Goal: Book appointment/travel/reservation

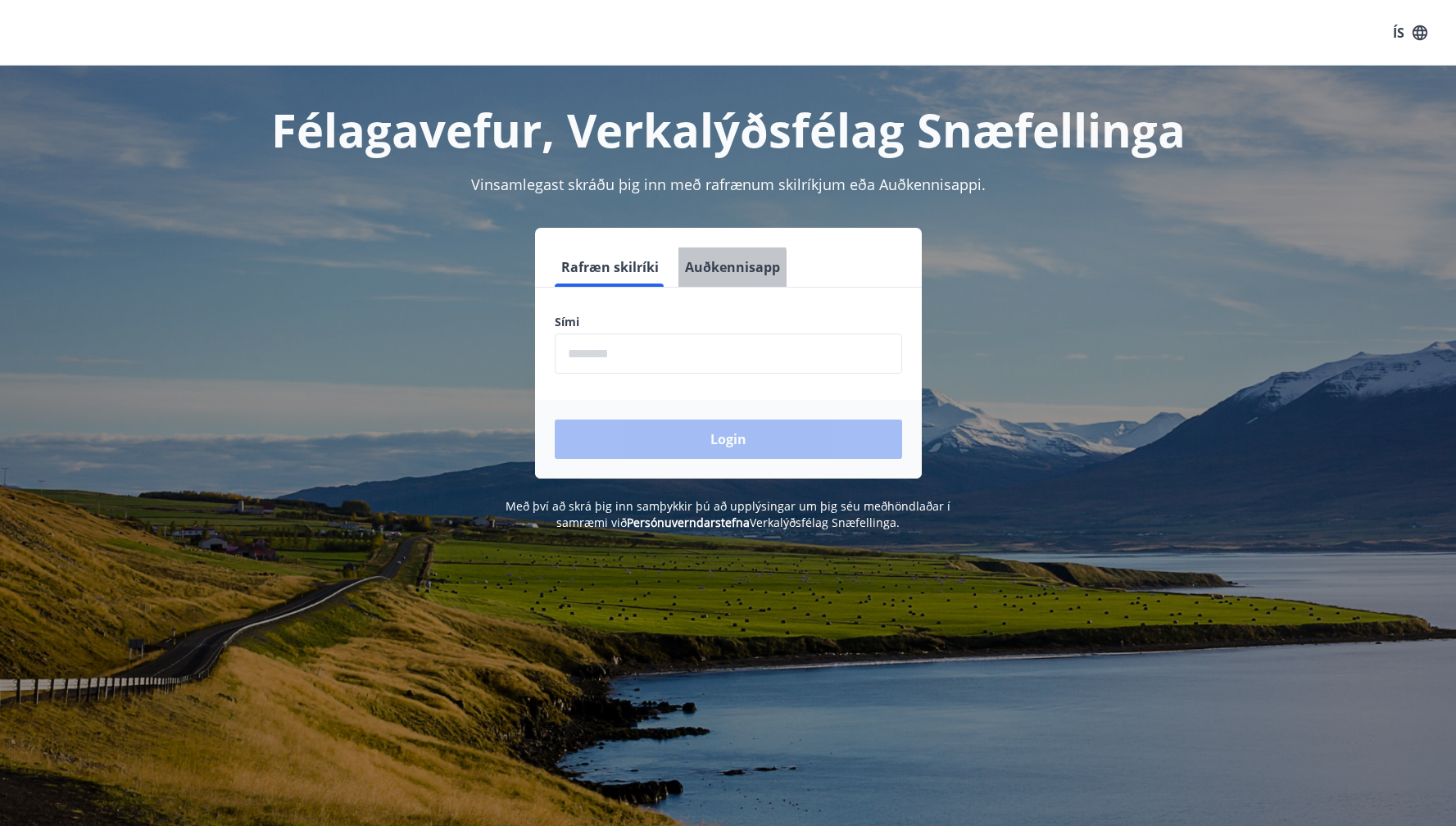
click at [706, 270] on button "Auðkennisapp" at bounding box center [733, 266] width 108 height 39
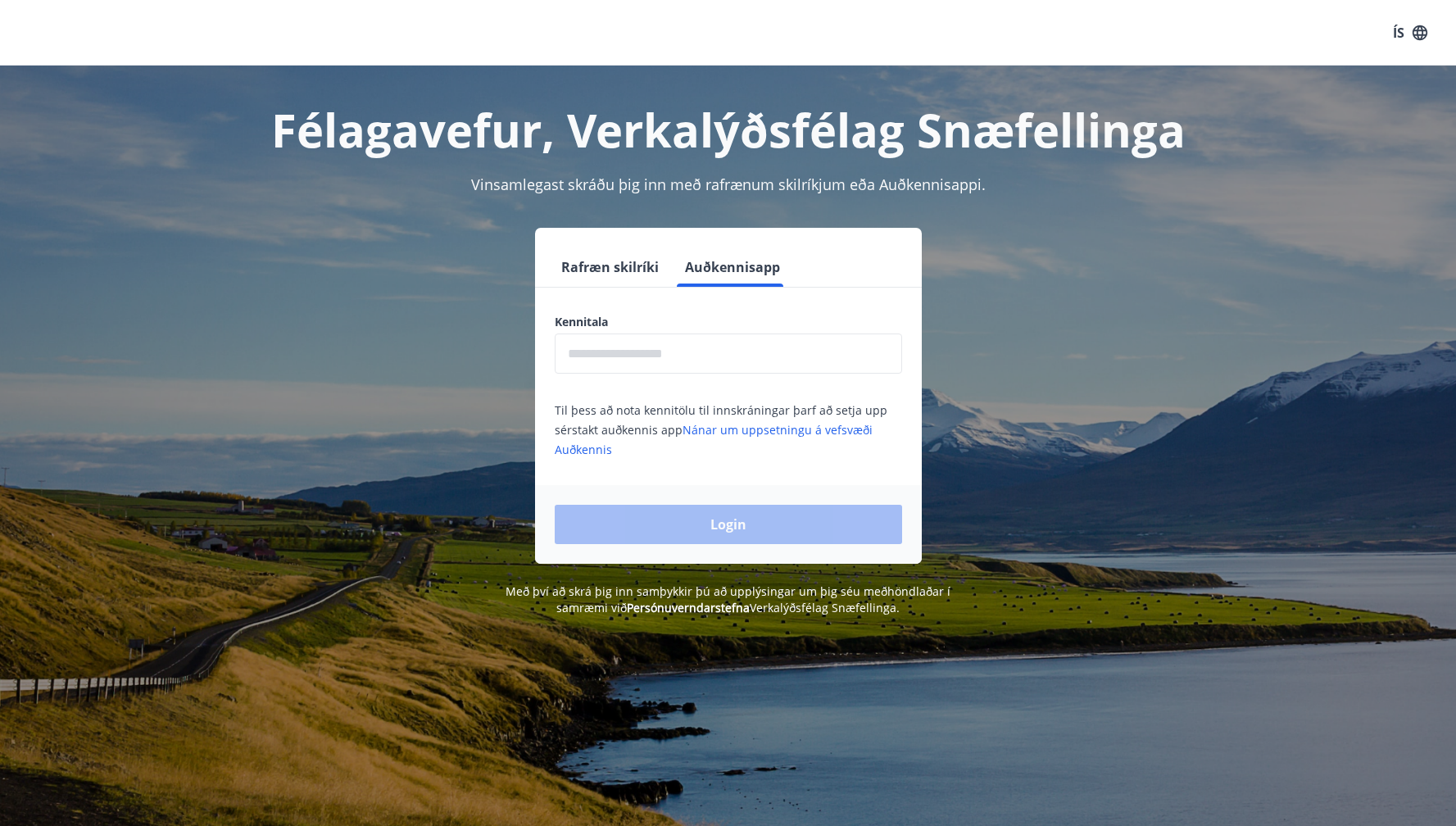
click at [656, 350] on input "text" at bounding box center [728, 354] width 347 height 40
type input "**********"
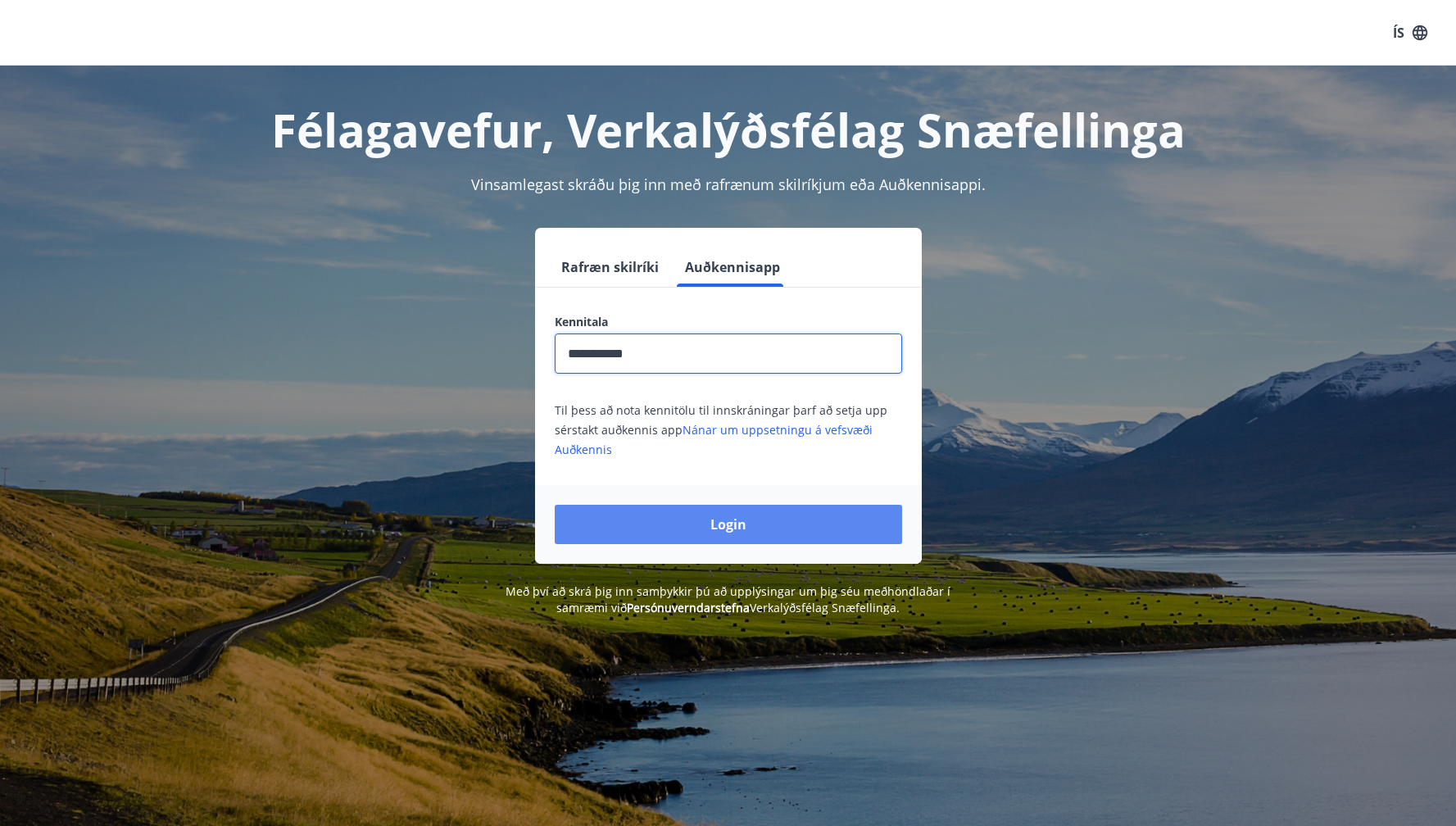
click at [736, 518] on button "Login" at bounding box center [728, 524] width 347 height 39
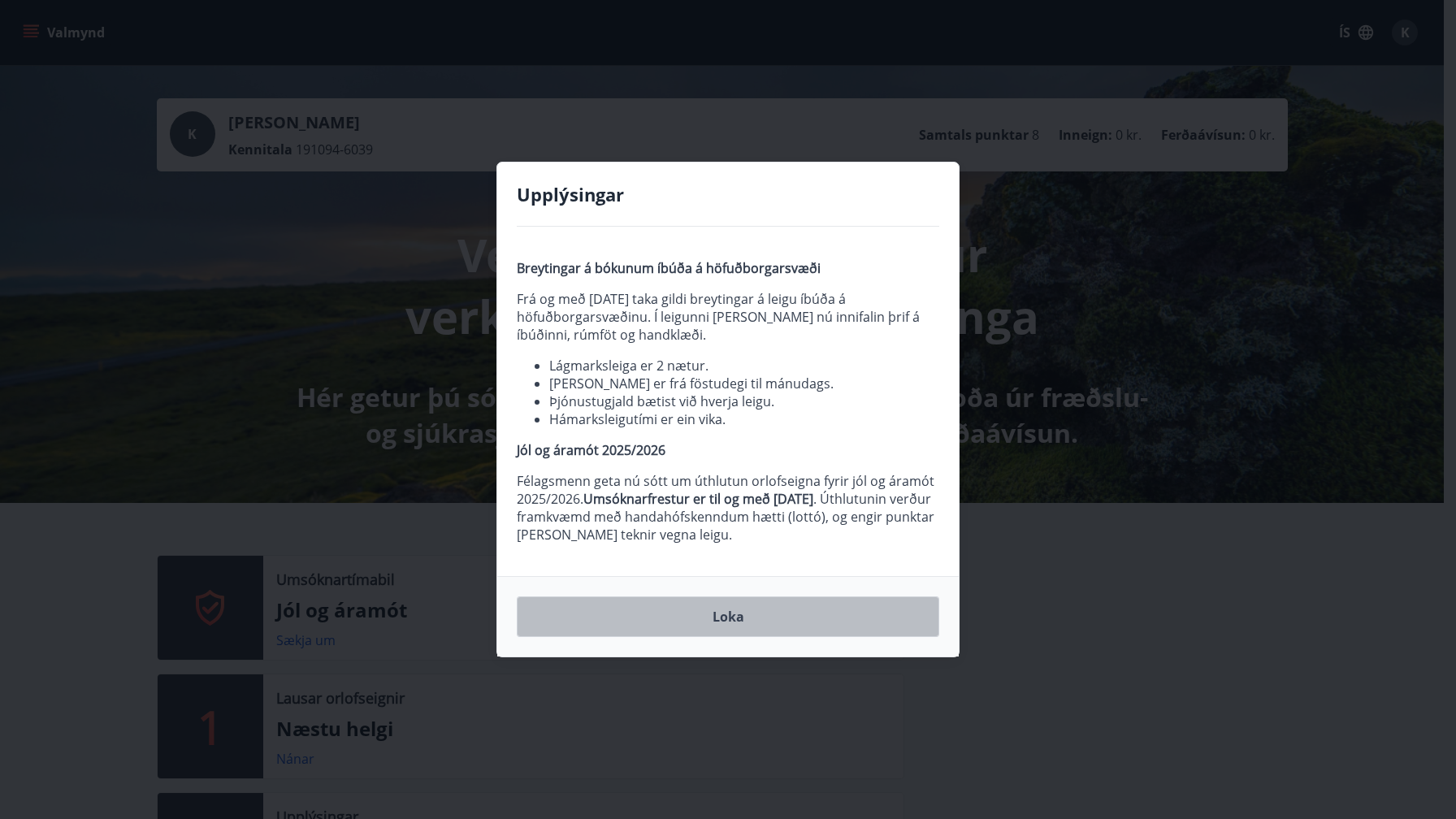
click at [710, 619] on button "Loka" at bounding box center [728, 616] width 423 height 41
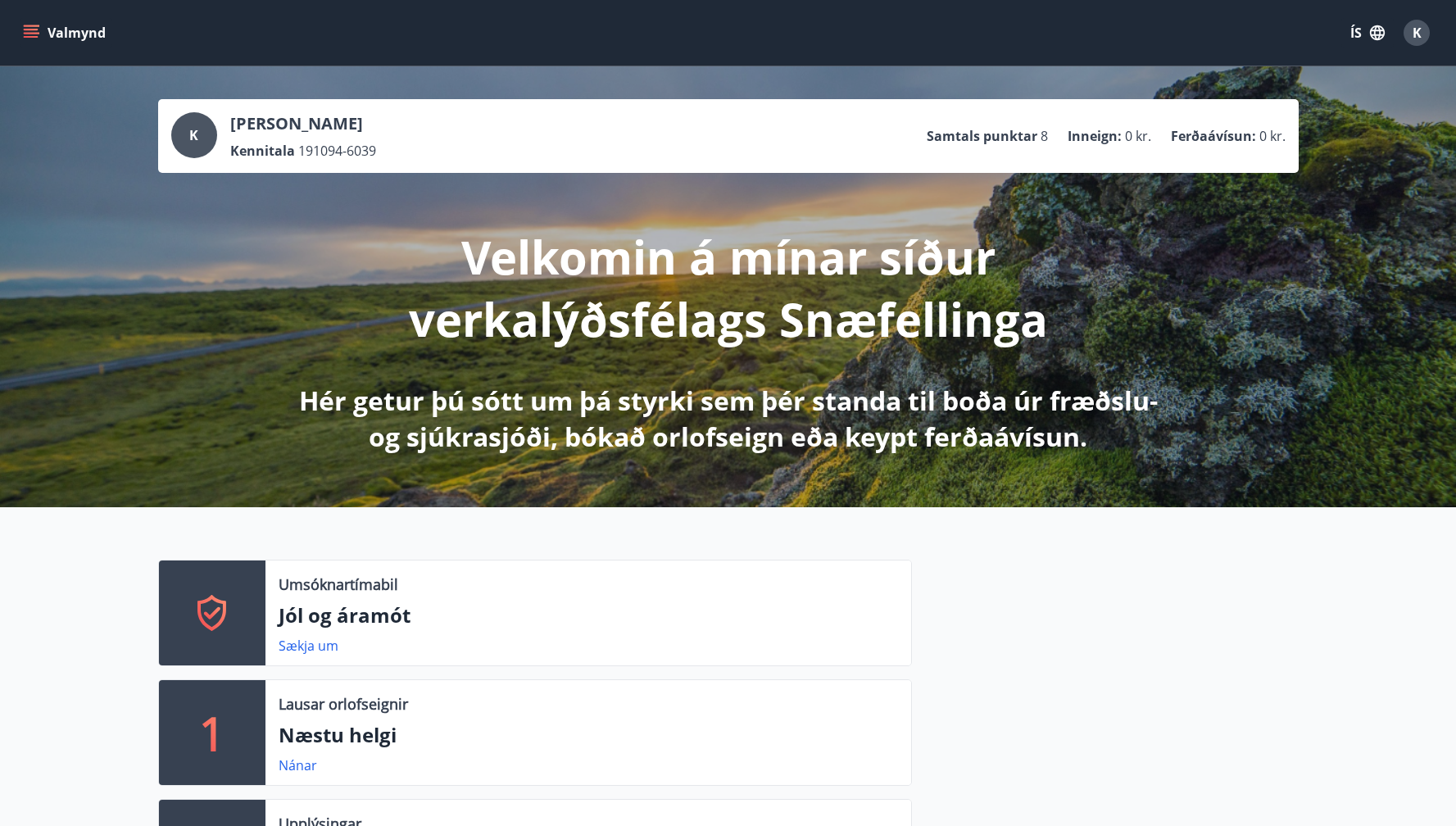
click at [1356, 35] on button "ÍS" at bounding box center [1367, 32] width 52 height 30
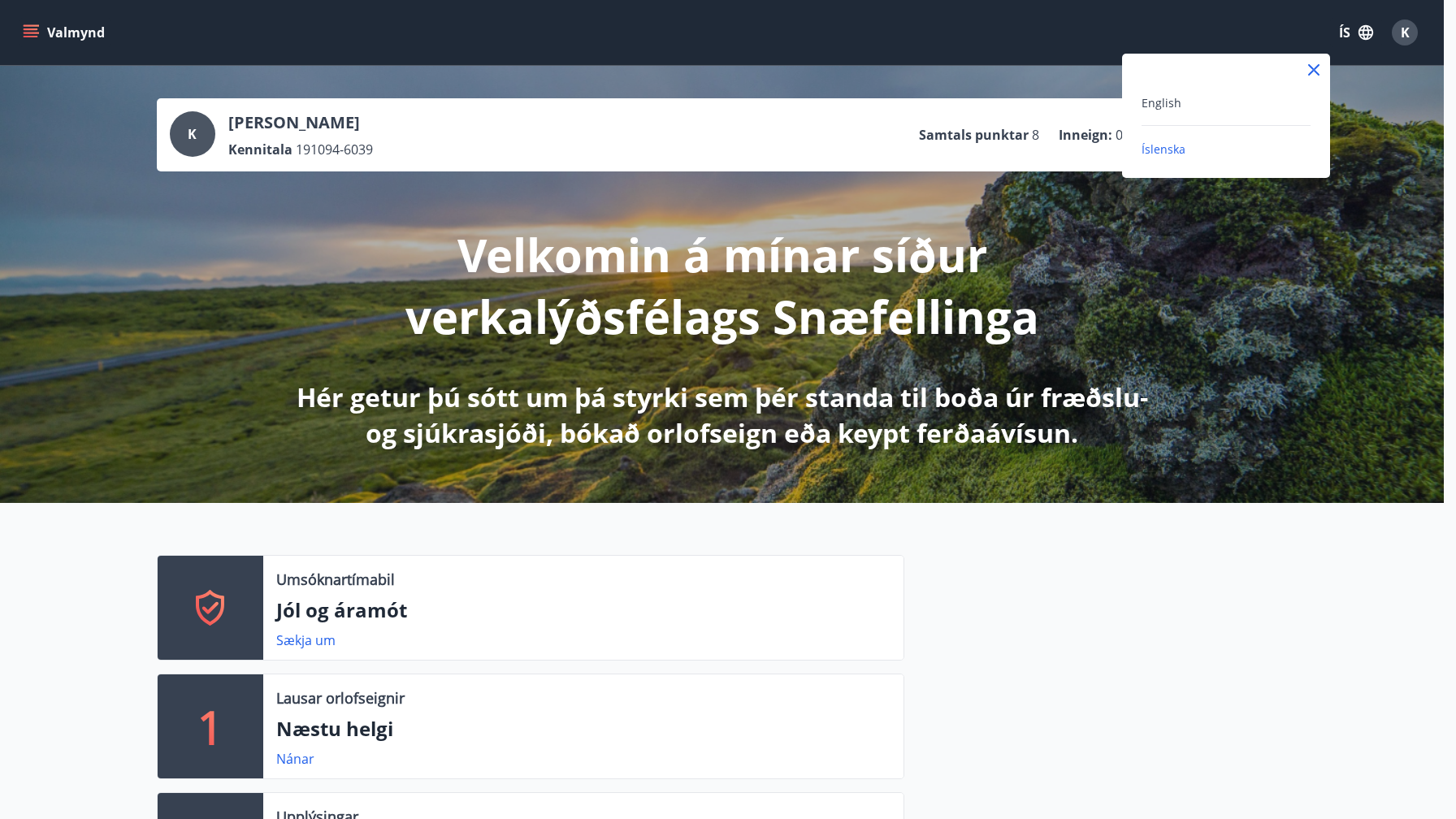
click at [1195, 100] on div "English" at bounding box center [1226, 102] width 169 height 20
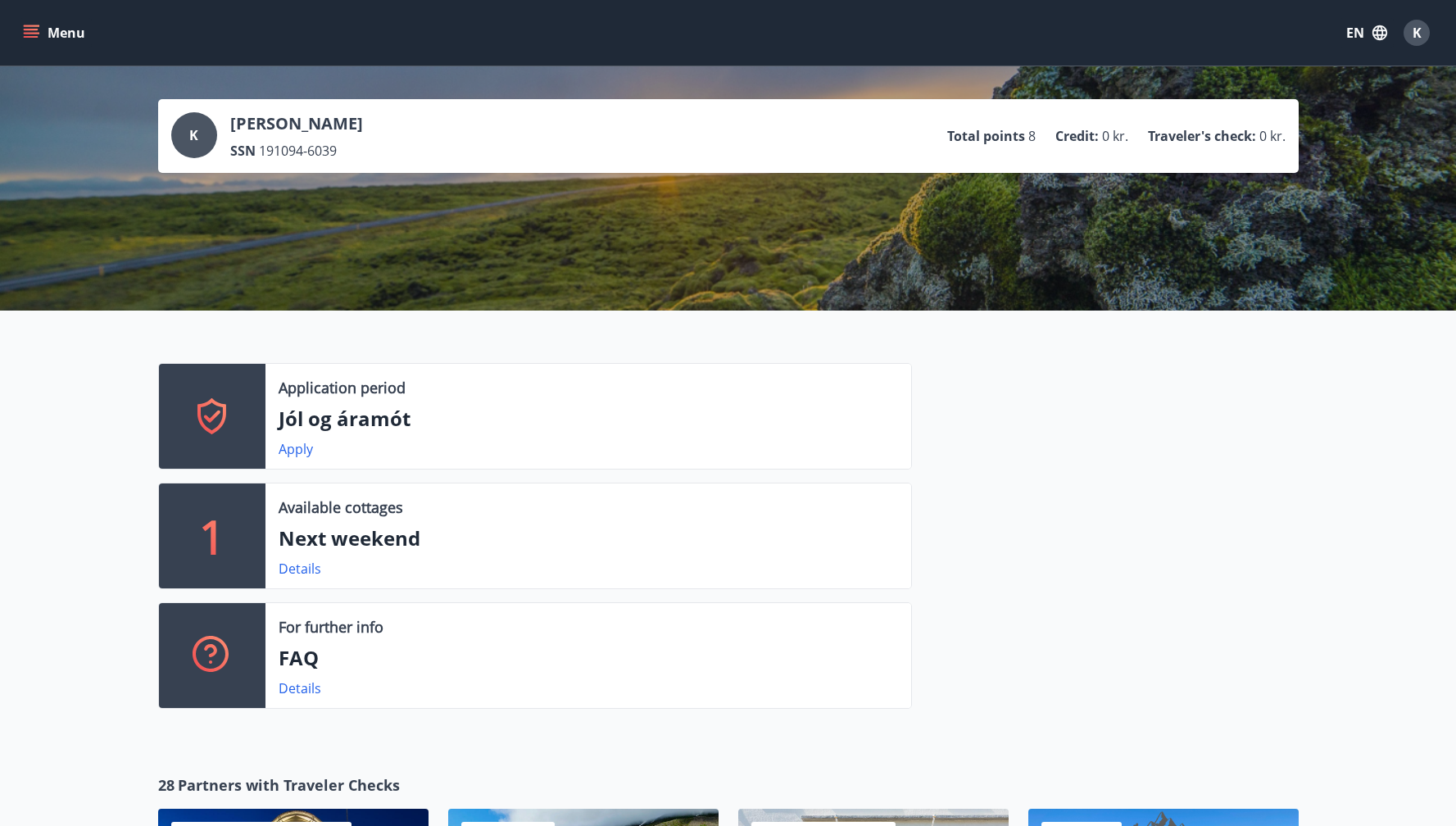
click at [36, 30] on icon "menu" at bounding box center [30, 32] width 16 height 16
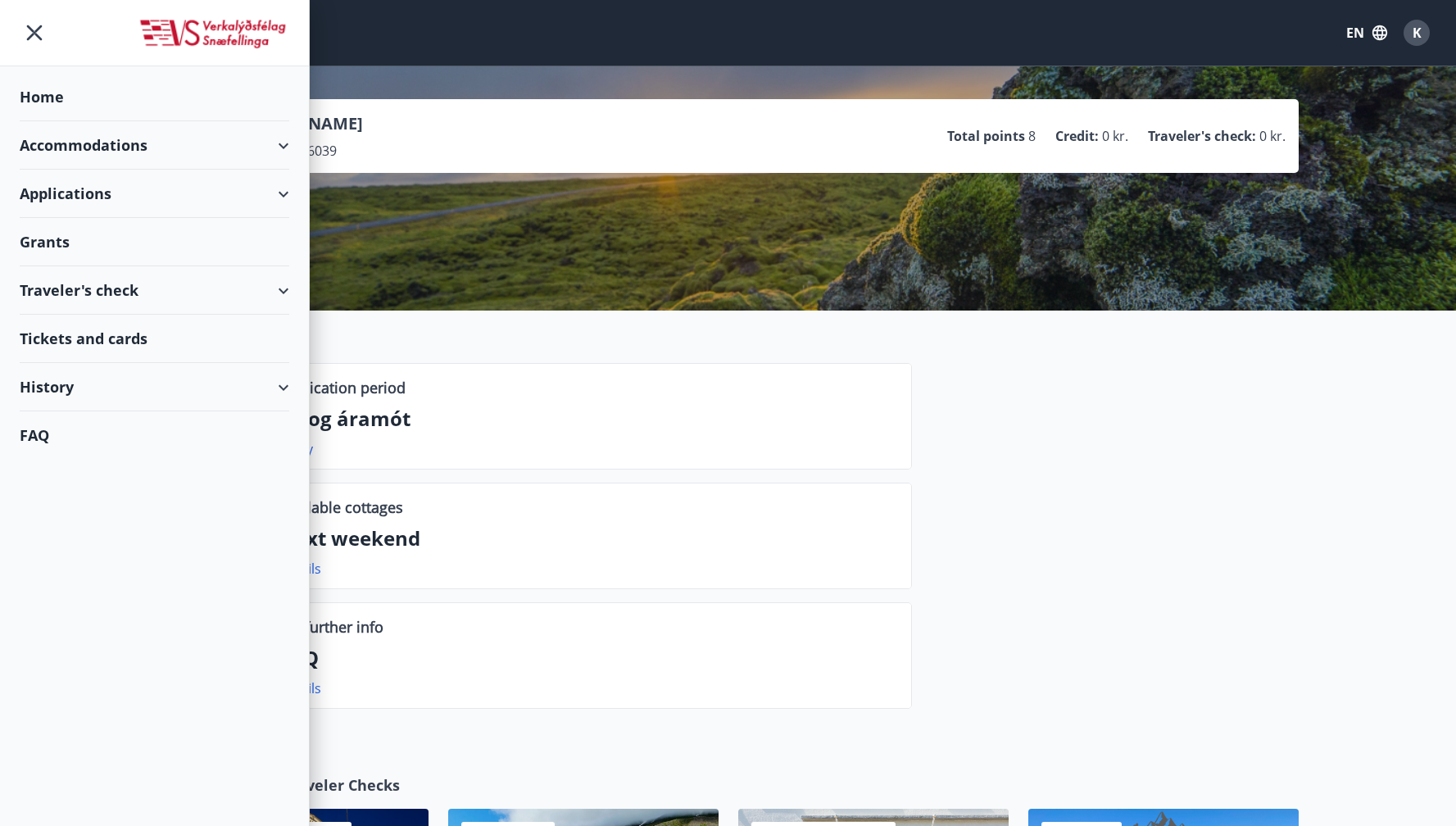
click at [114, 138] on div "Accommodations" at bounding box center [154, 145] width 269 height 49
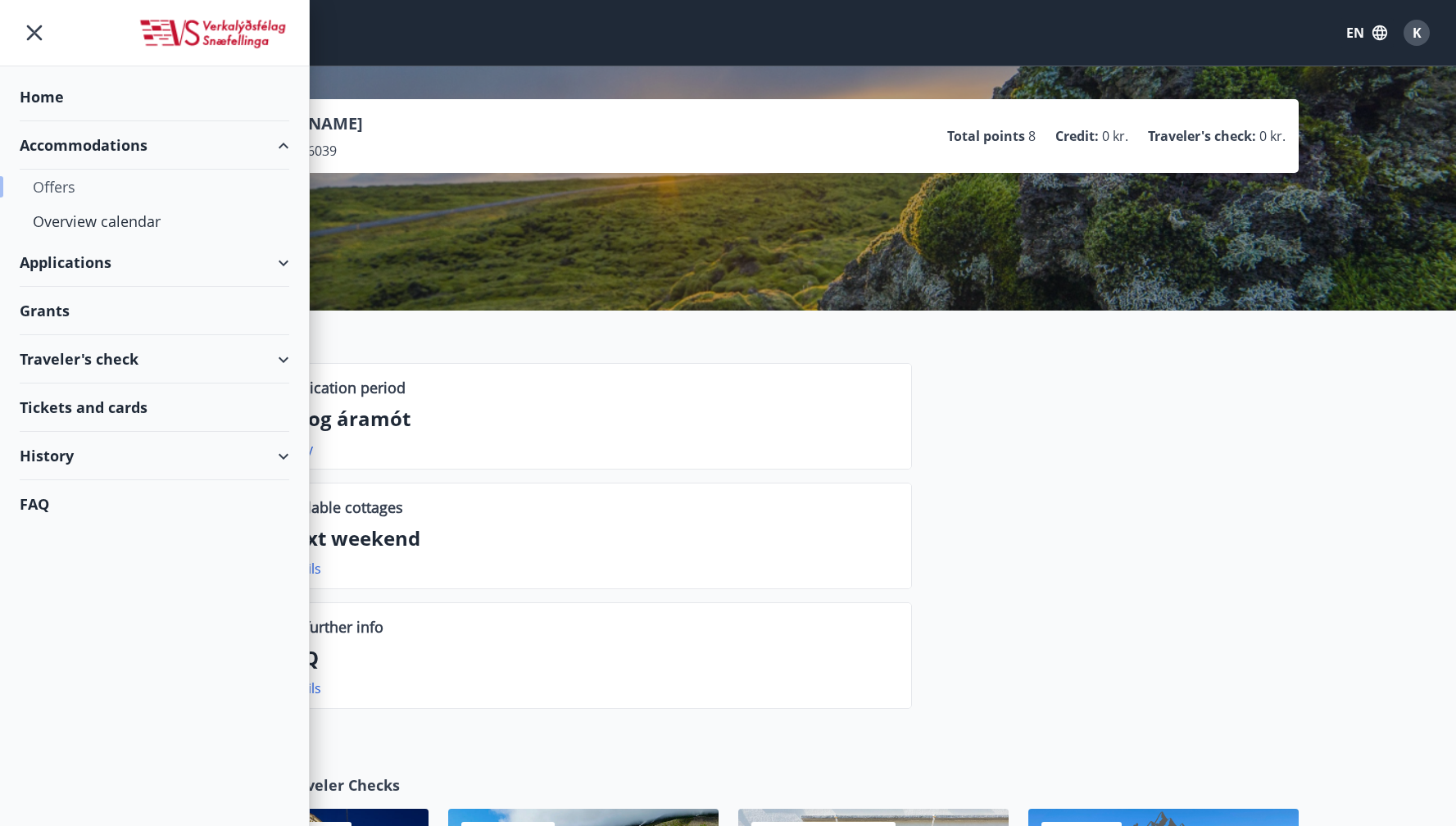
click at [64, 187] on div "Offers" at bounding box center [154, 187] width 244 height 34
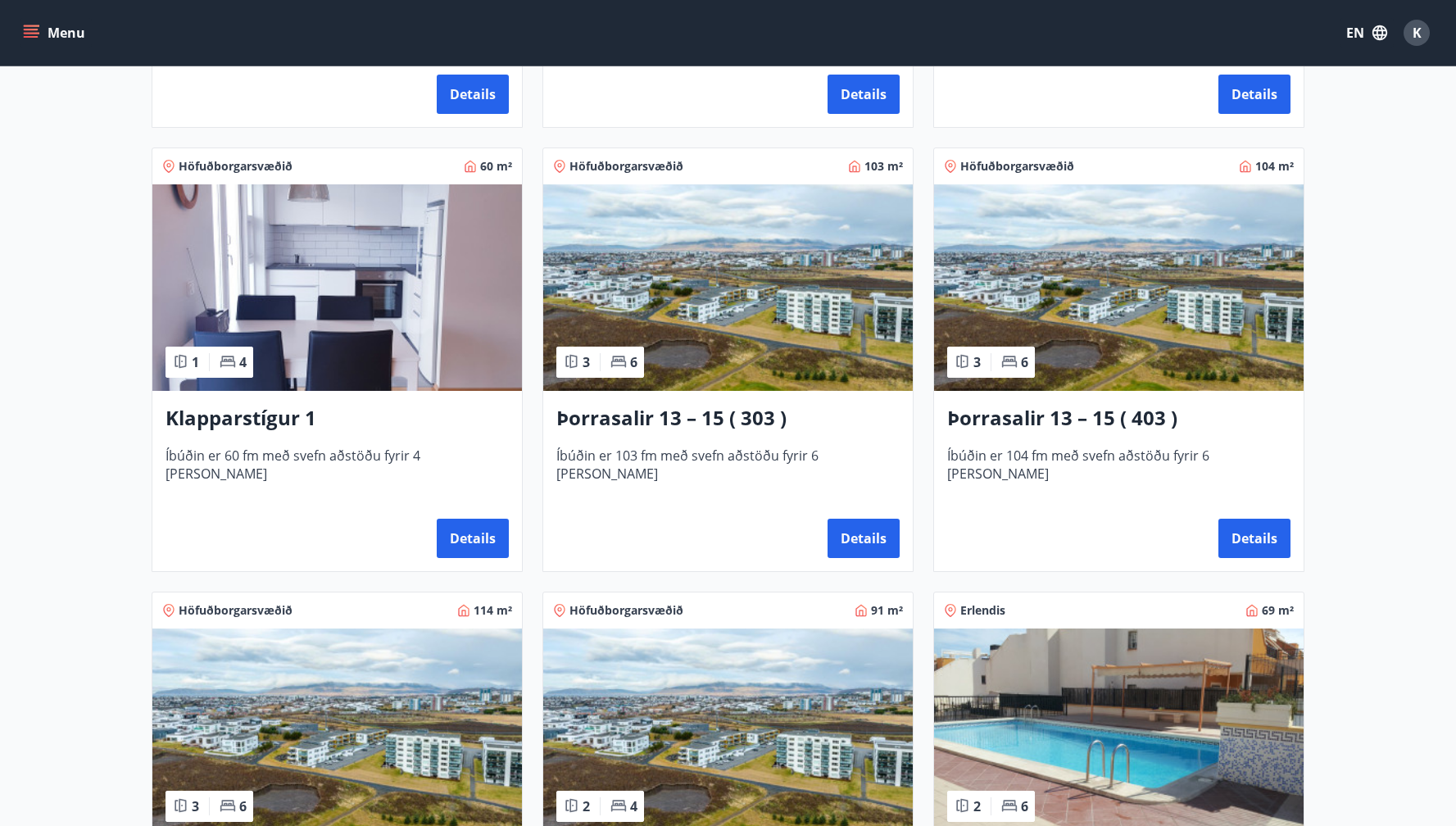
scroll to position [713, 0]
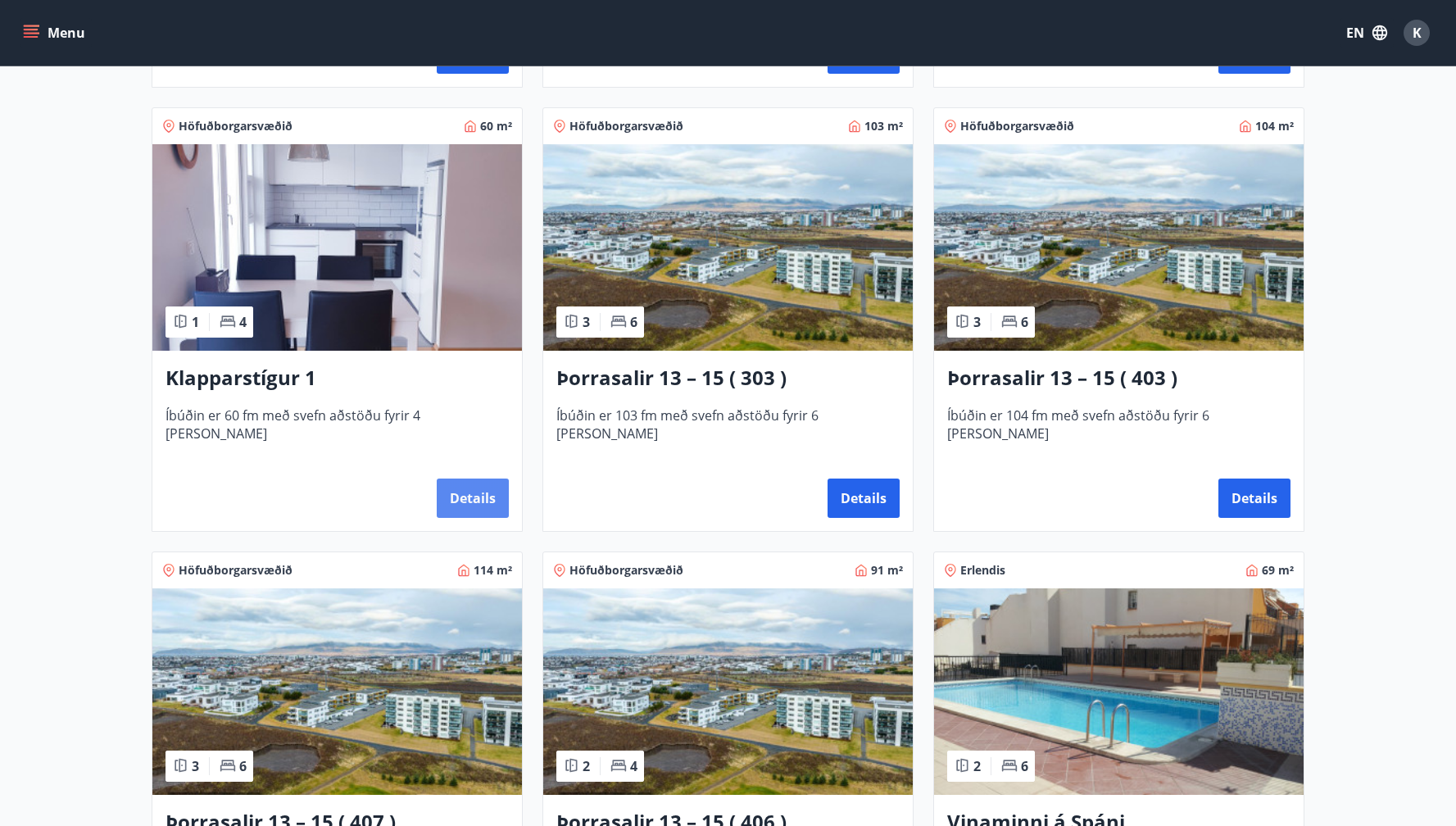
click at [464, 493] on button "Details" at bounding box center [473, 498] width 72 height 39
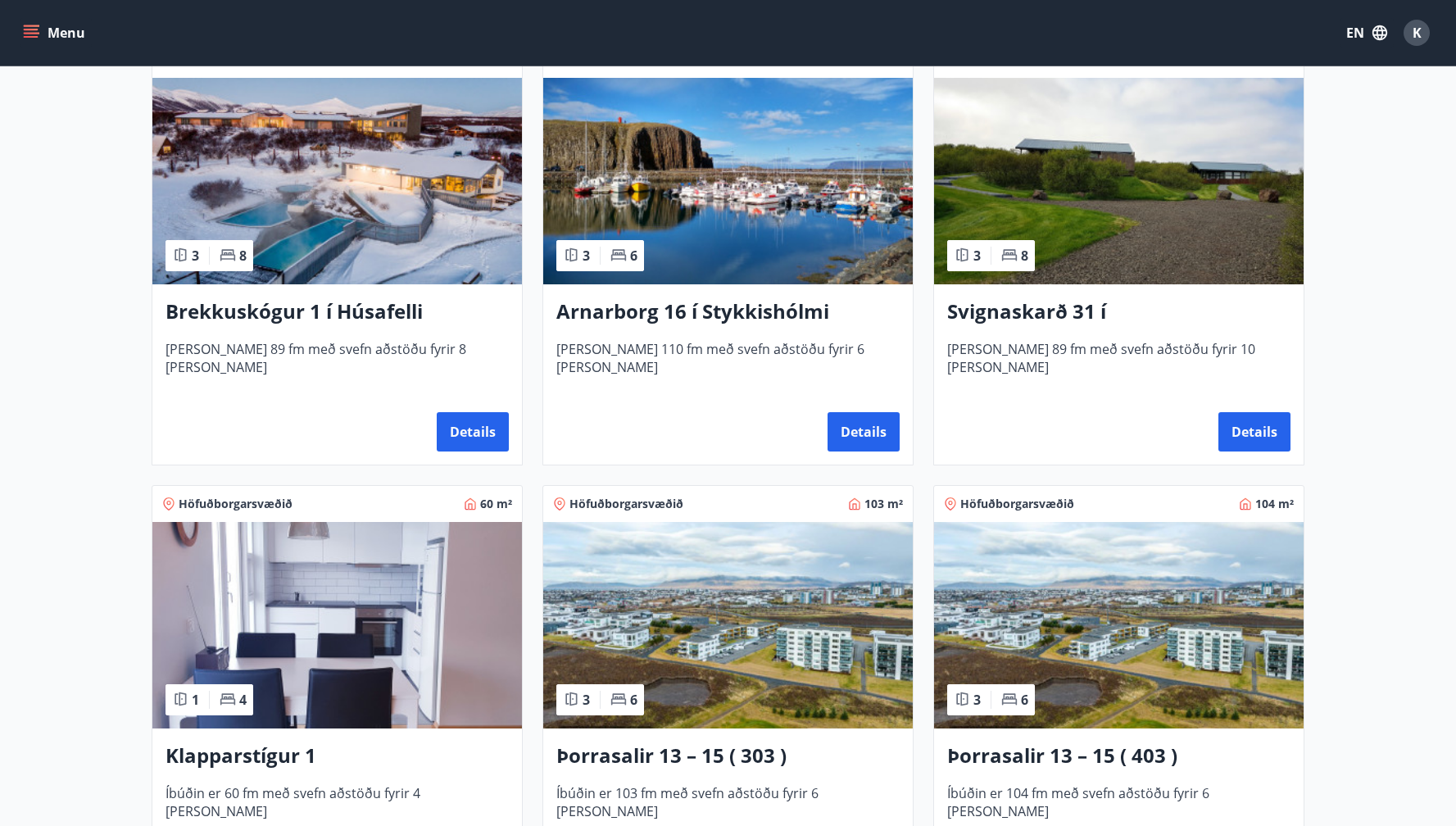
scroll to position [480, 0]
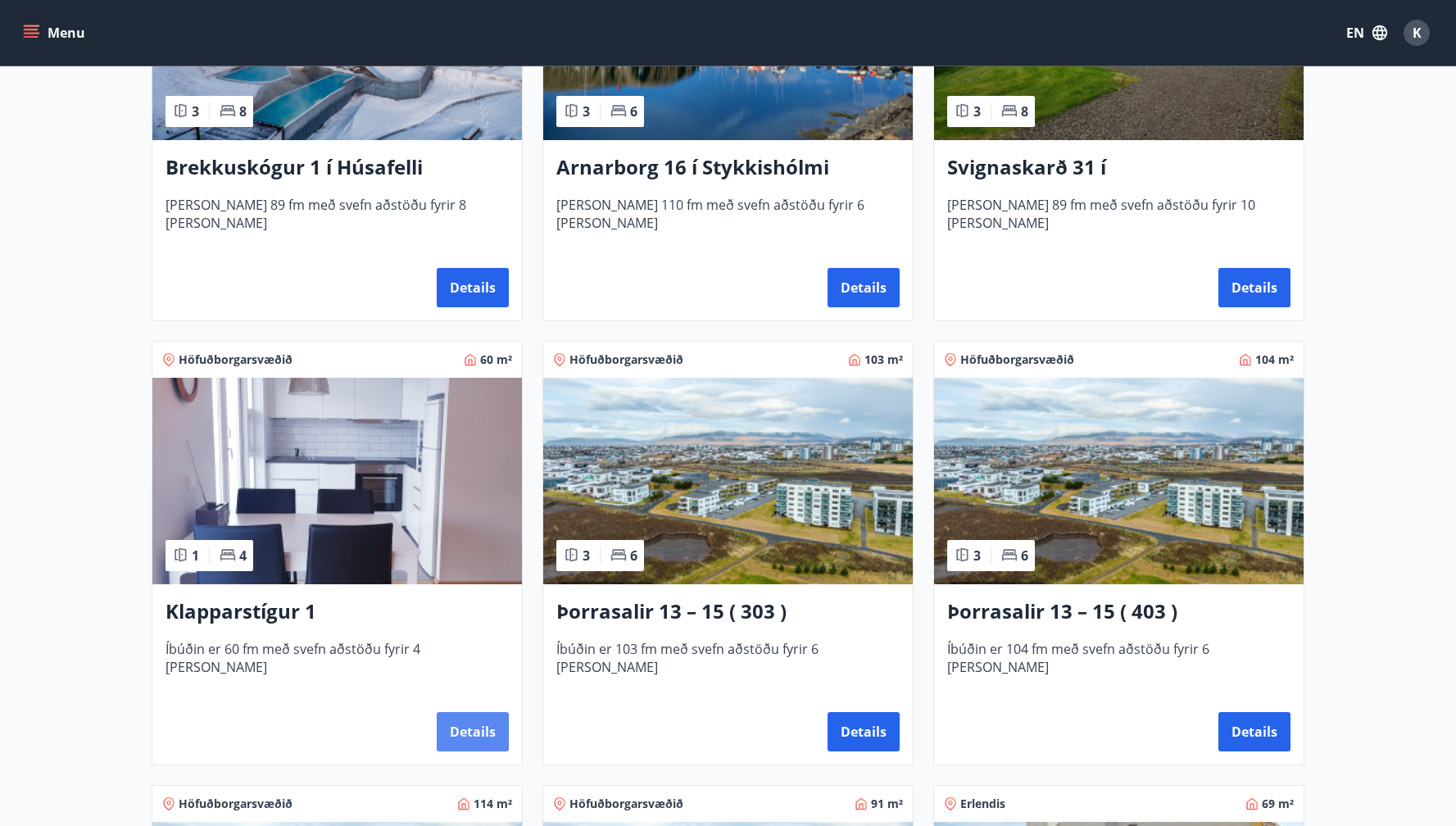
click at [482, 731] on button "Details" at bounding box center [473, 731] width 72 height 39
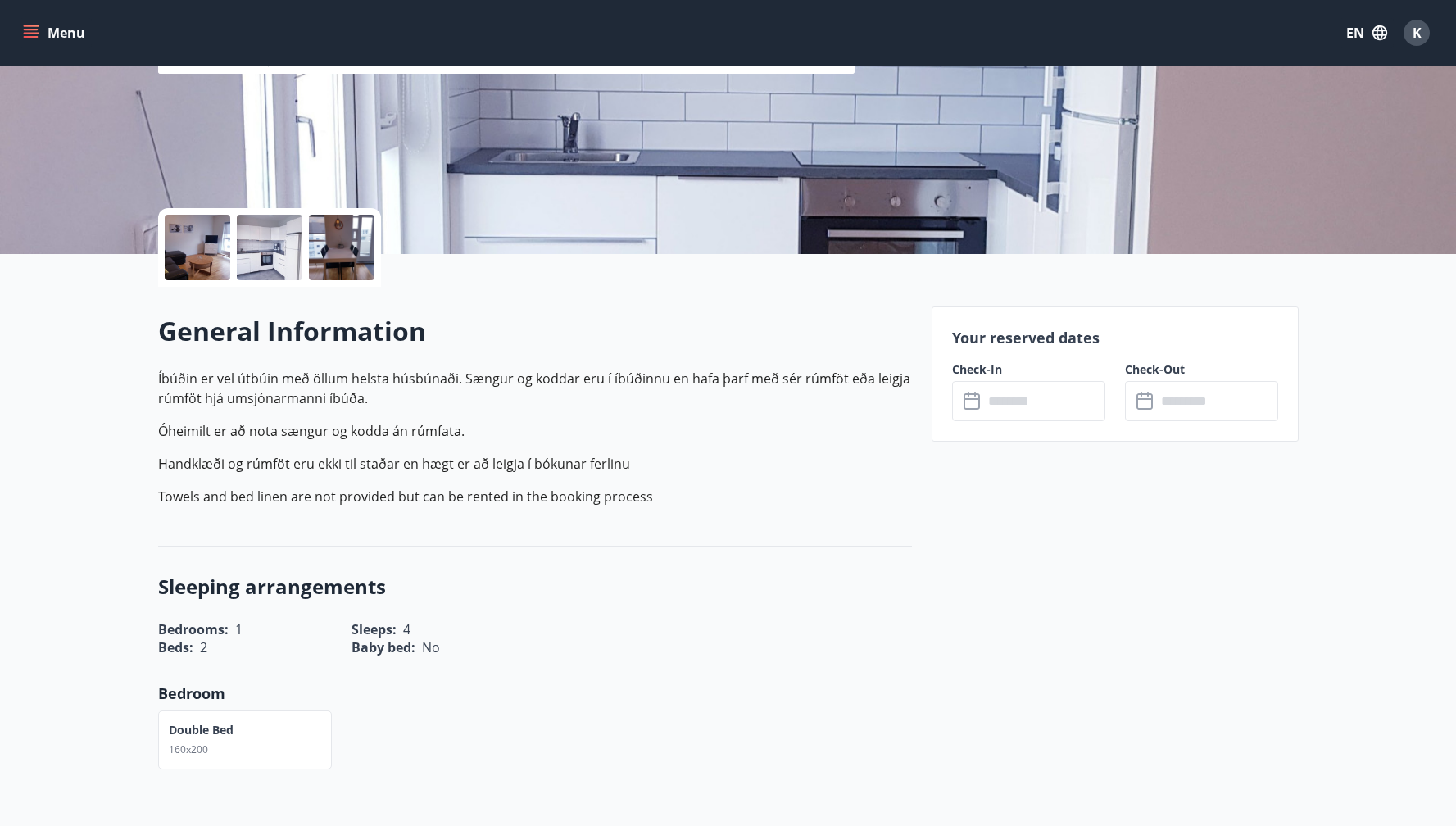
scroll to position [285, 0]
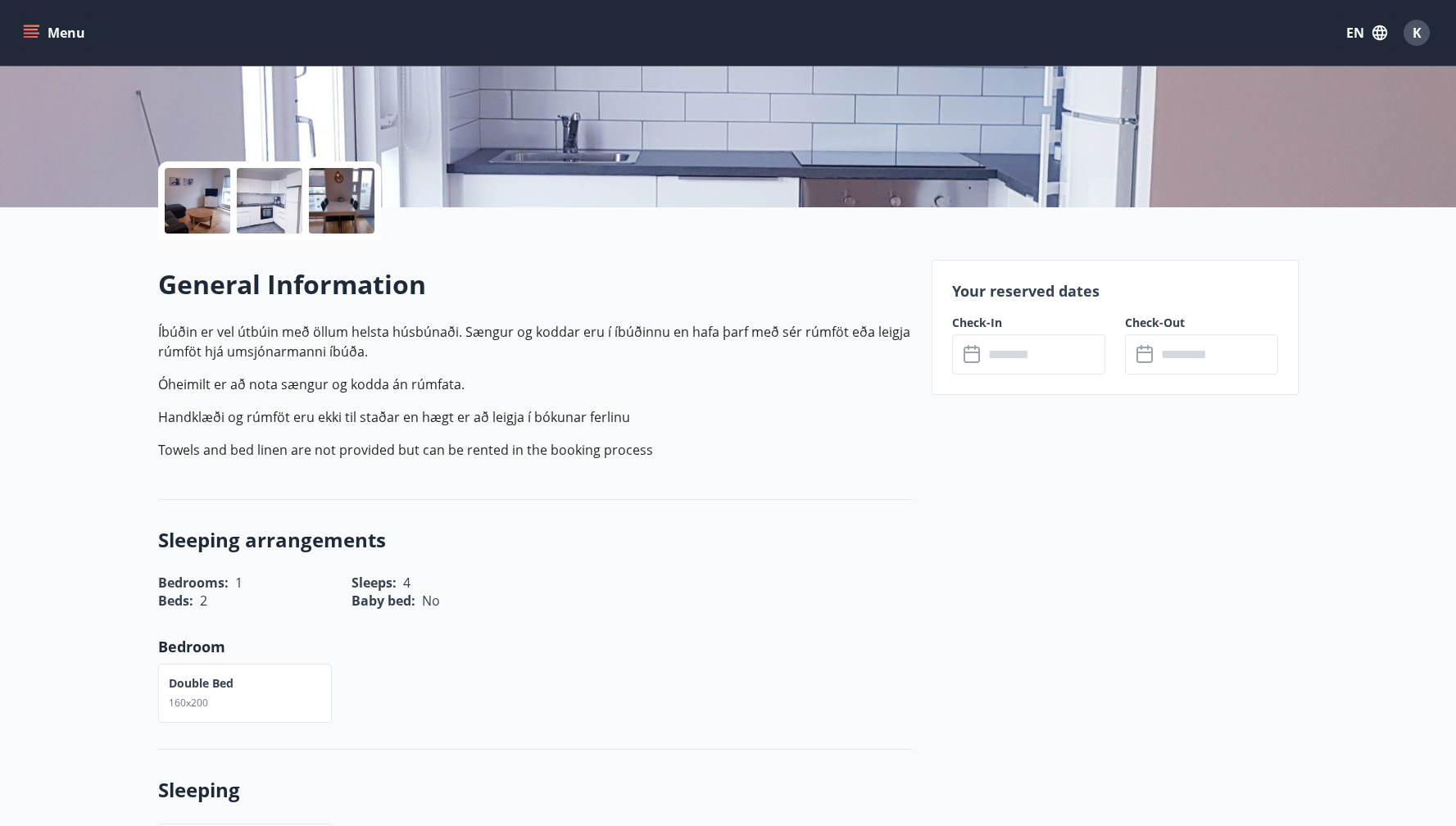
click at [1043, 347] on input "text" at bounding box center [1044, 354] width 122 height 40
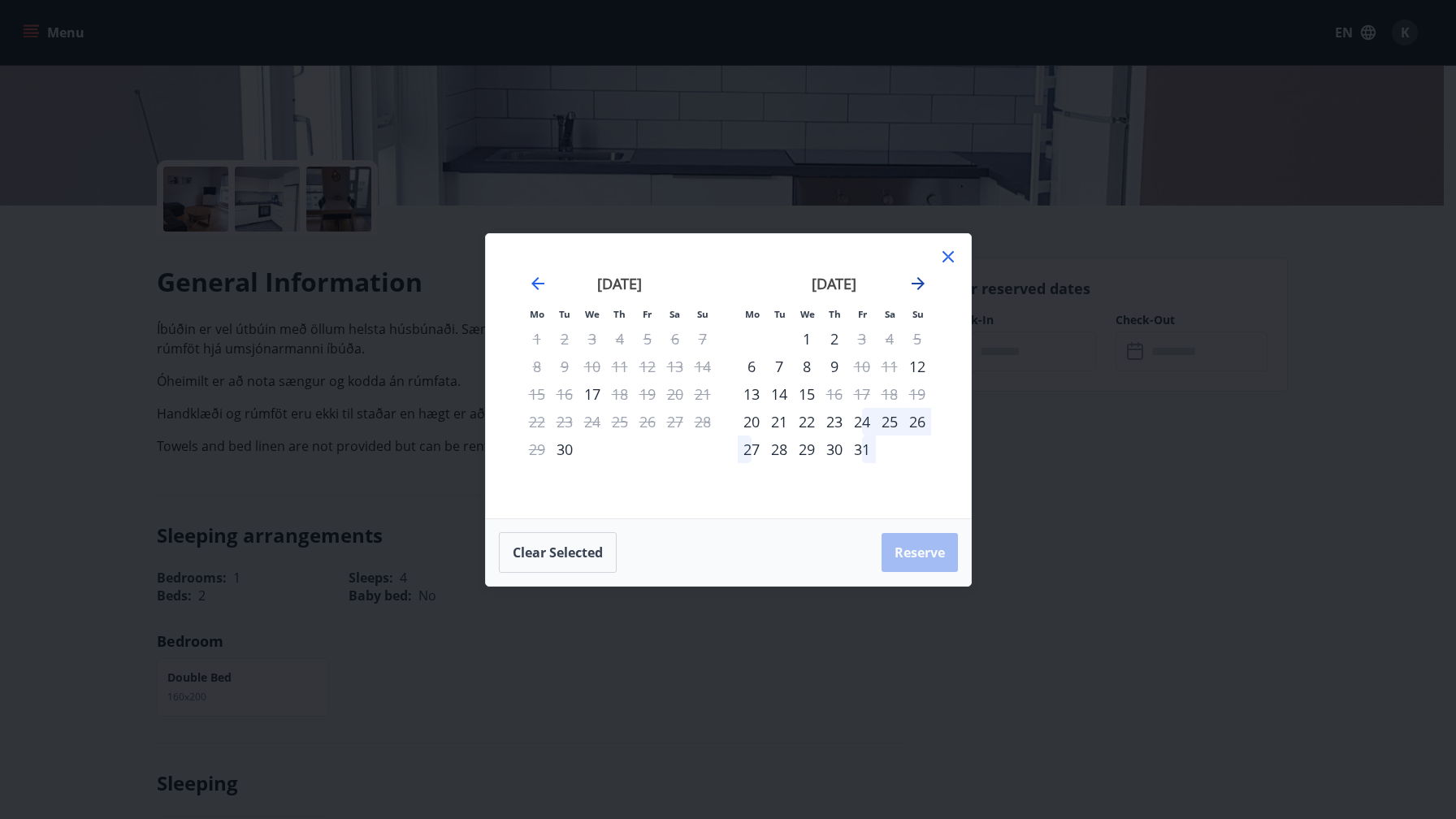
click at [916, 284] on icon "Move forward to switch to the next month." at bounding box center [918, 284] width 13 height 13
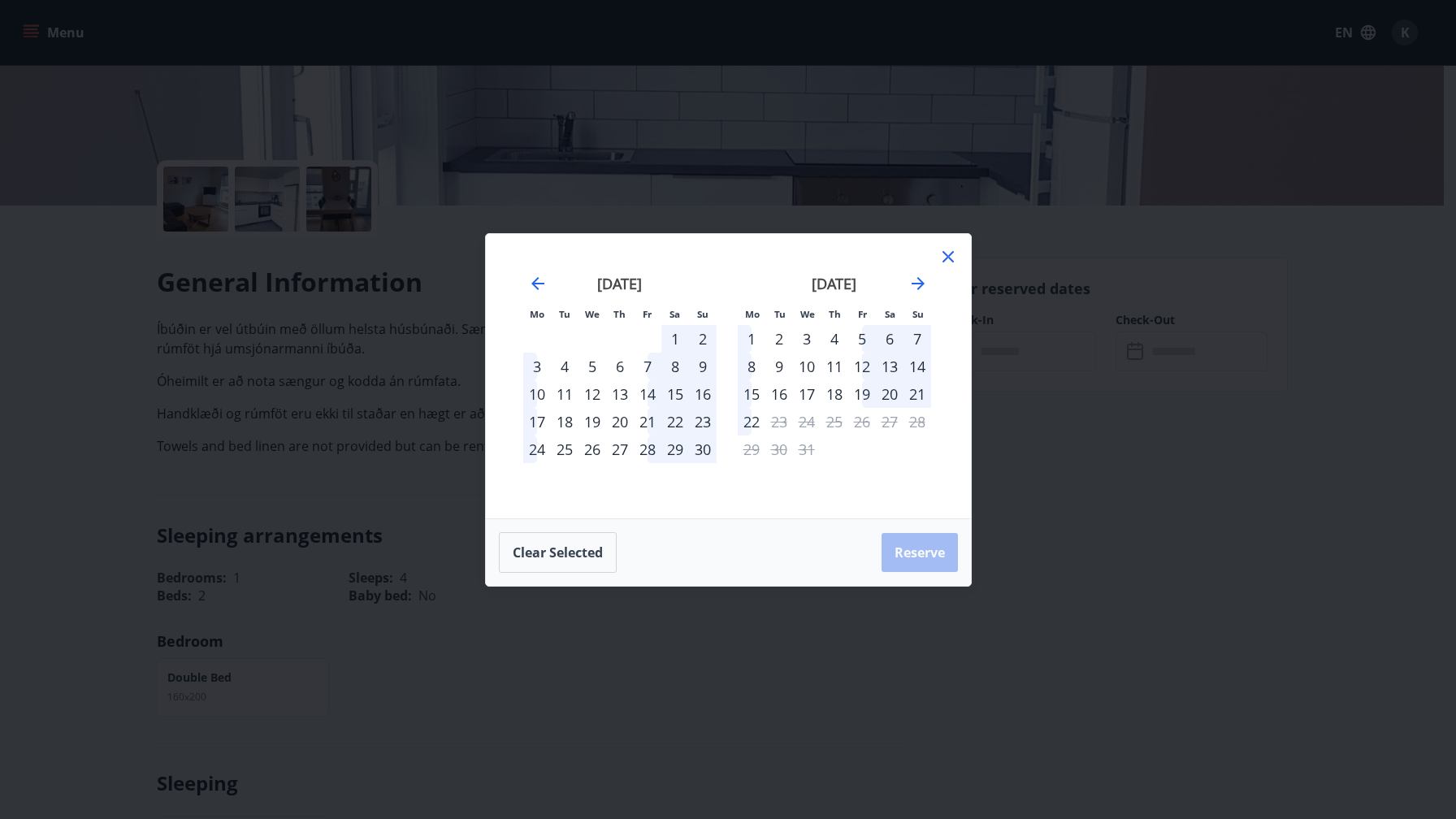
click at [782, 342] on div "2" at bounding box center [778, 338] width 27 height 27
click at [796, 339] on div "3" at bounding box center [807, 338] width 27 height 27
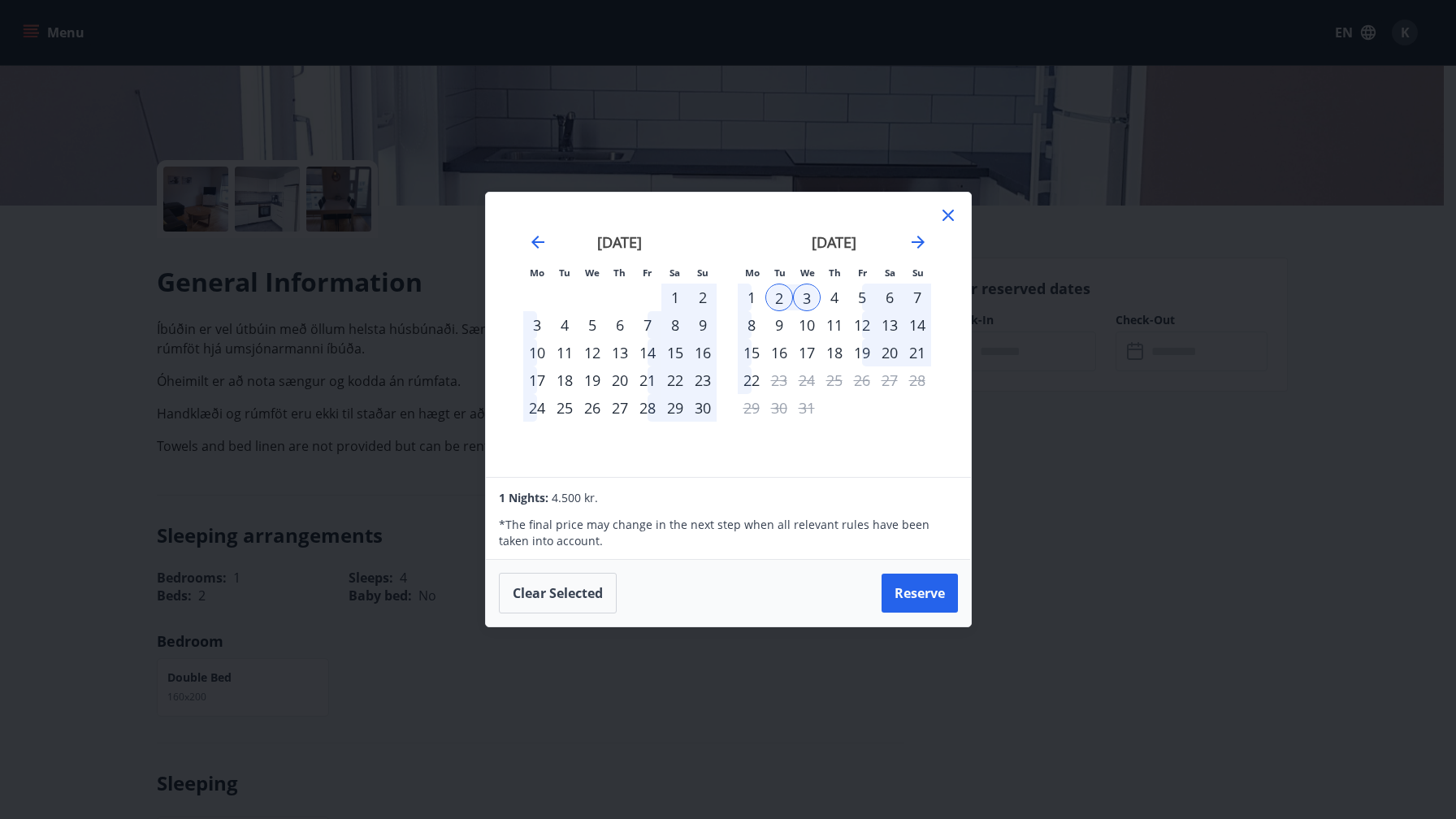
click at [803, 286] on div "3" at bounding box center [807, 297] width 27 height 27
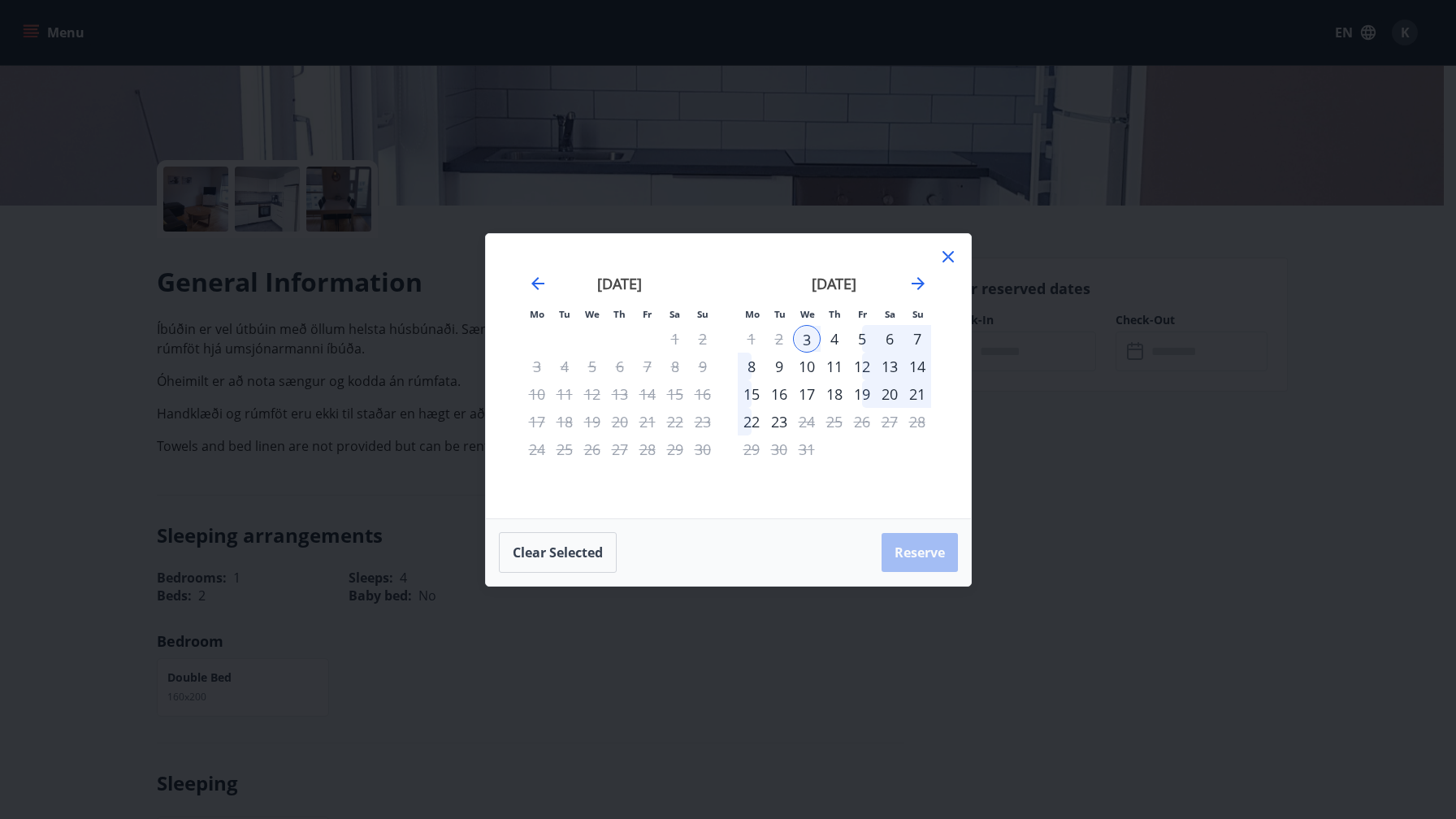
click at [887, 339] on div "6" at bounding box center [889, 338] width 27 height 27
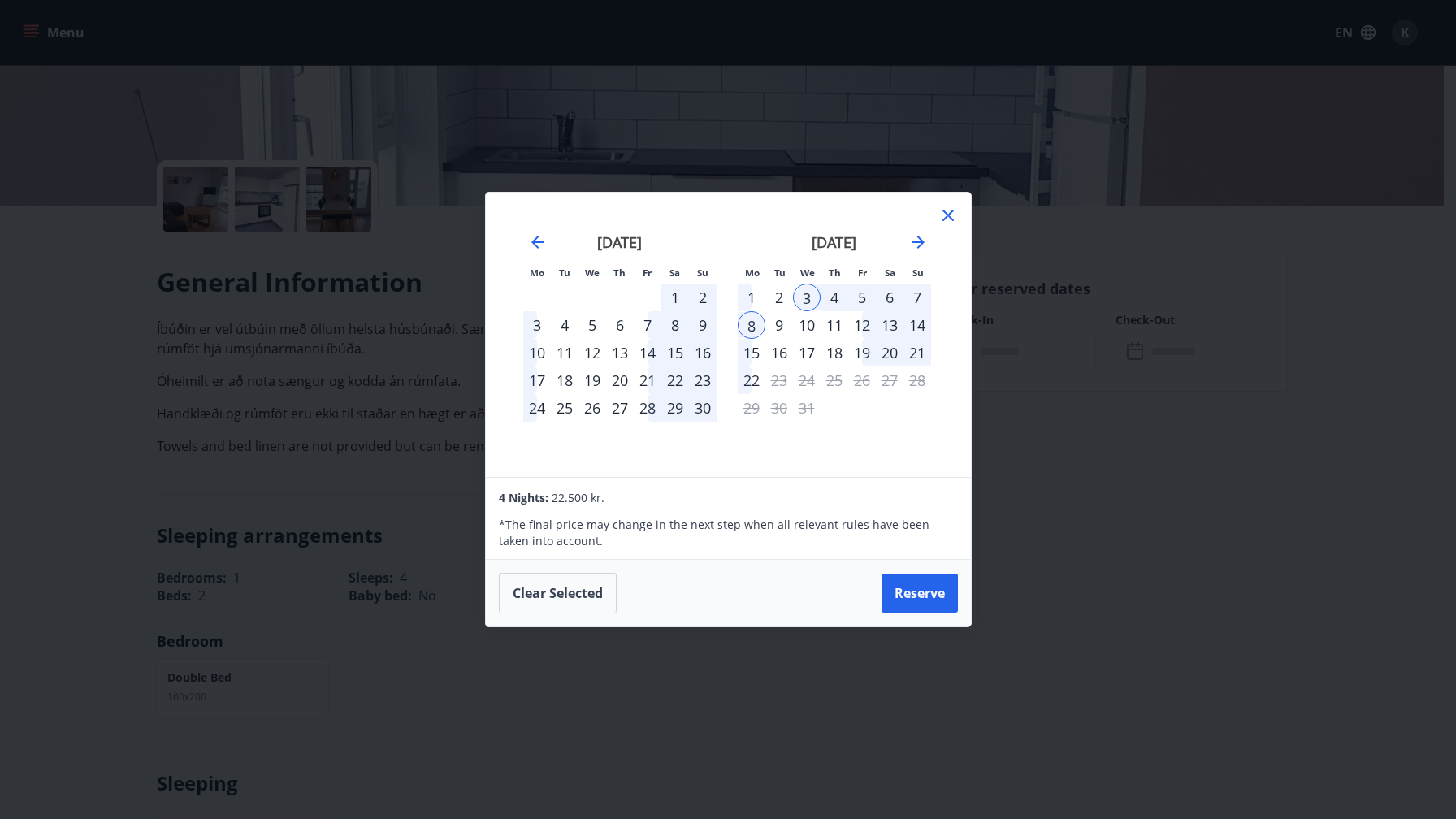
click at [887, 302] on div "6" at bounding box center [889, 297] width 27 height 27
click at [799, 292] on div "3" at bounding box center [807, 297] width 27 height 27
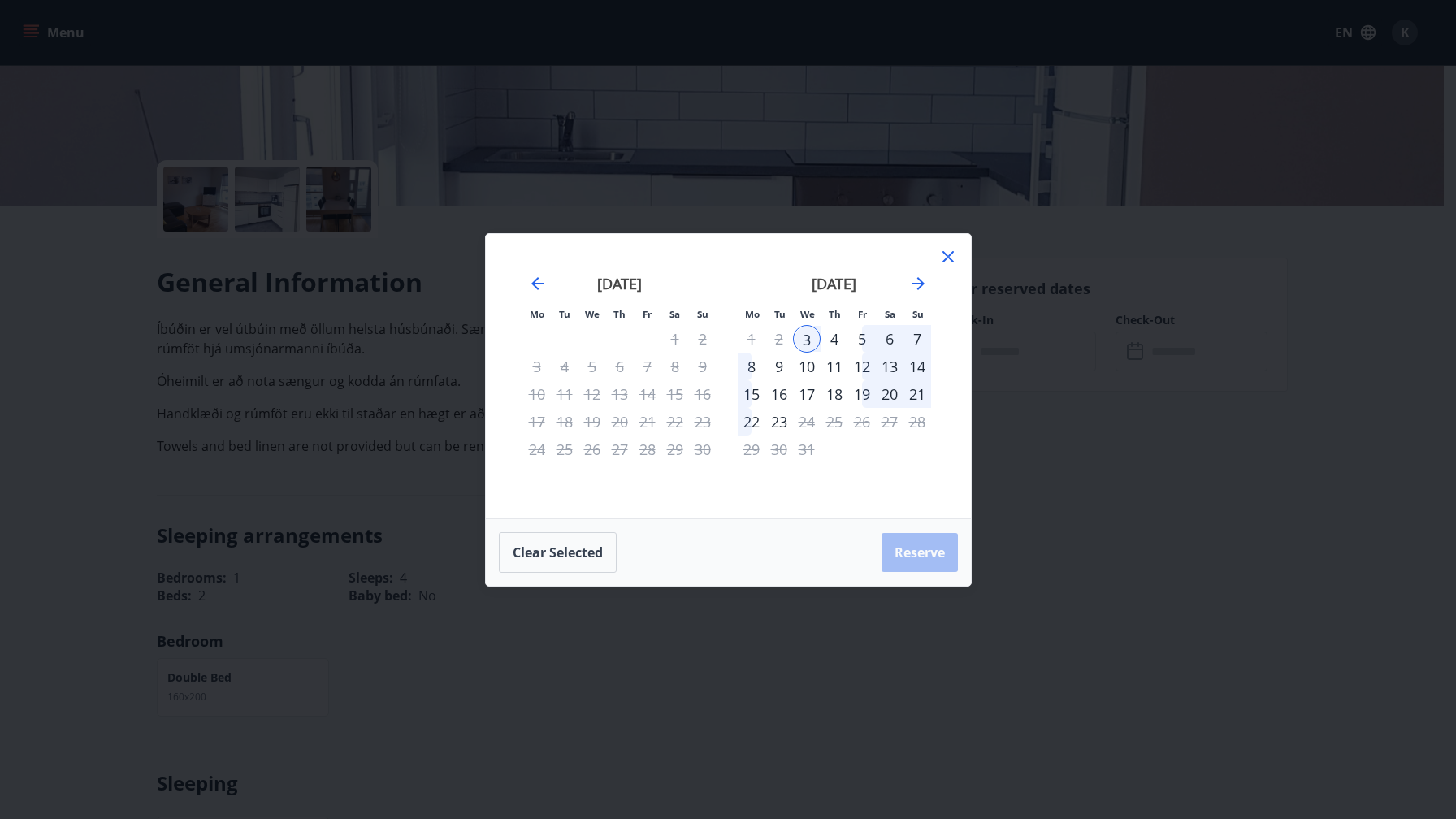
click at [881, 338] on div "6" at bounding box center [889, 338] width 27 height 27
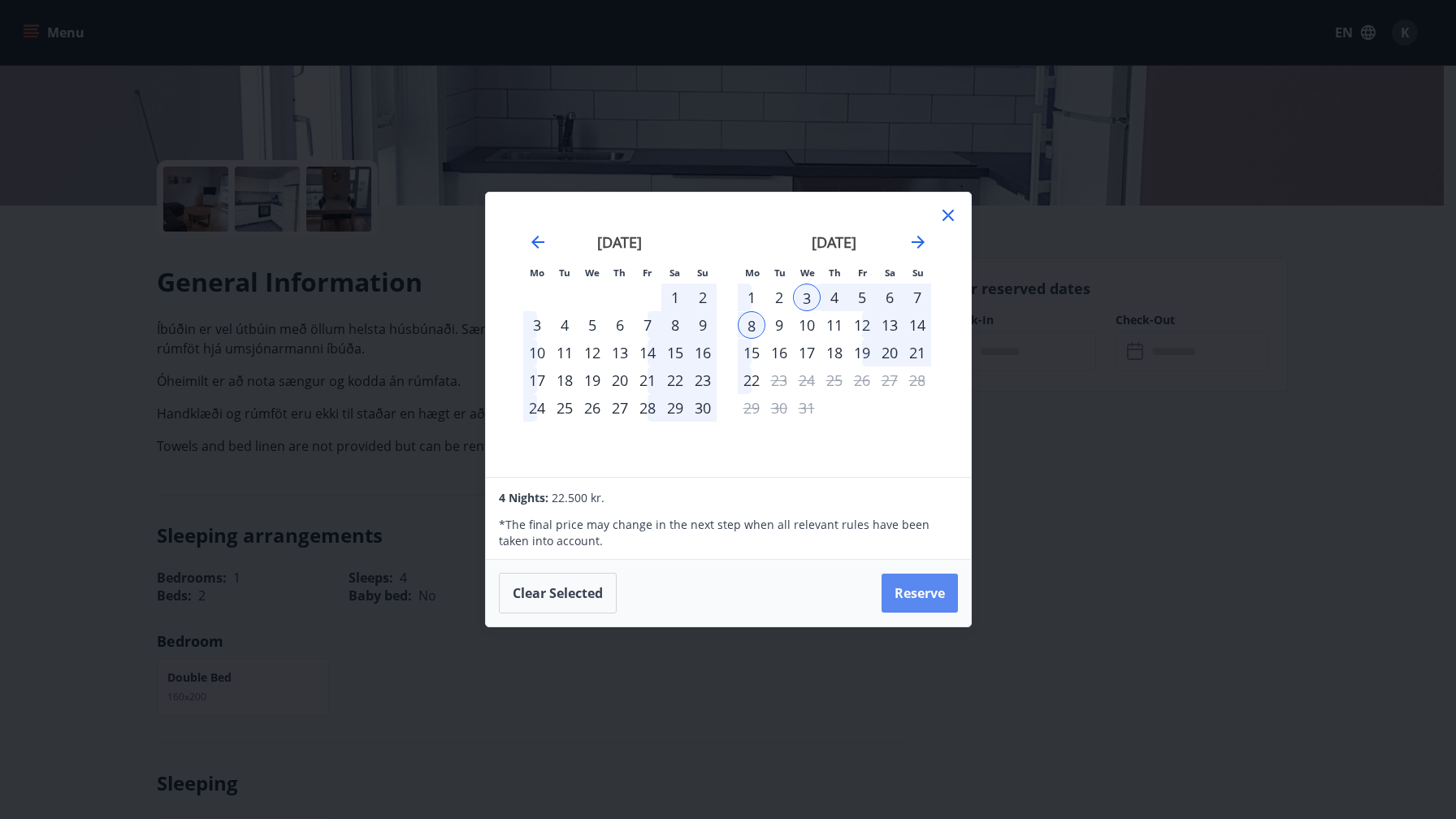
click at [906, 591] on button "Reserve" at bounding box center [919, 593] width 76 height 39
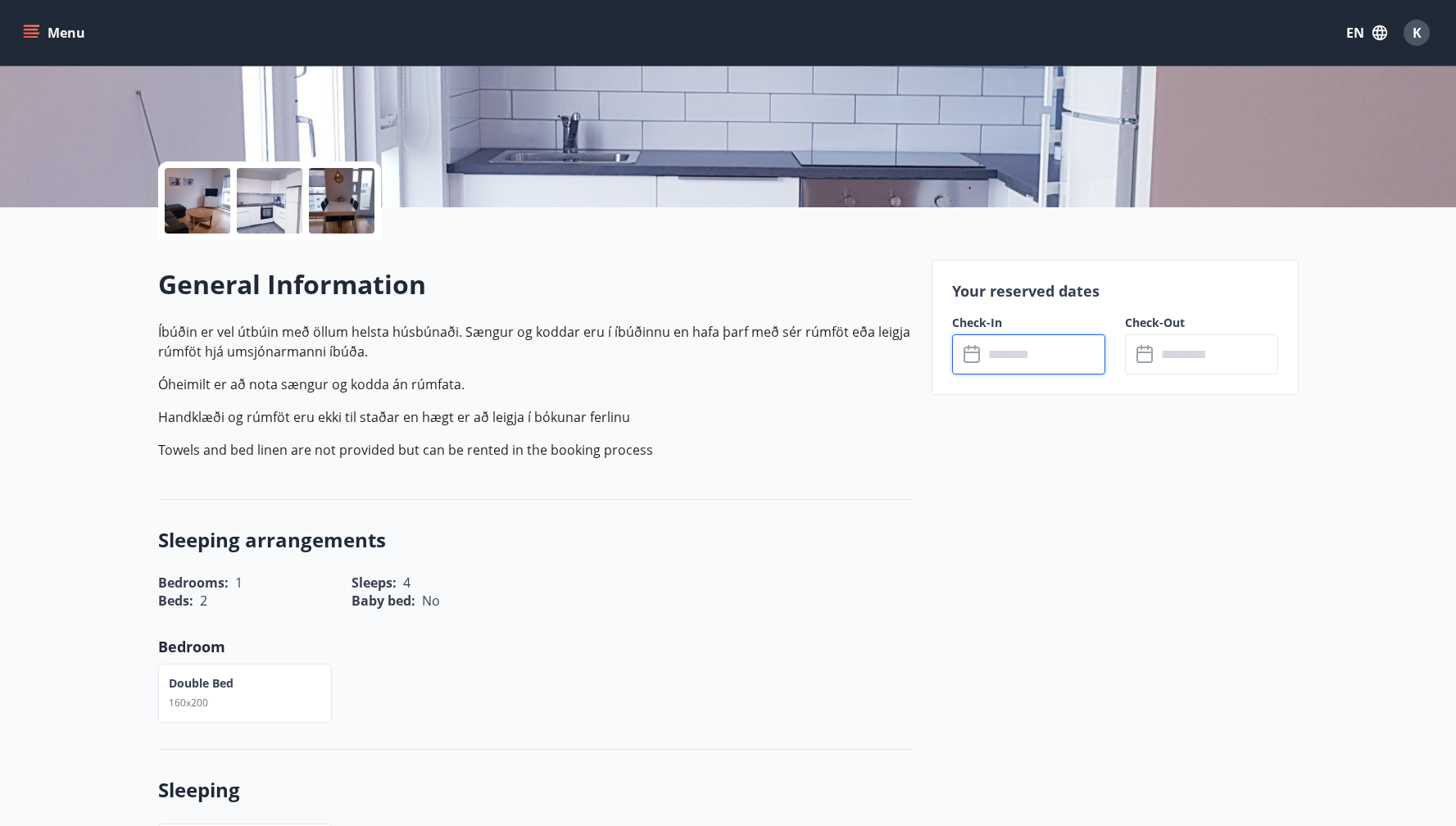
type input "******"
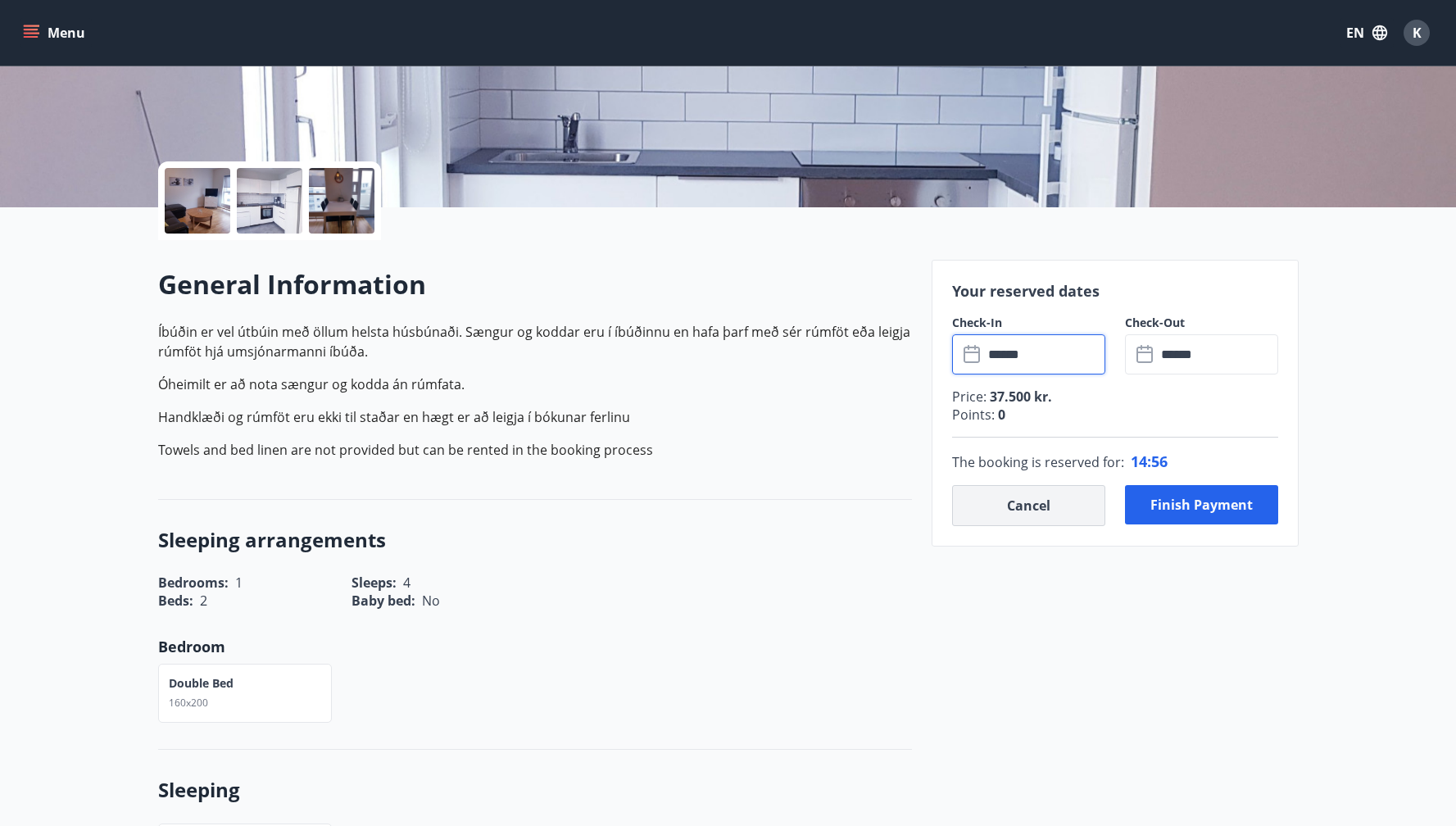
click at [1036, 496] on button "Cancel" at bounding box center [1029, 505] width 153 height 41
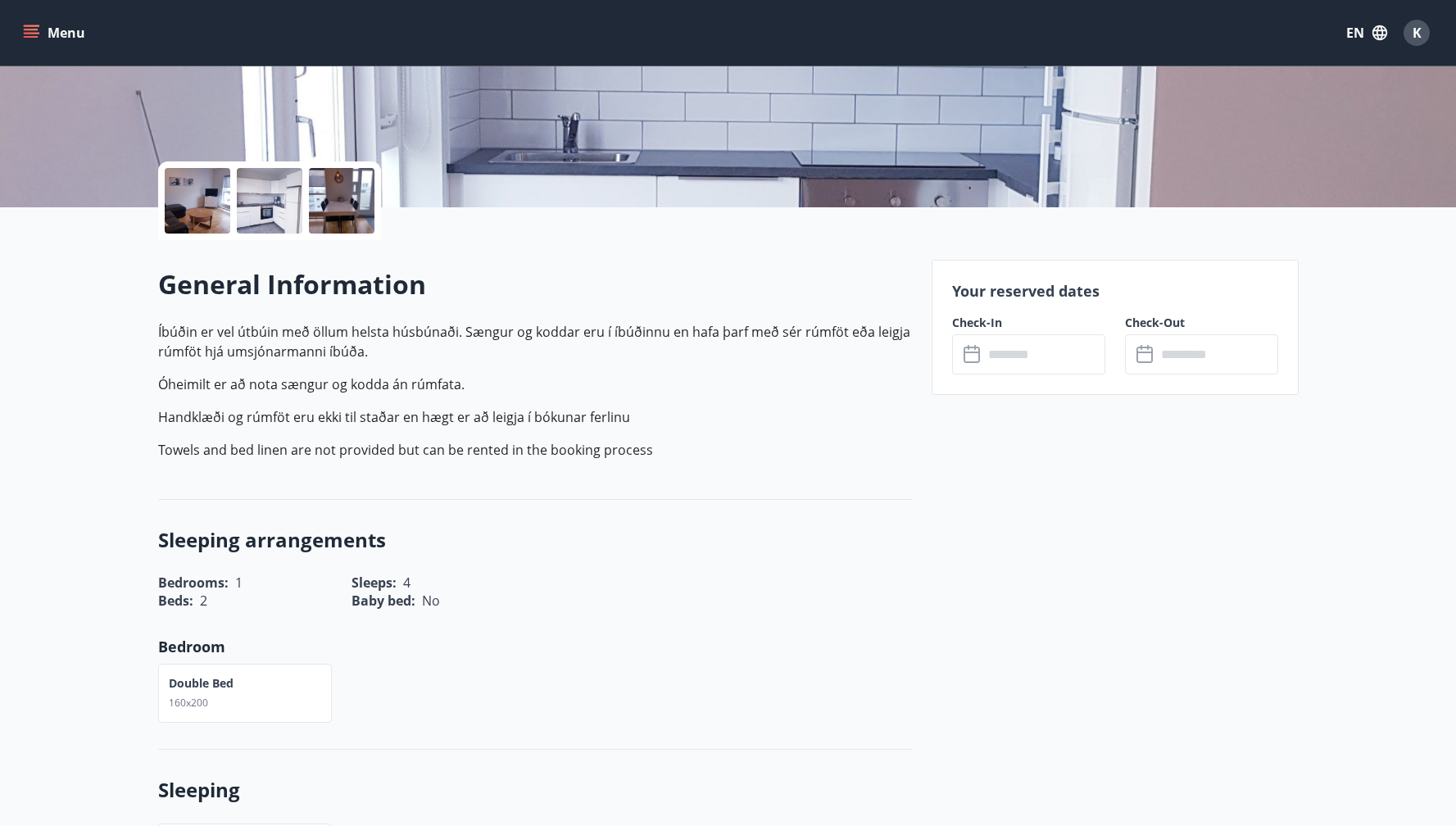
click at [760, 417] on p "Handklæði og rúmföt eru ekki til staðar en hægt er að leigja í bókunar ferlinu" at bounding box center [535, 417] width 754 height 20
click at [1016, 360] on input "text" at bounding box center [1044, 354] width 122 height 40
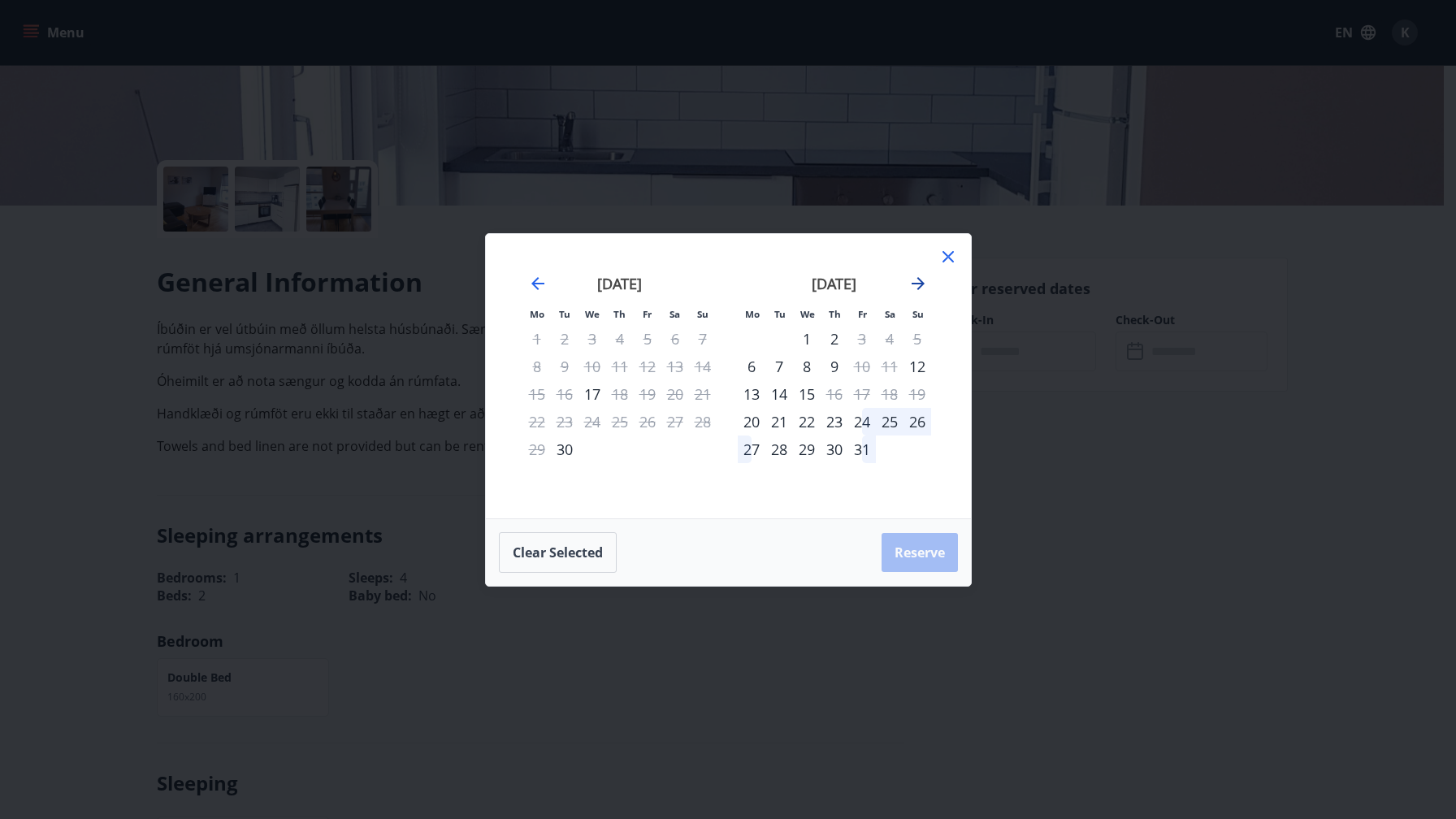
click at [918, 282] on icon "Move forward to switch to the next month." at bounding box center [918, 283] width 20 height 20
click at [916, 279] on icon "Move forward to switch to the next month." at bounding box center [918, 283] width 20 height 20
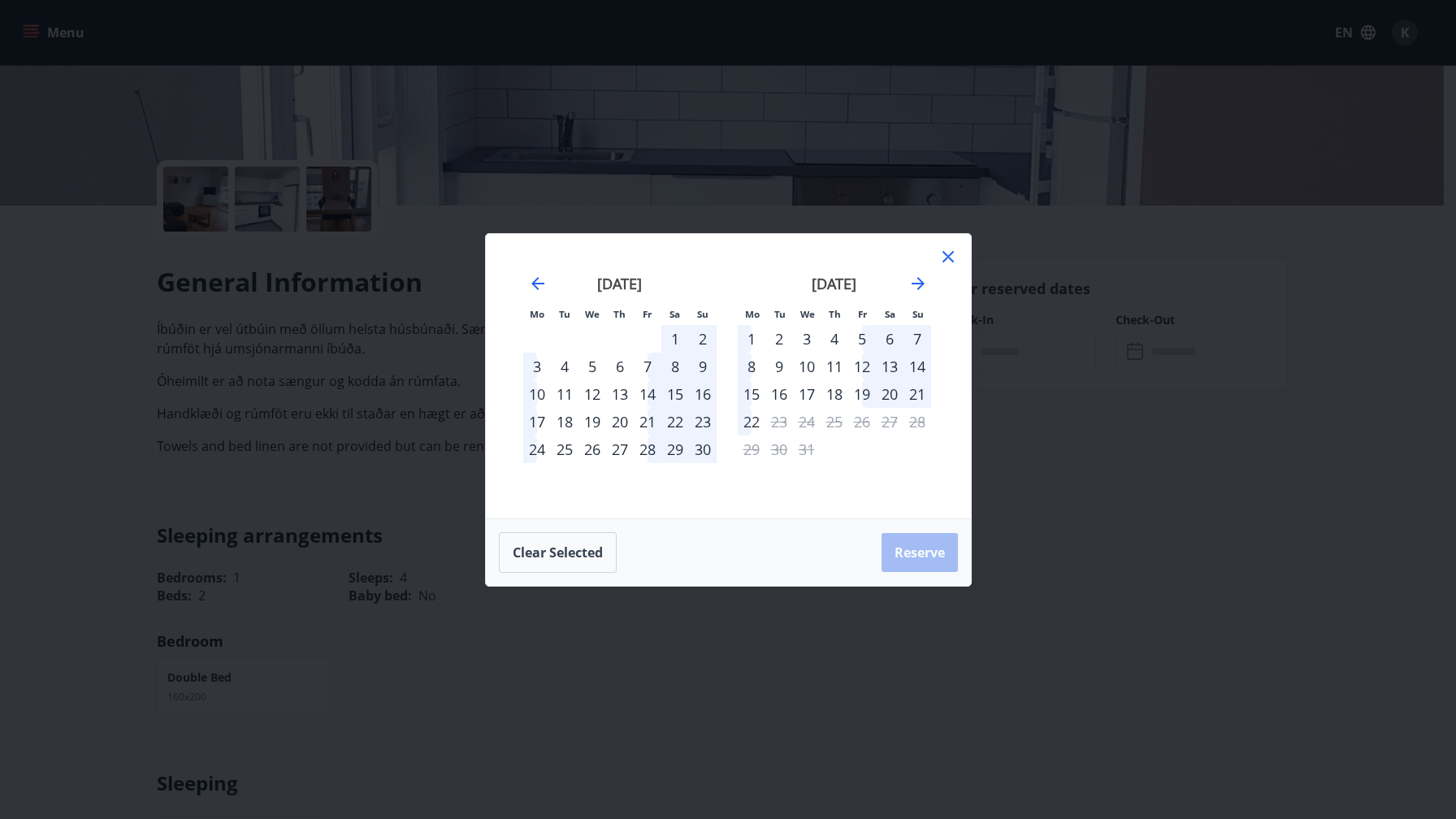
click at [776, 340] on div "2" at bounding box center [778, 338] width 27 height 27
click at [864, 335] on div "5" at bounding box center [862, 338] width 27 height 27
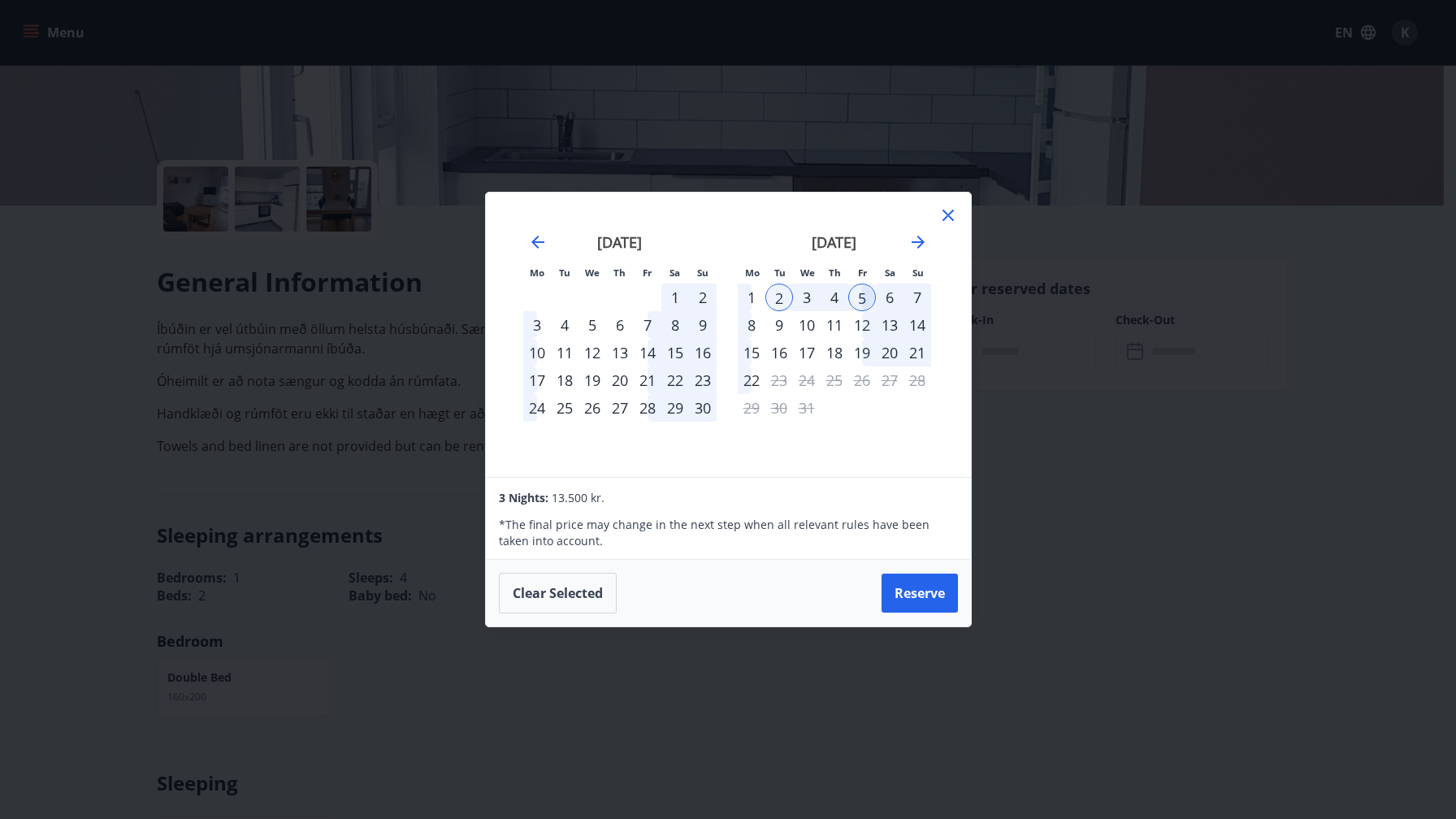
click at [943, 217] on icon at bounding box center [948, 215] width 20 height 20
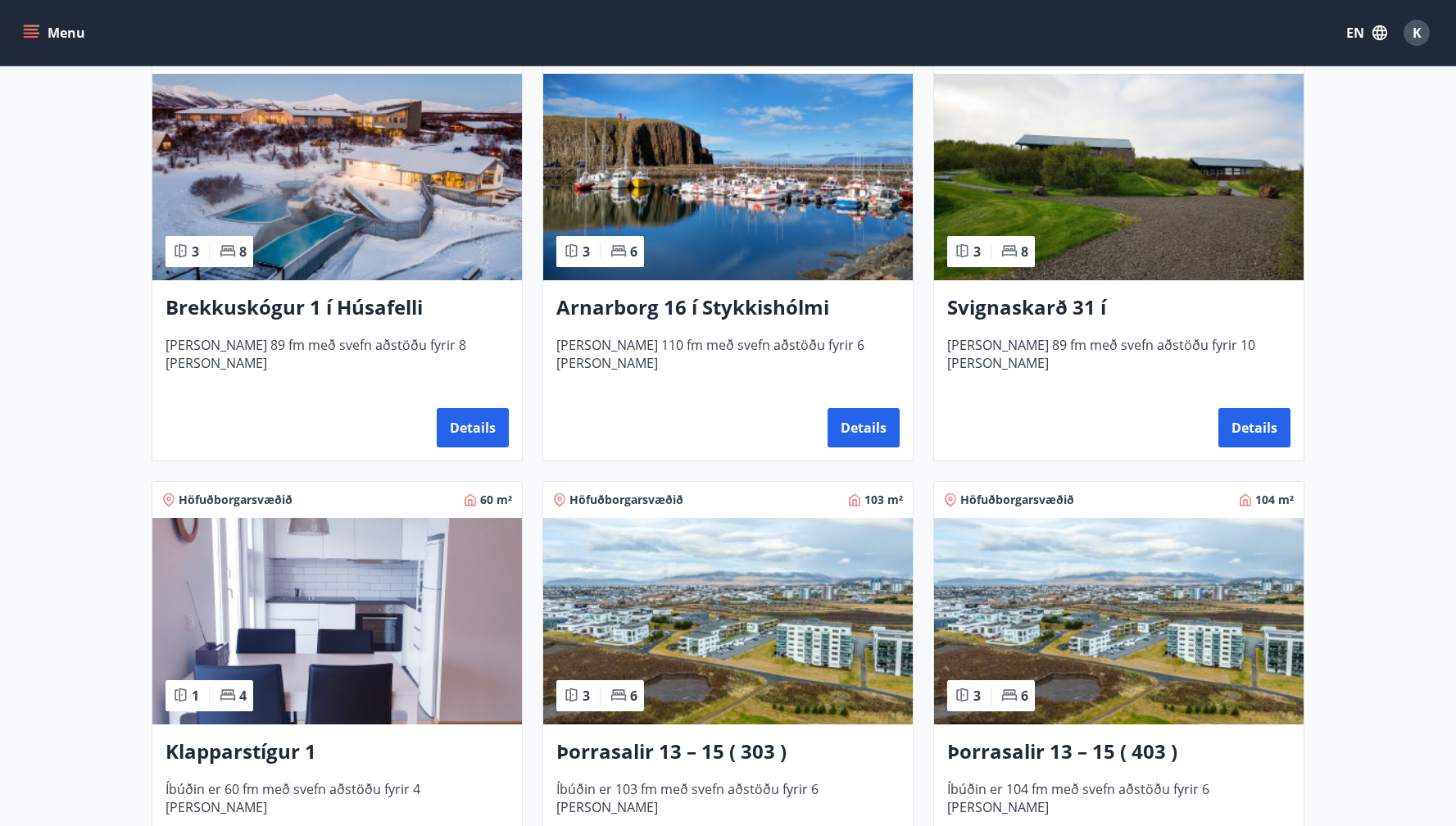
scroll to position [570, 0]
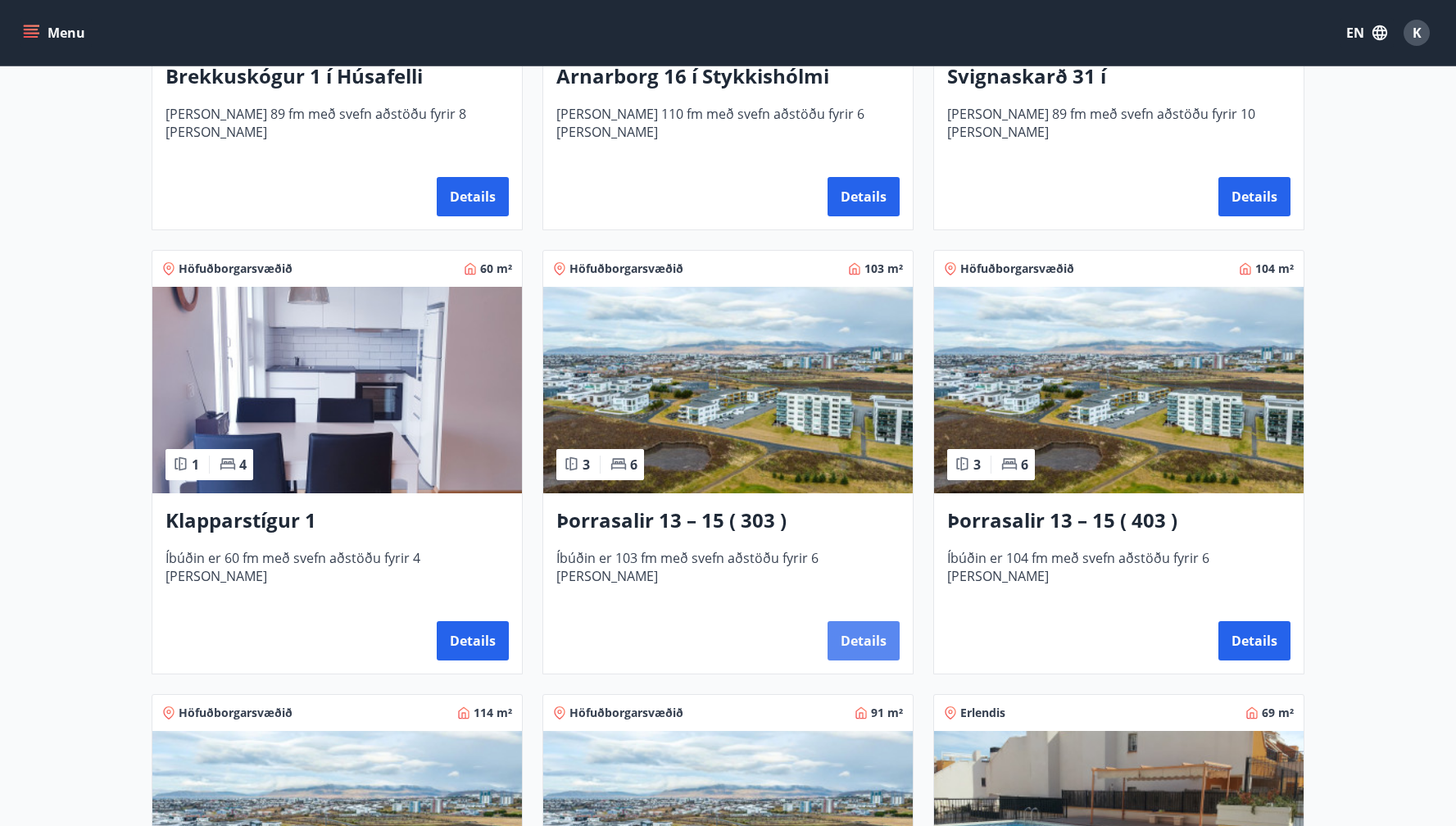
click at [864, 638] on button "Details" at bounding box center [864, 640] width 72 height 39
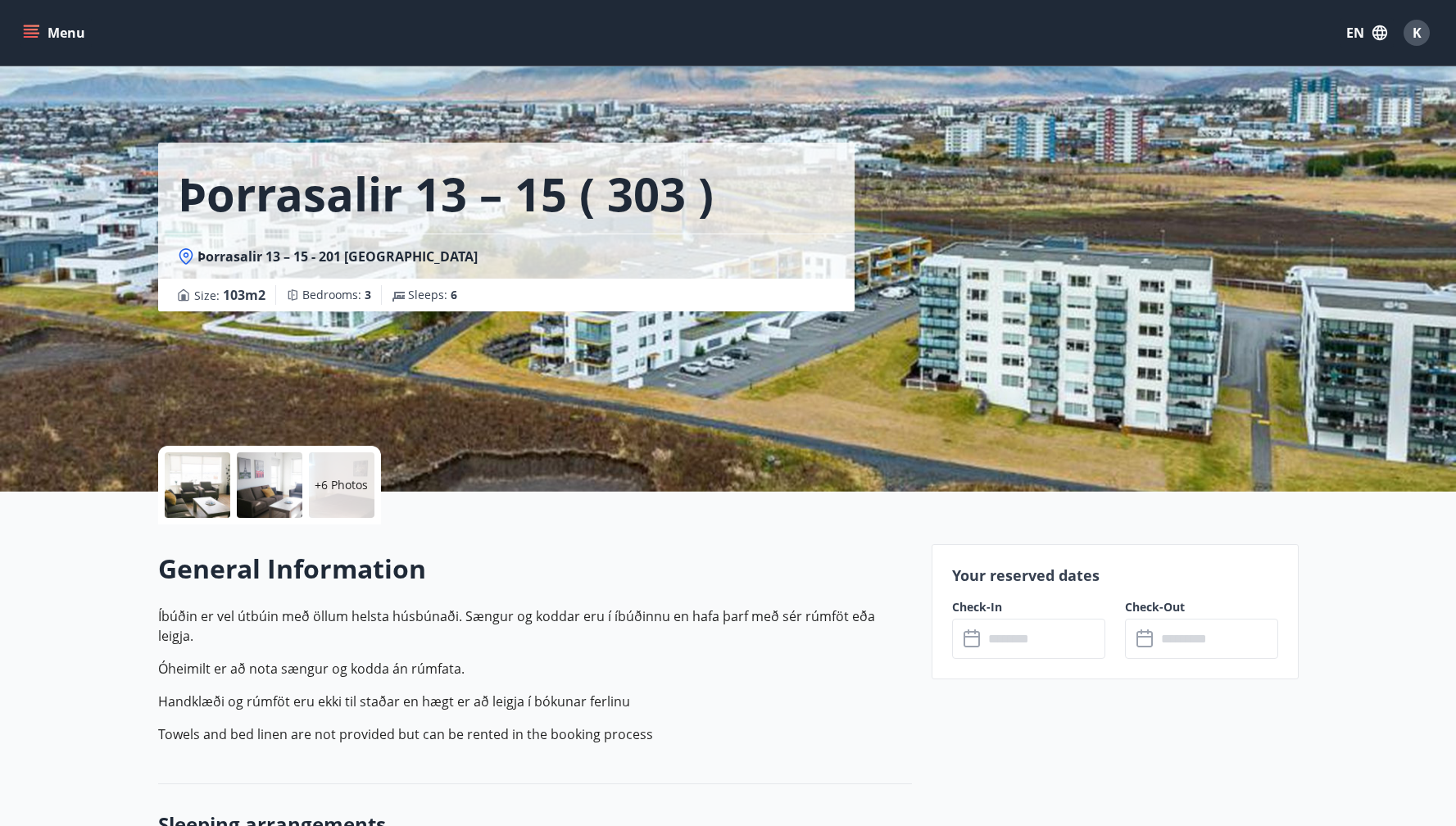
scroll to position [159, 0]
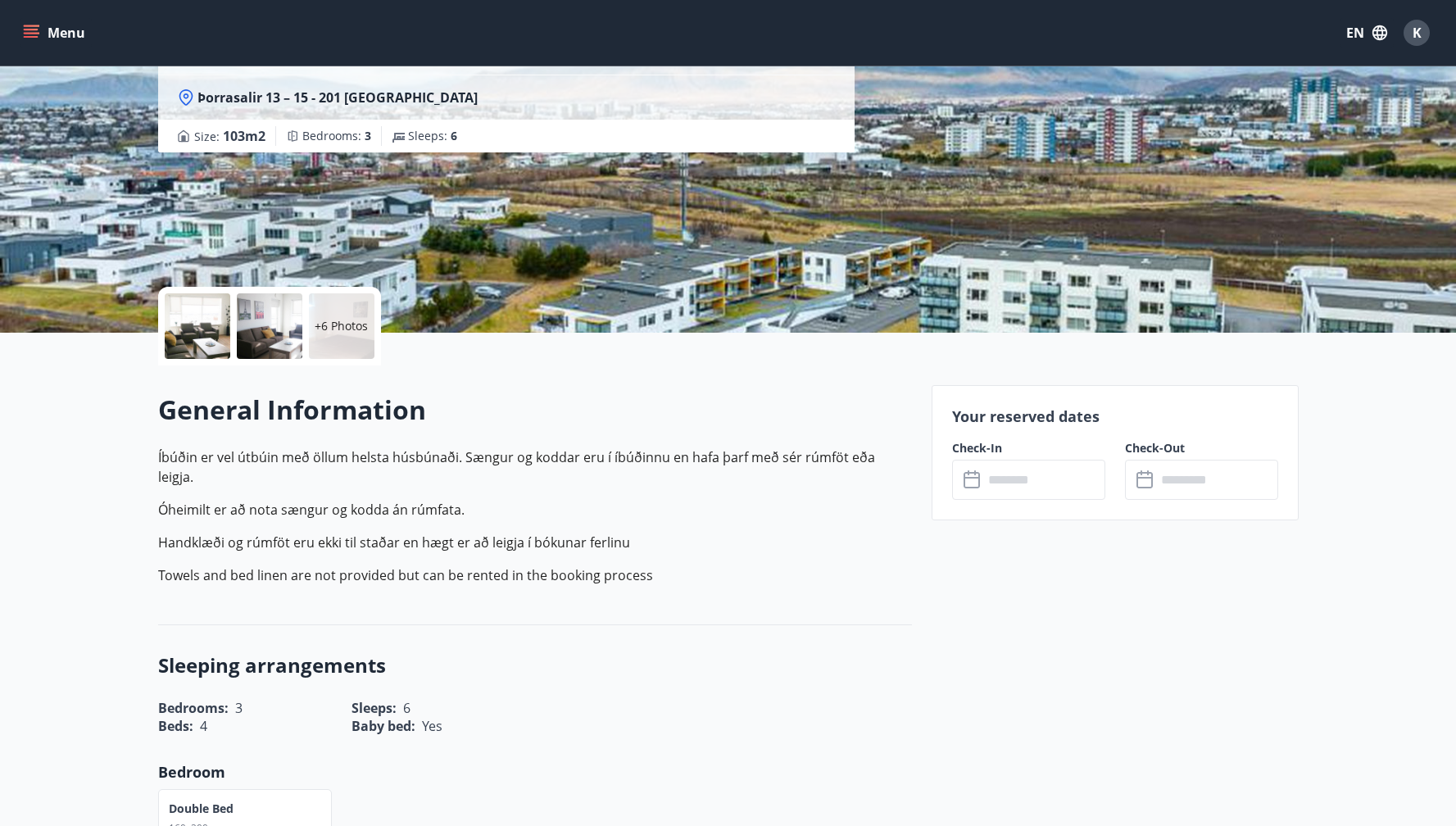
click at [1001, 484] on input "text" at bounding box center [1044, 480] width 122 height 40
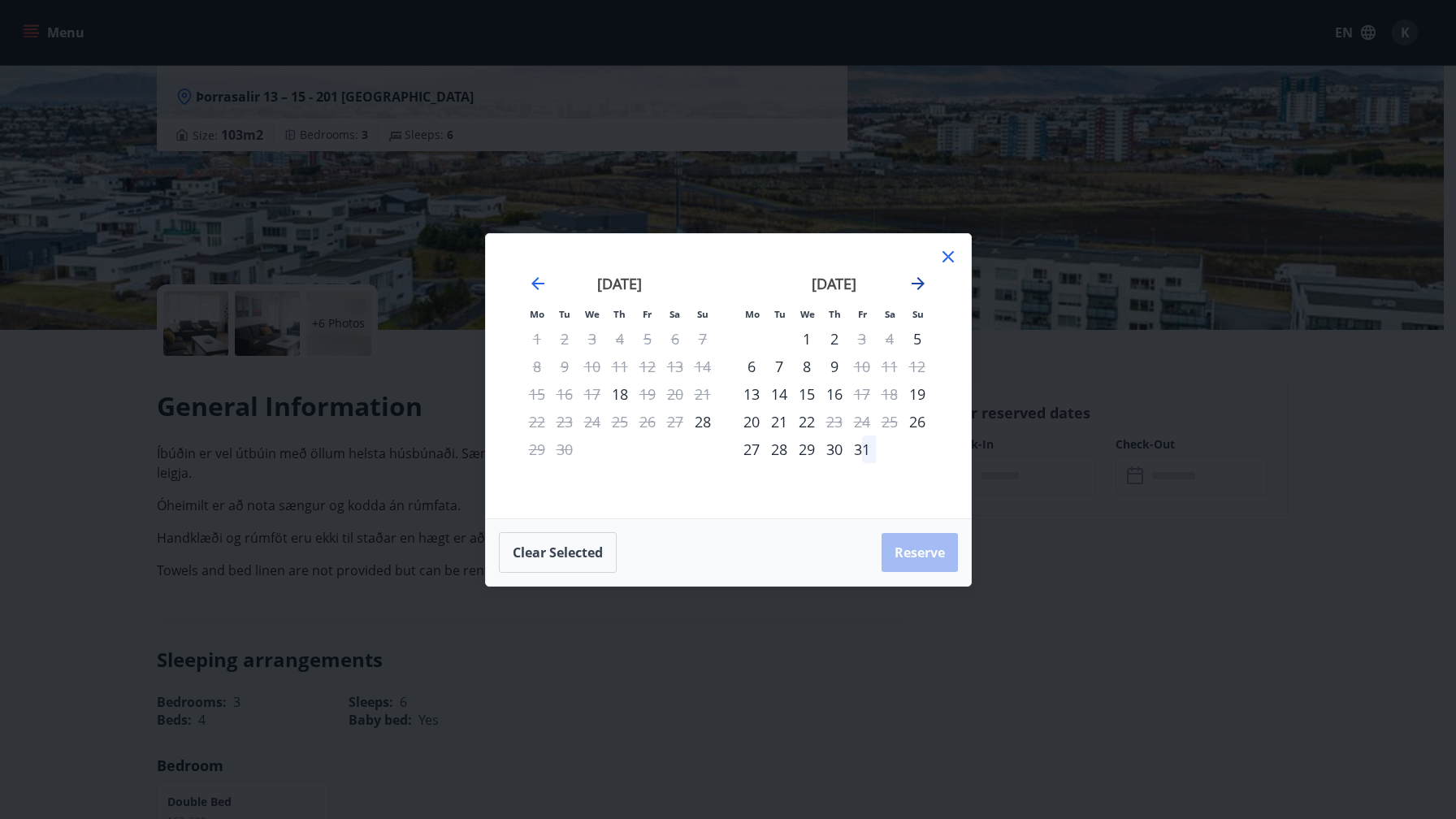
click at [919, 278] on icon "Move forward to switch to the next month." at bounding box center [918, 284] width 13 height 13
click at [803, 342] on div "3" at bounding box center [807, 338] width 27 height 27
click at [888, 338] on div "6" at bounding box center [889, 338] width 27 height 27
click at [852, 340] on div "5" at bounding box center [862, 338] width 27 height 27
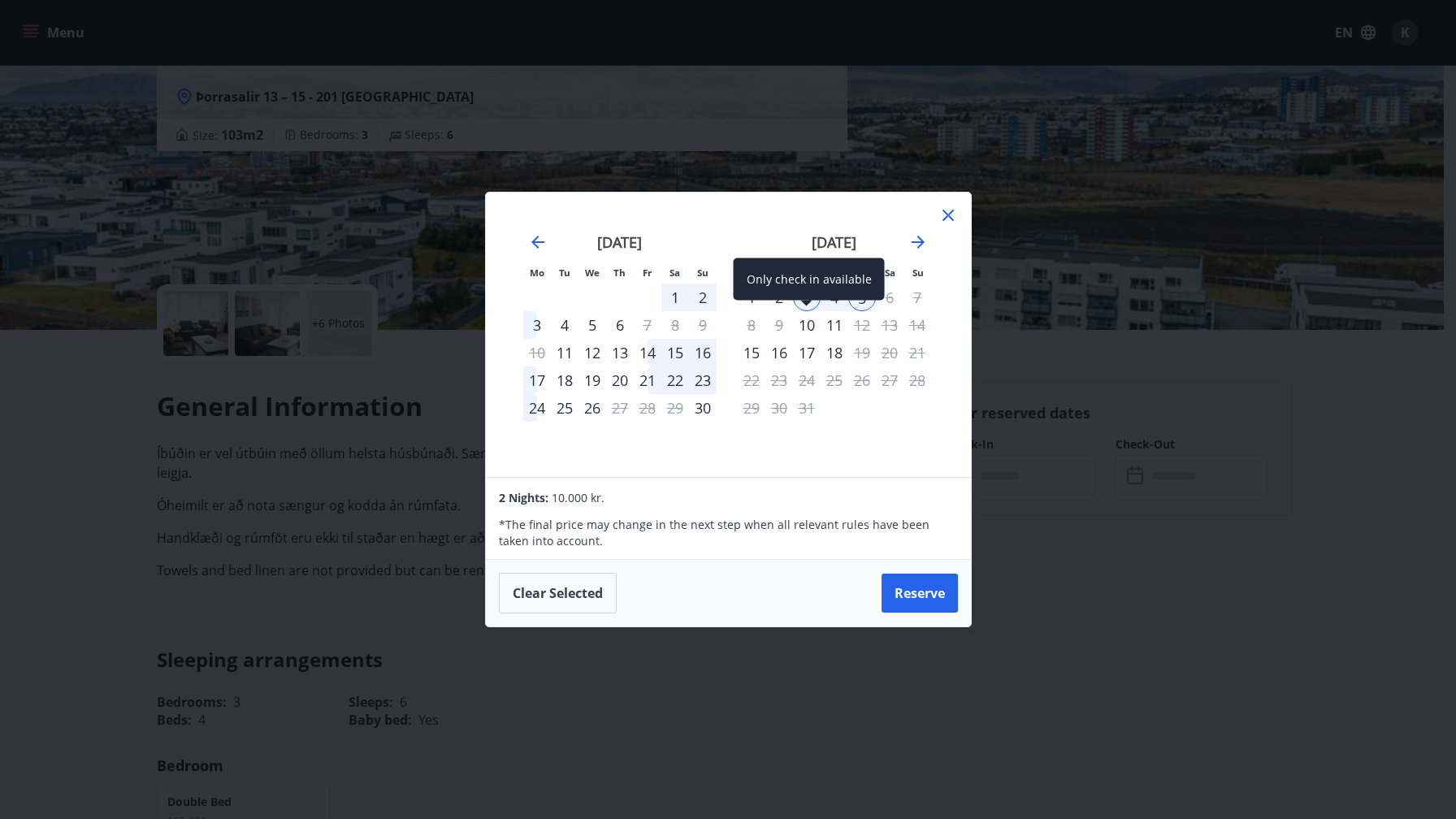
click at [779, 295] on div "Only check in available" at bounding box center [810, 279] width 151 height 42
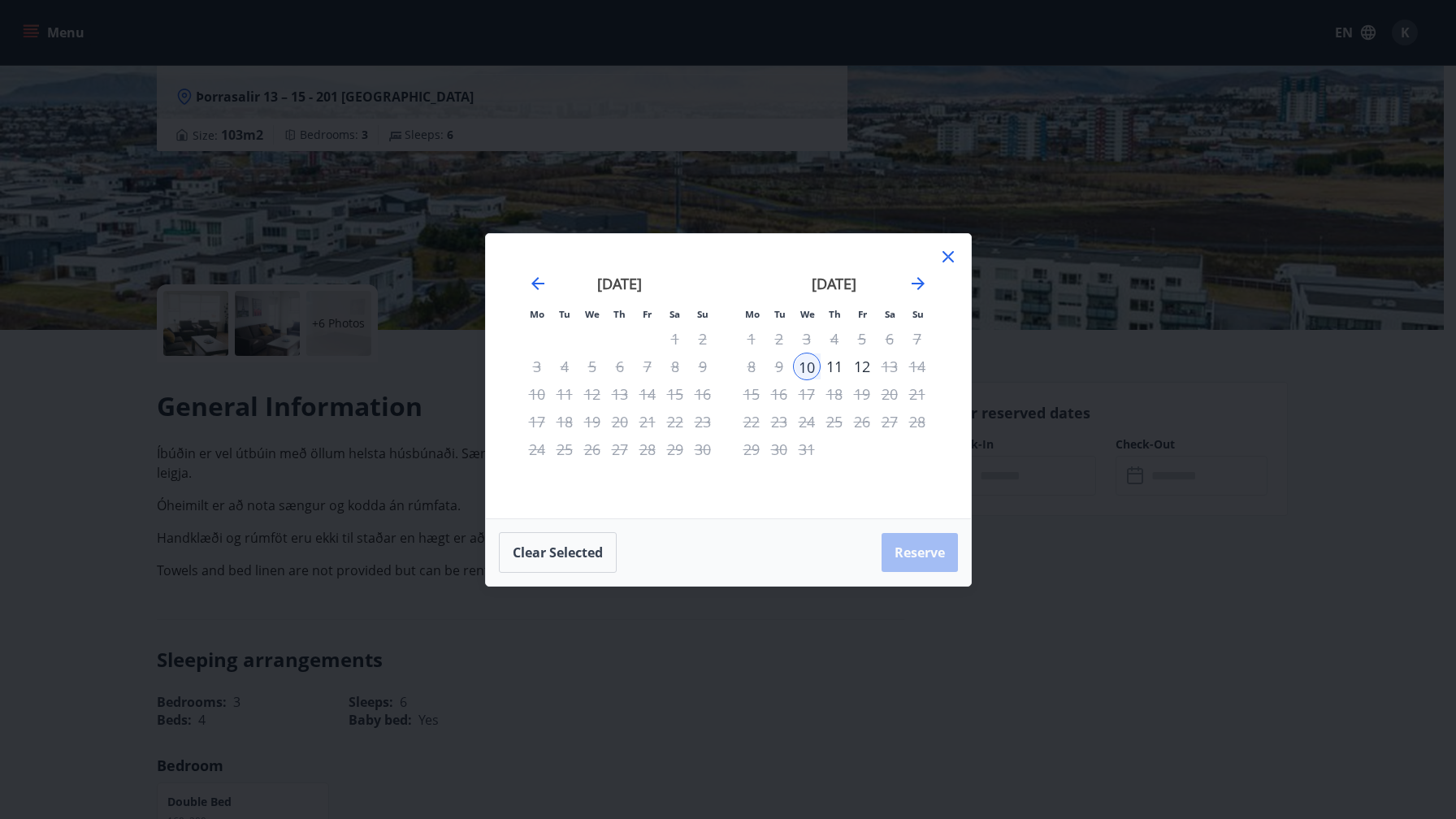
click at [777, 337] on div "2" at bounding box center [778, 338] width 27 height 27
click at [544, 283] on icon "Move backward to switch to the previous month." at bounding box center [538, 283] width 20 height 20
click at [925, 284] on icon "Move forward to switch to the next month." at bounding box center [918, 283] width 20 height 20
click at [766, 350] on div "2" at bounding box center [778, 338] width 27 height 27
click at [759, 371] on div "8" at bounding box center [751, 366] width 27 height 27
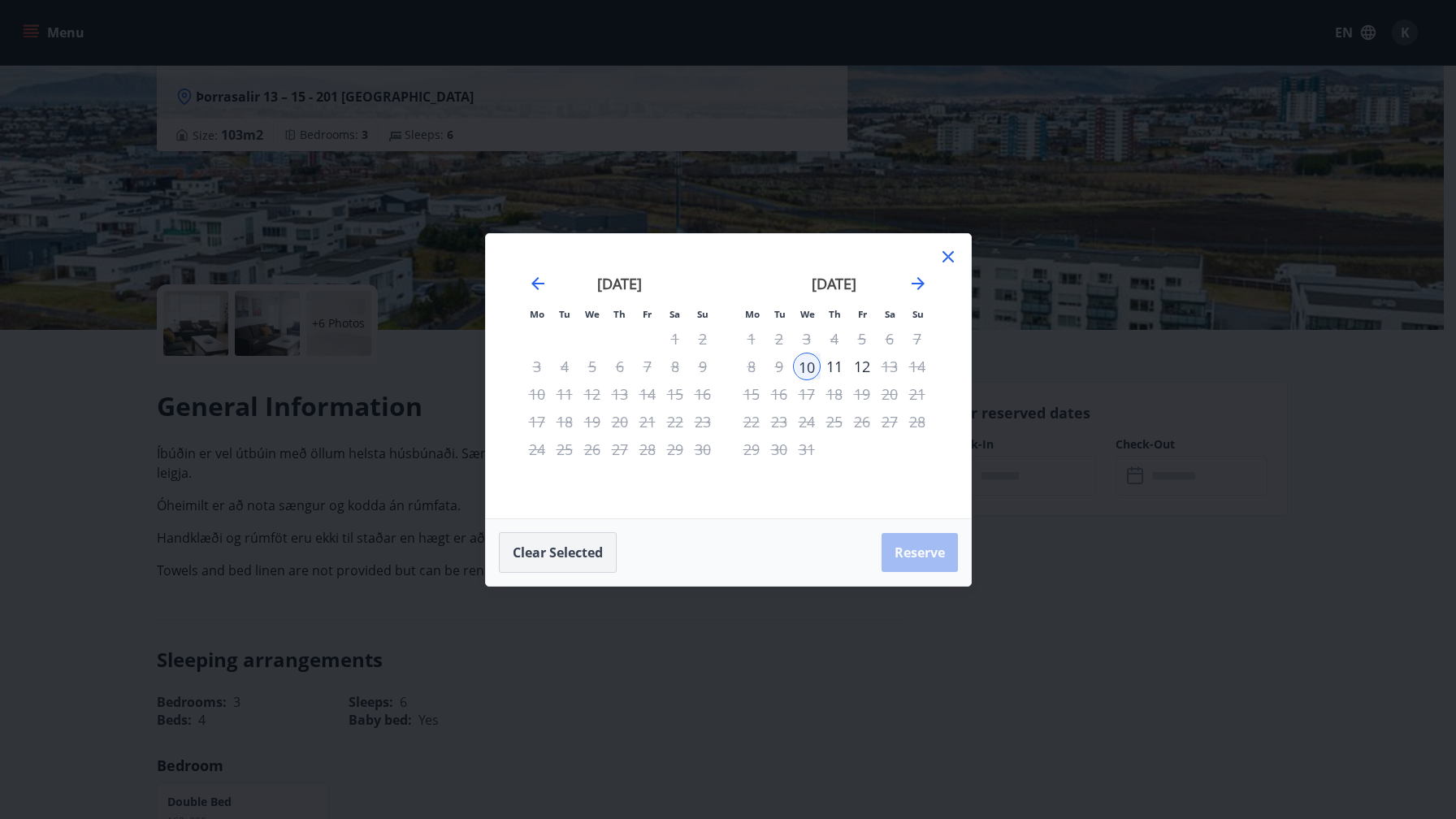
click at [571, 550] on button "Clear selected" at bounding box center [558, 552] width 118 height 41
click at [778, 340] on div "2" at bounding box center [778, 338] width 27 height 27
click at [864, 340] on div "5" at bounding box center [862, 338] width 27 height 27
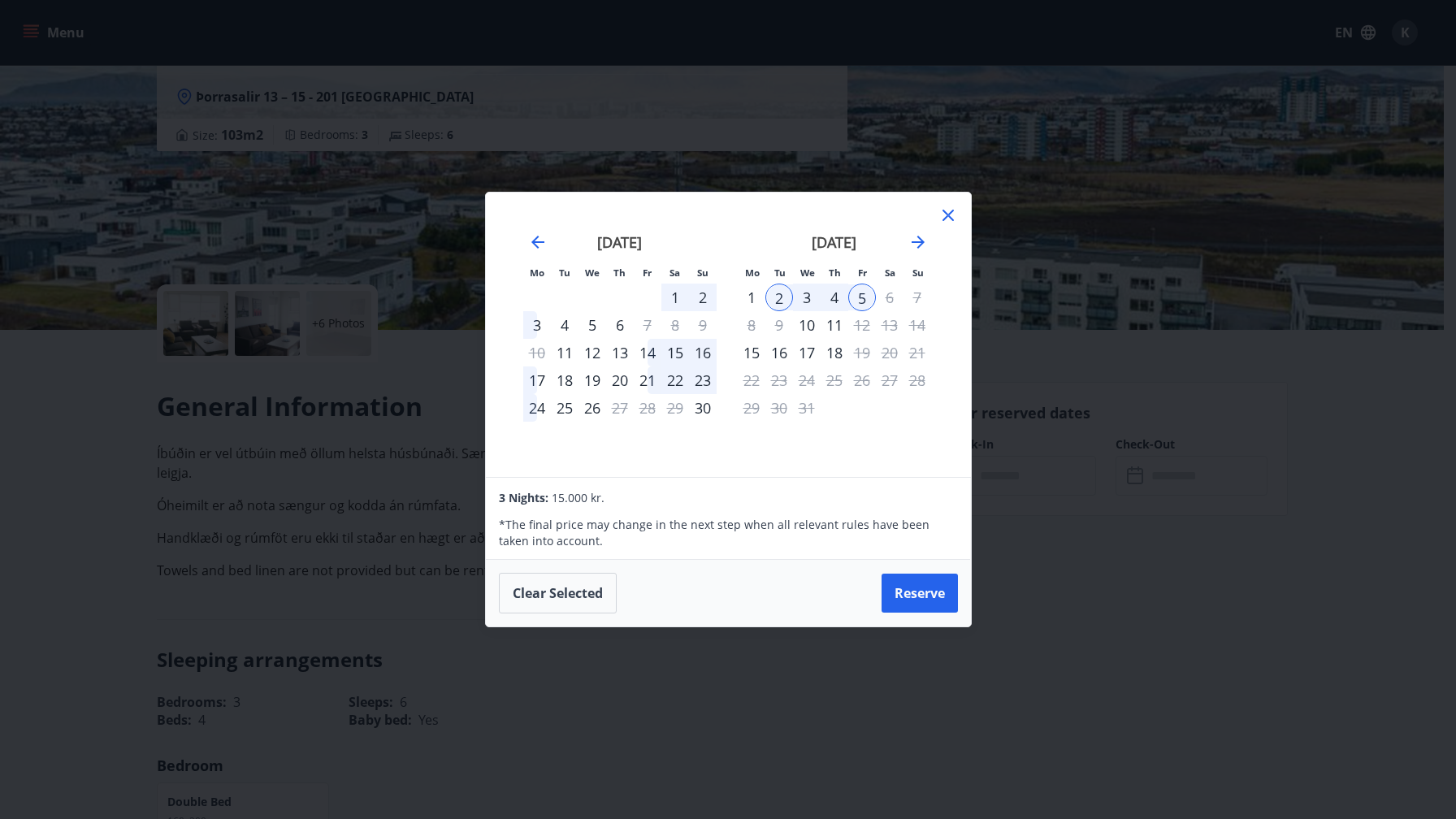
click at [950, 216] on icon at bounding box center [948, 215] width 11 height 11
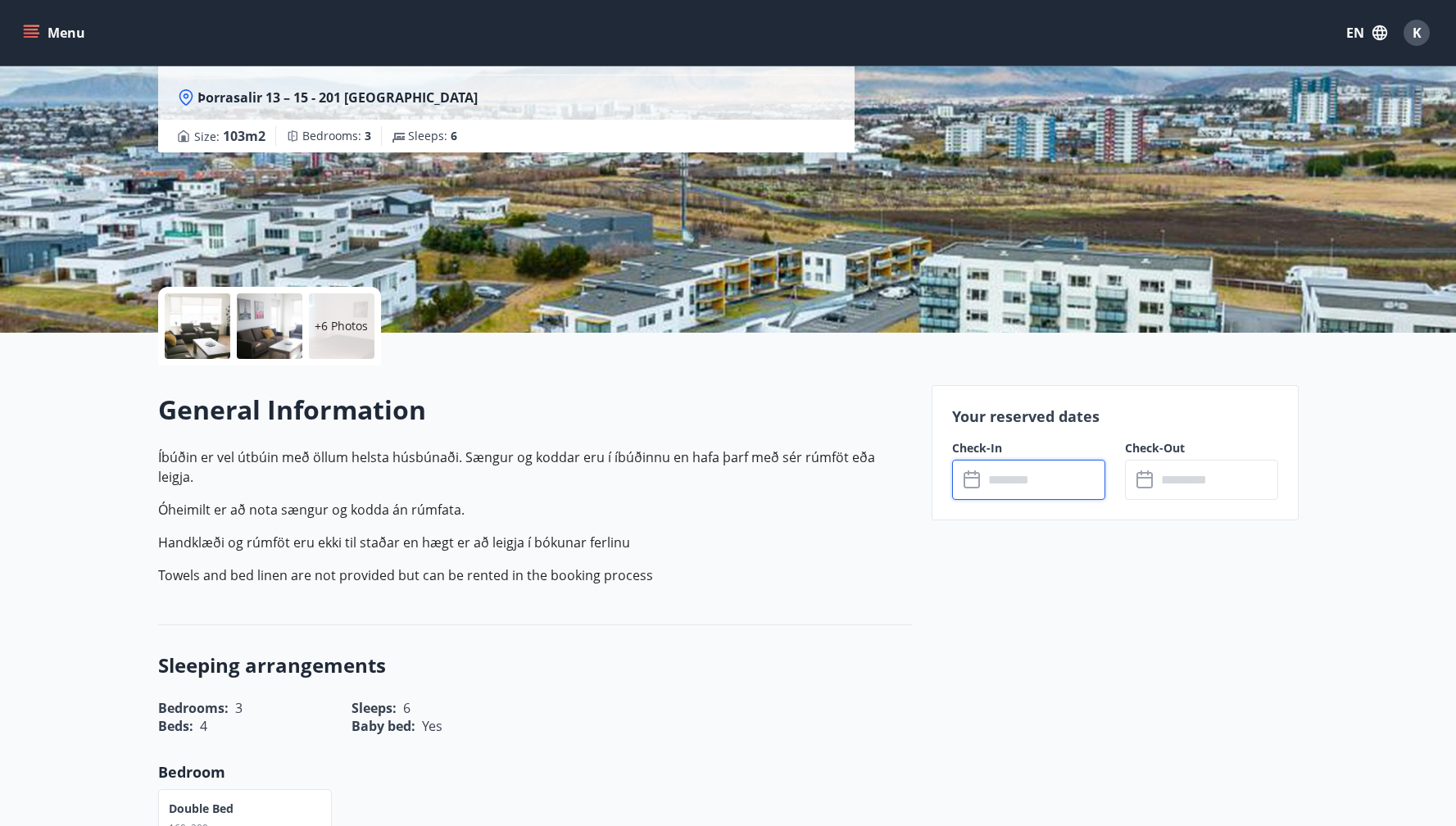
click at [1021, 466] on input "text" at bounding box center [1044, 480] width 122 height 40
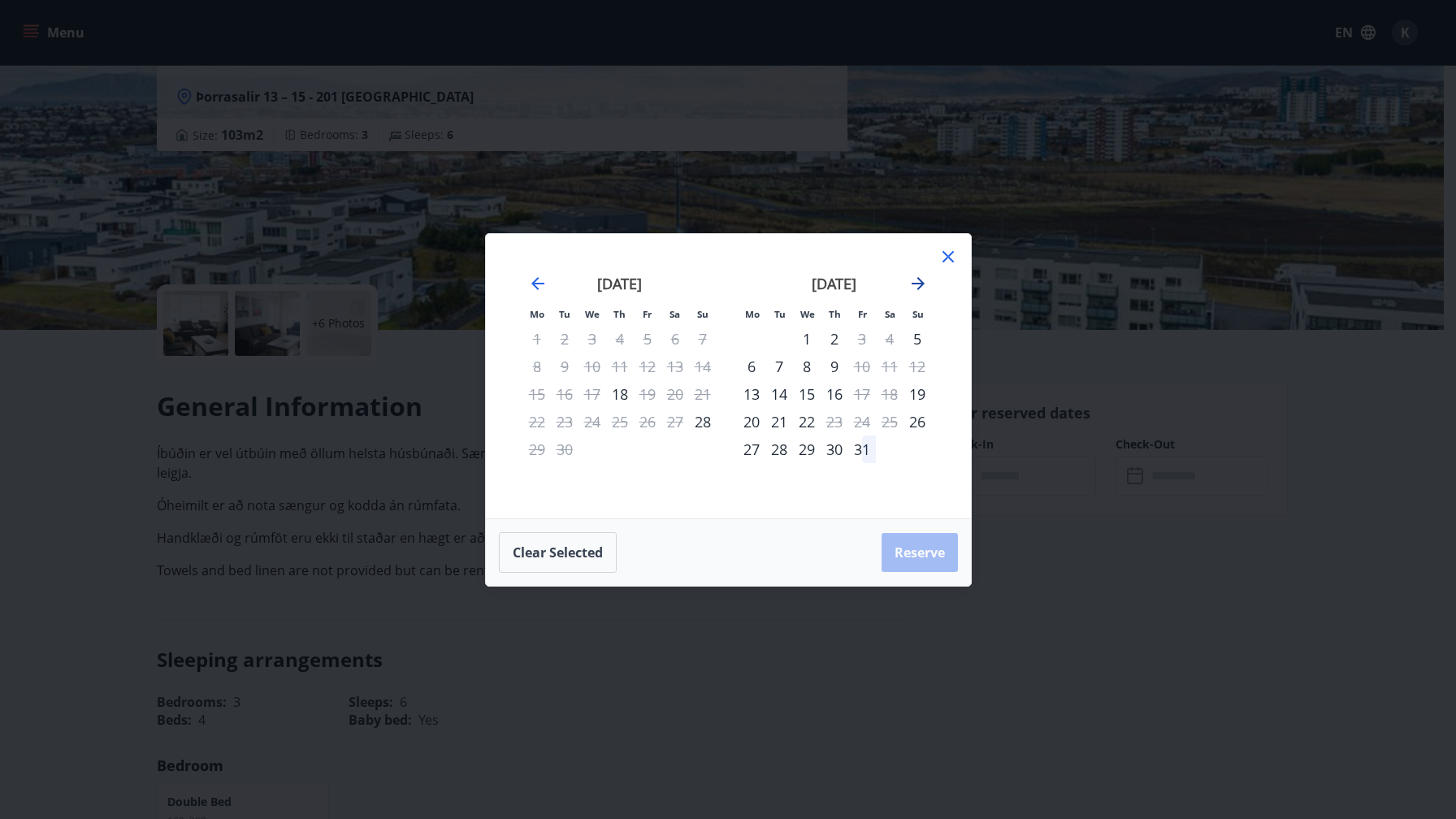
click at [917, 278] on icon "Move forward to switch to the next month." at bounding box center [918, 284] width 13 height 13
click at [800, 338] on div "3" at bounding box center [807, 338] width 27 height 27
click at [892, 336] on div "6" at bounding box center [889, 338] width 27 height 27
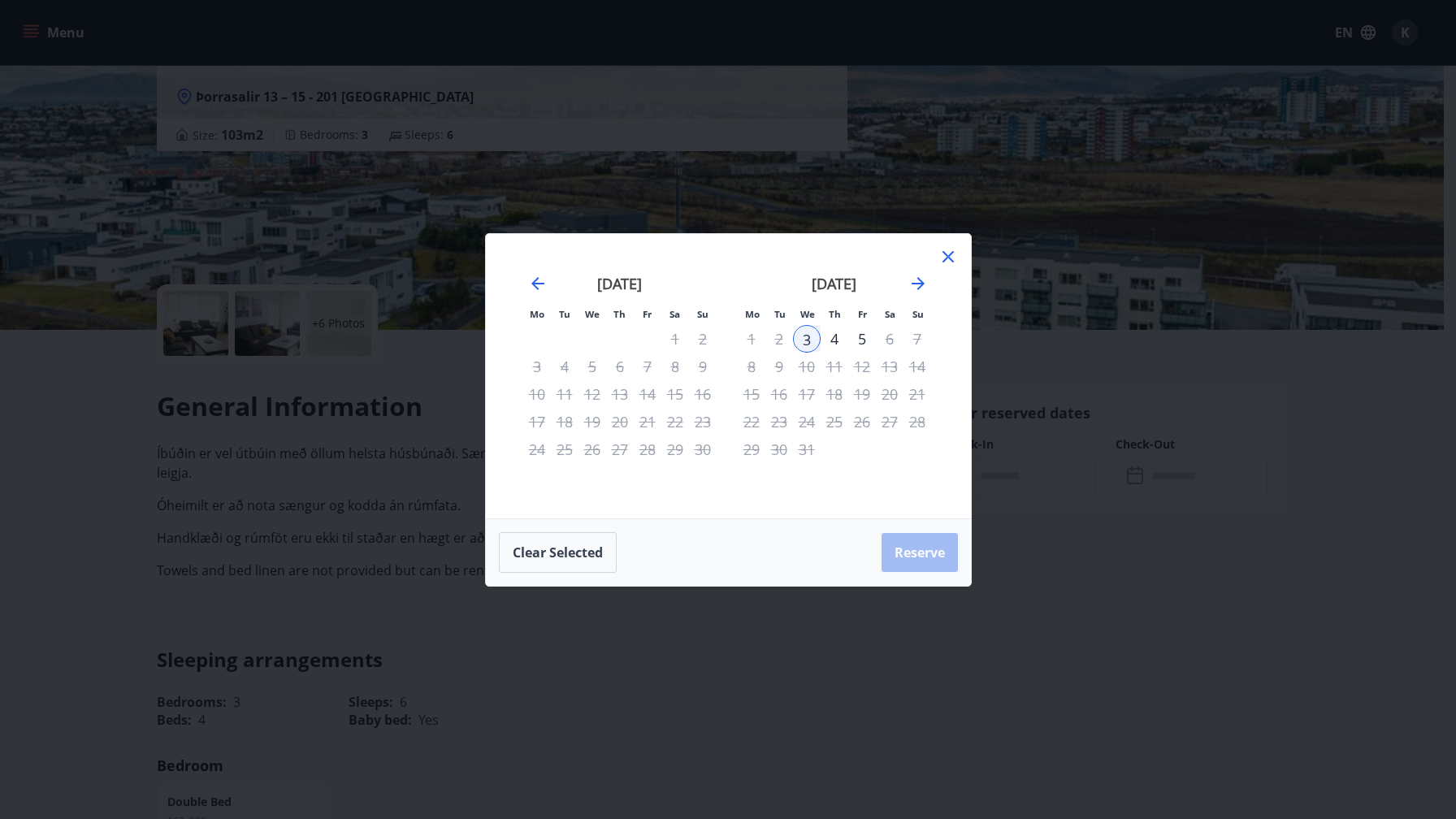
click at [892, 336] on div "6" at bounding box center [889, 338] width 27 height 27
click at [944, 259] on icon at bounding box center [948, 257] width 20 height 20
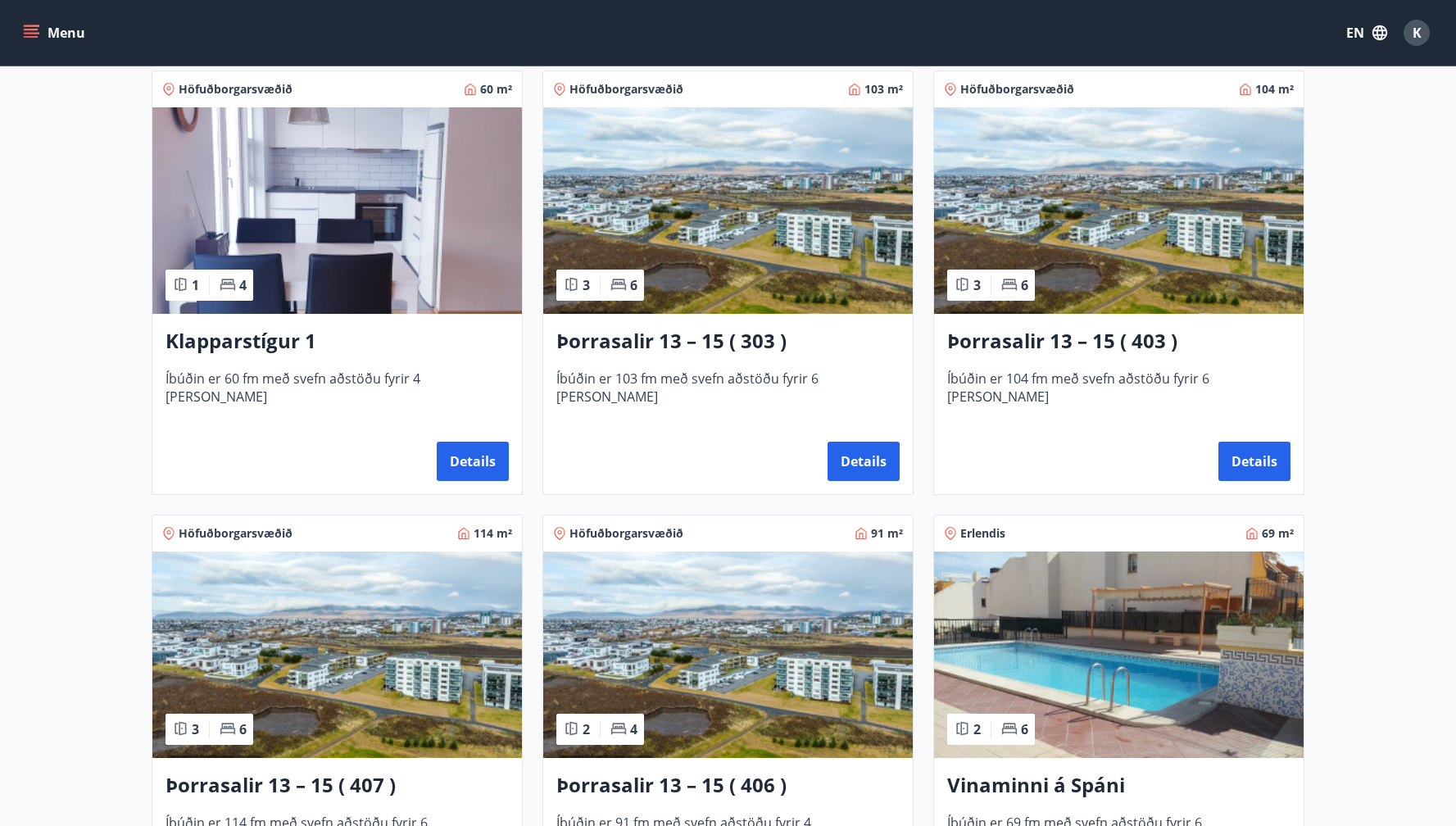
scroll to position [751, 0]
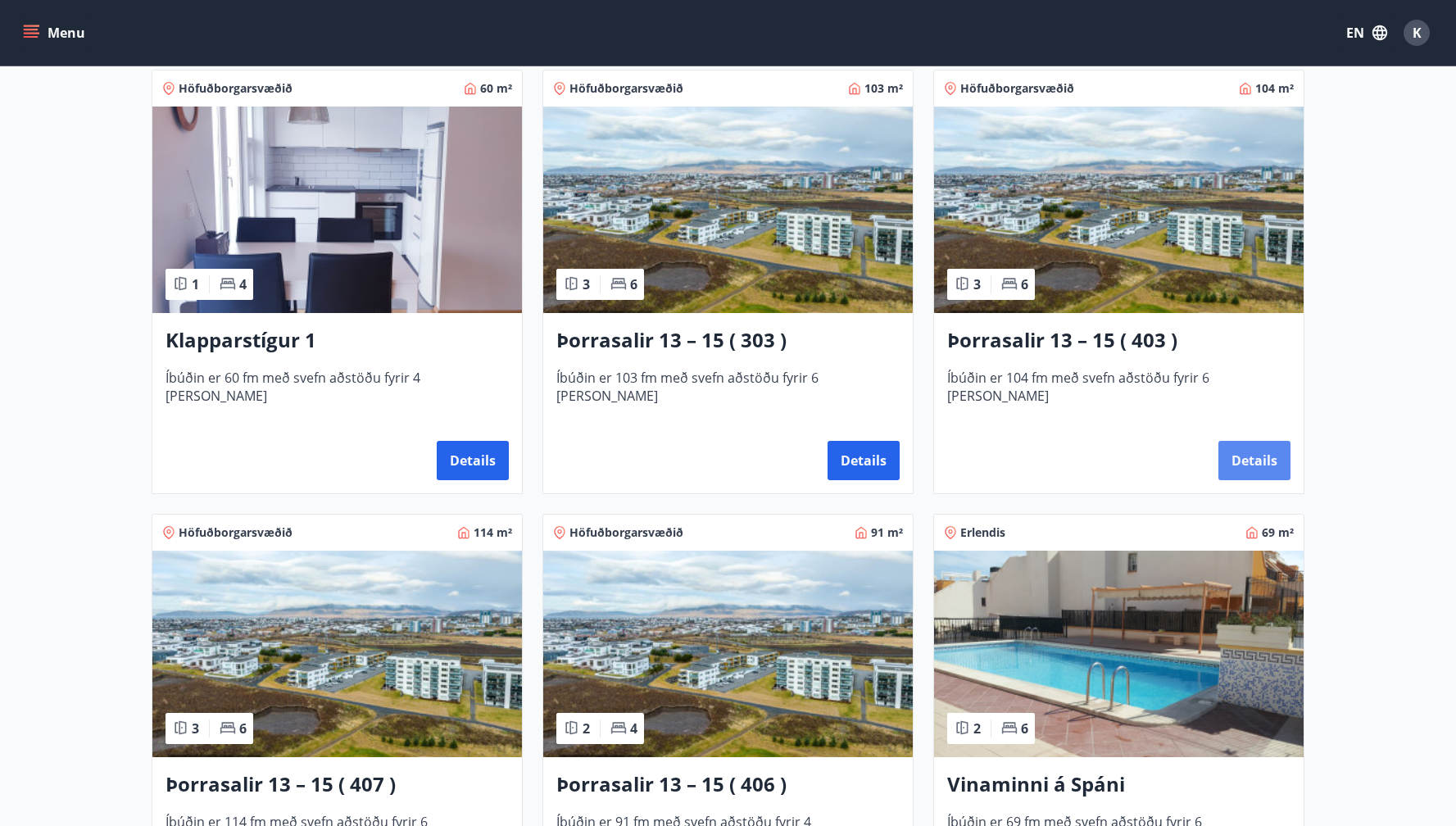
click at [1251, 452] on button "Details" at bounding box center [1255, 460] width 72 height 39
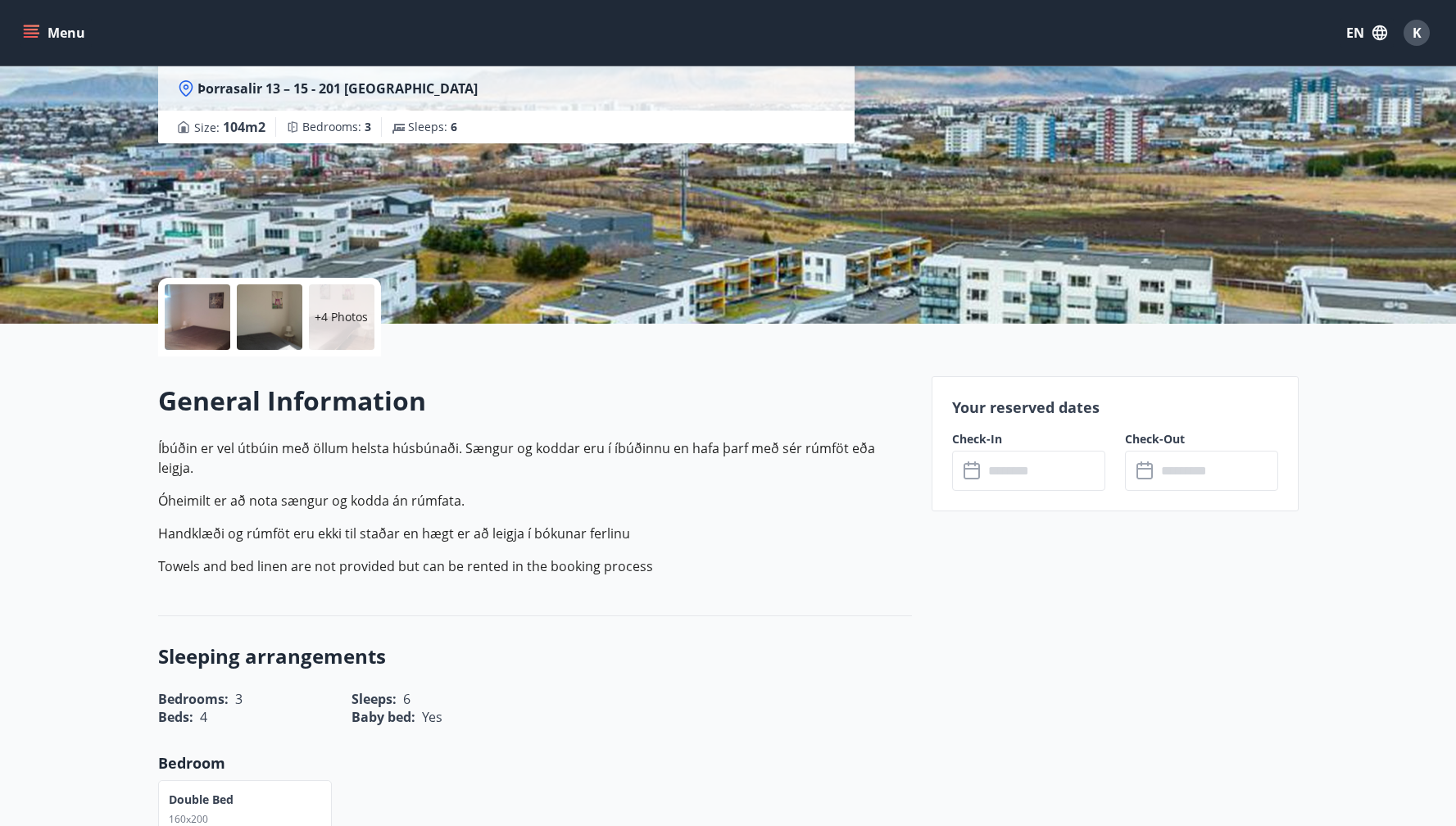
scroll to position [229, 0]
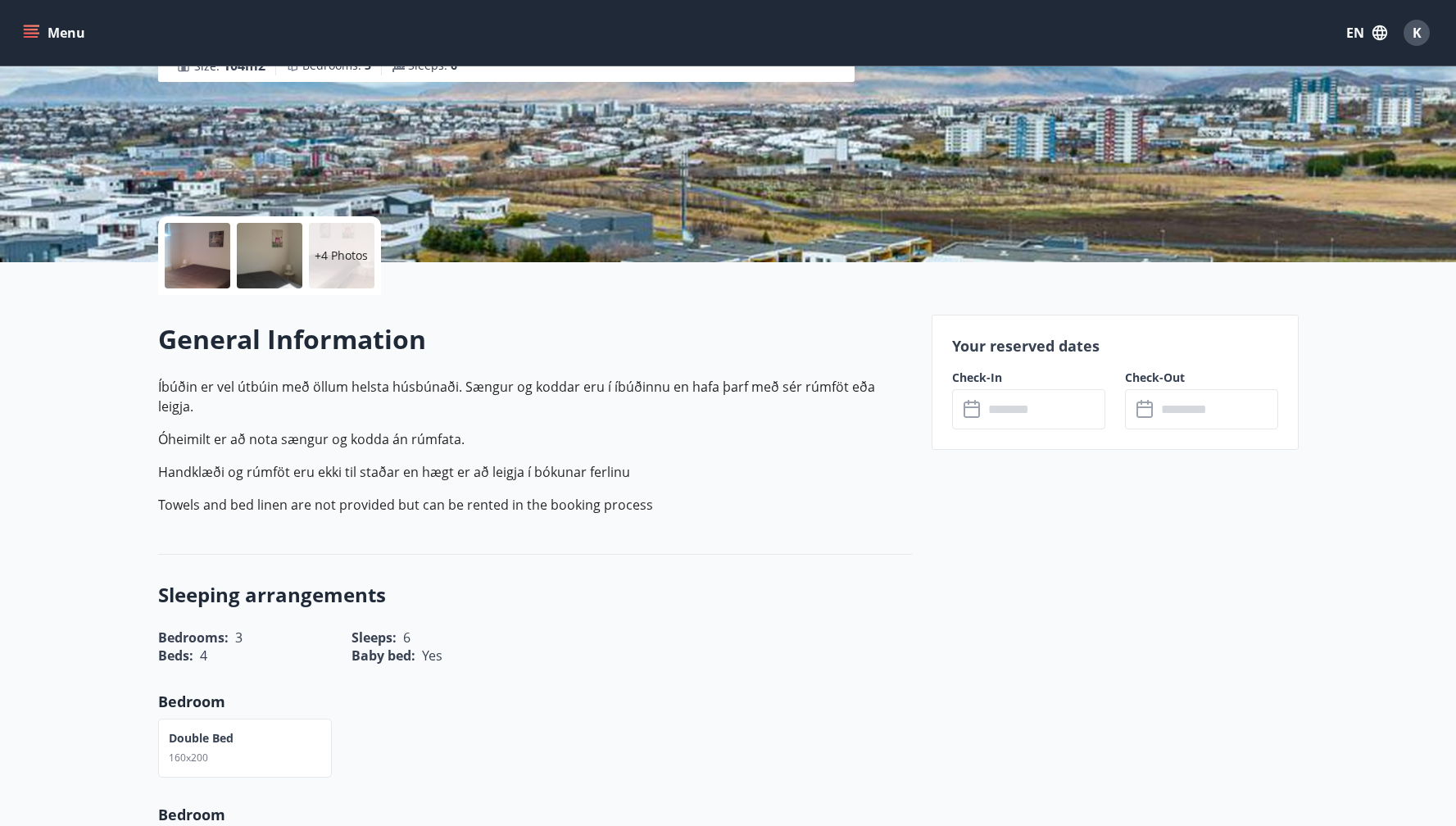
click at [1066, 401] on input "text" at bounding box center [1044, 409] width 122 height 40
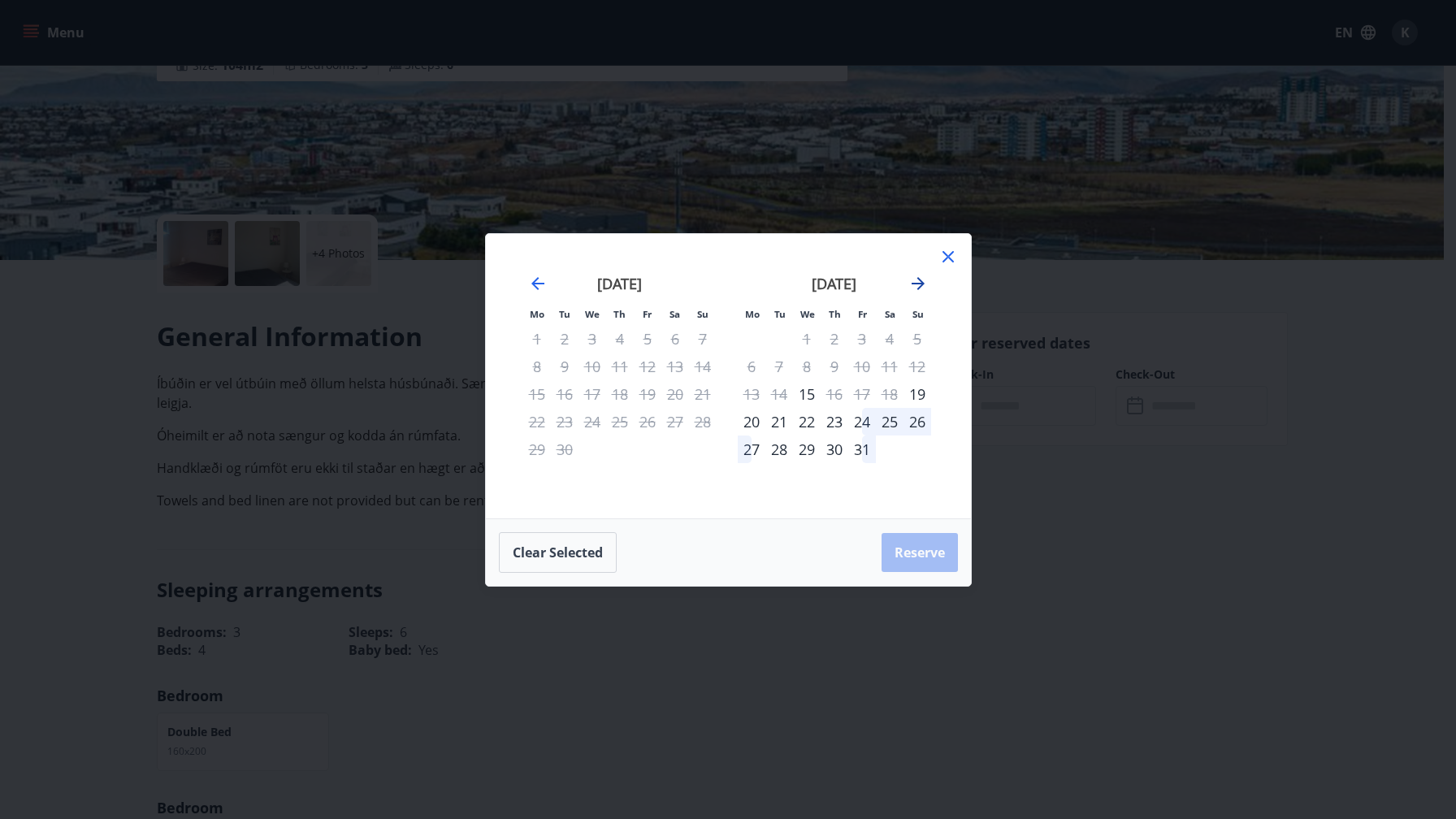
click at [922, 283] on icon "Move forward to switch to the next month." at bounding box center [918, 284] width 13 height 13
click at [782, 341] on div "2" at bounding box center [778, 338] width 27 height 27
click at [894, 338] on div "6" at bounding box center [889, 338] width 27 height 27
click at [757, 359] on div "8" at bounding box center [751, 366] width 27 height 27
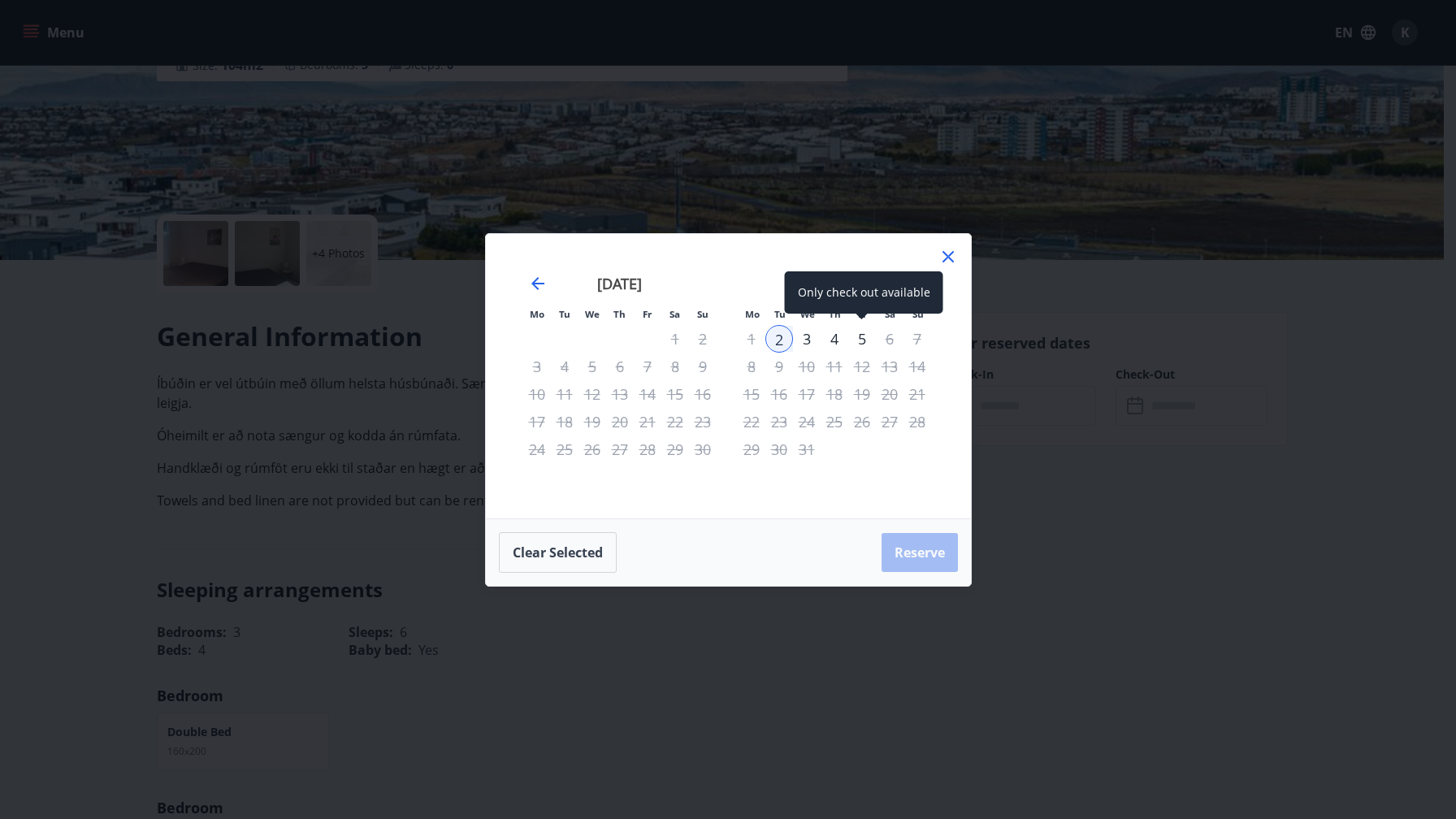
click at [862, 335] on div "5" at bounding box center [862, 338] width 27 height 27
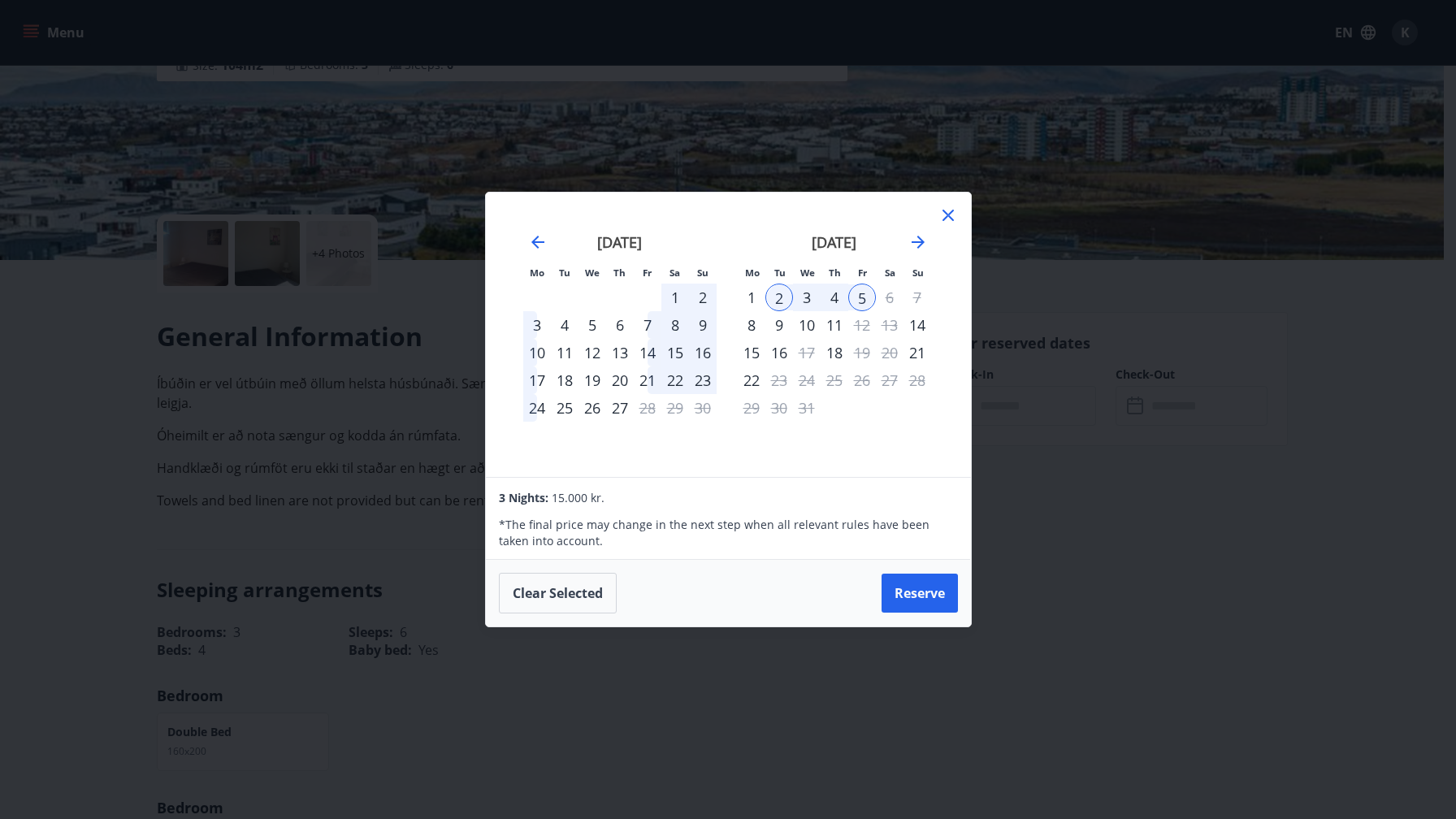
click at [949, 217] on icon at bounding box center [948, 215] width 11 height 11
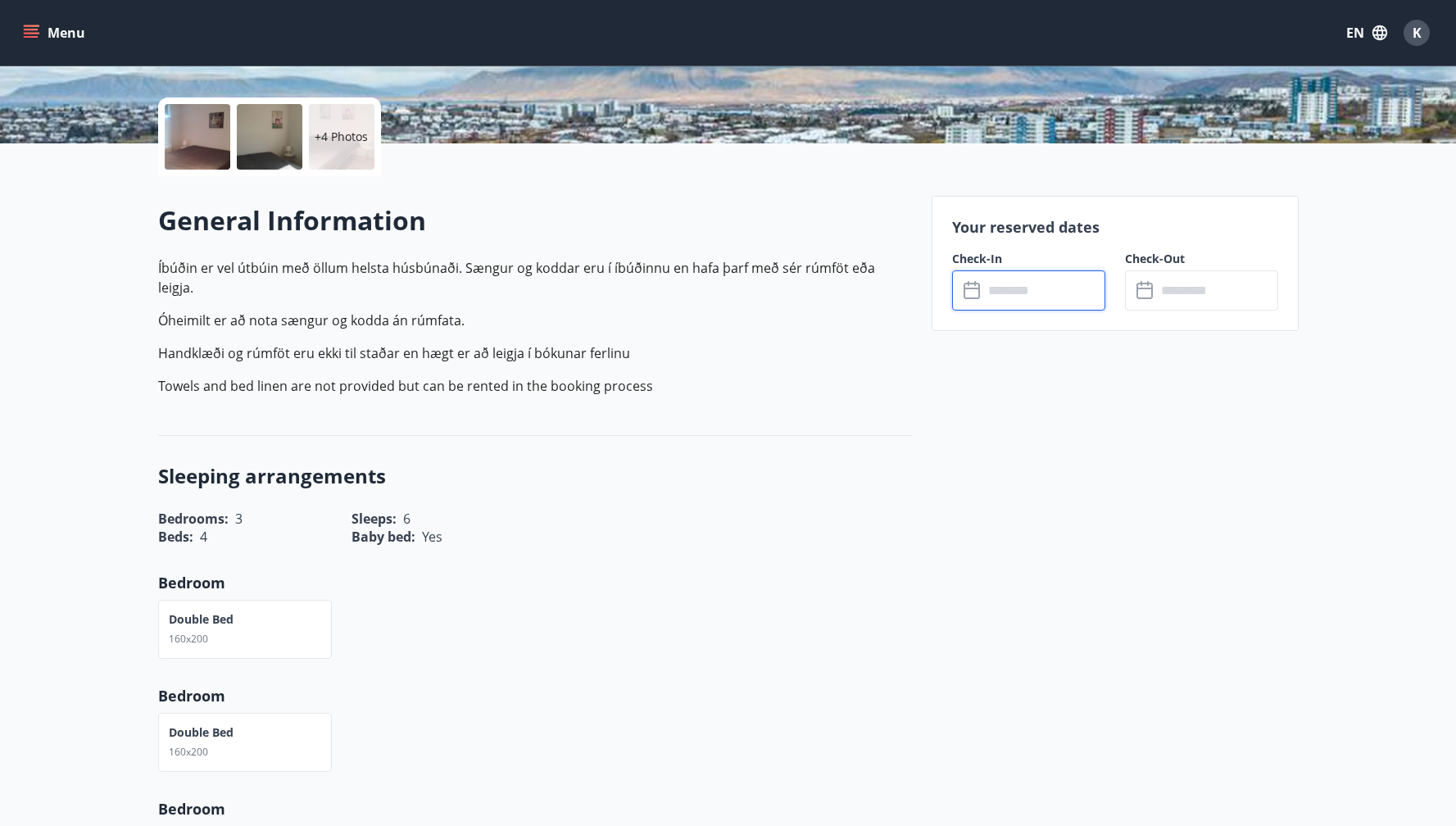
scroll to position [204, 0]
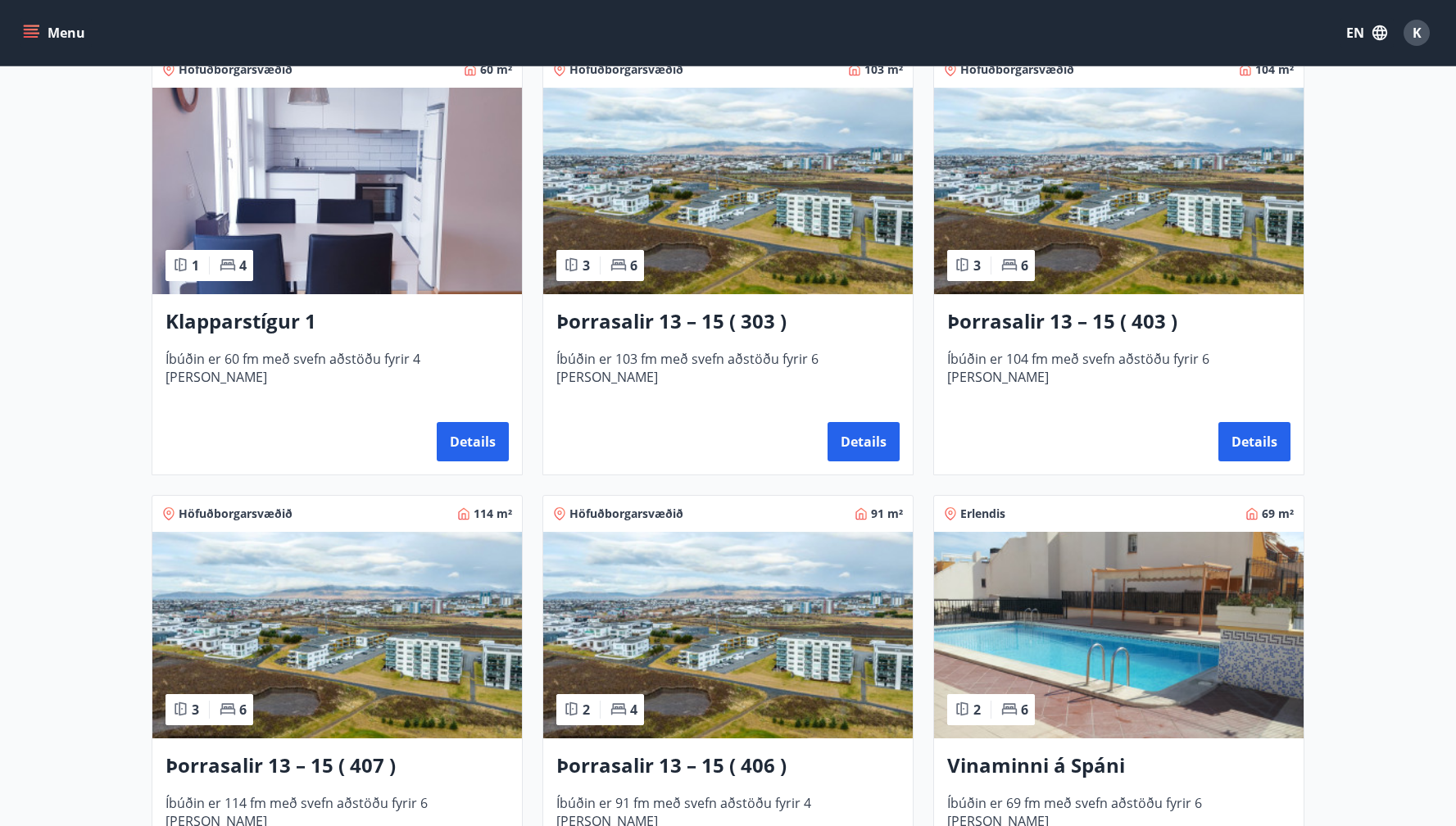
scroll to position [1079, 0]
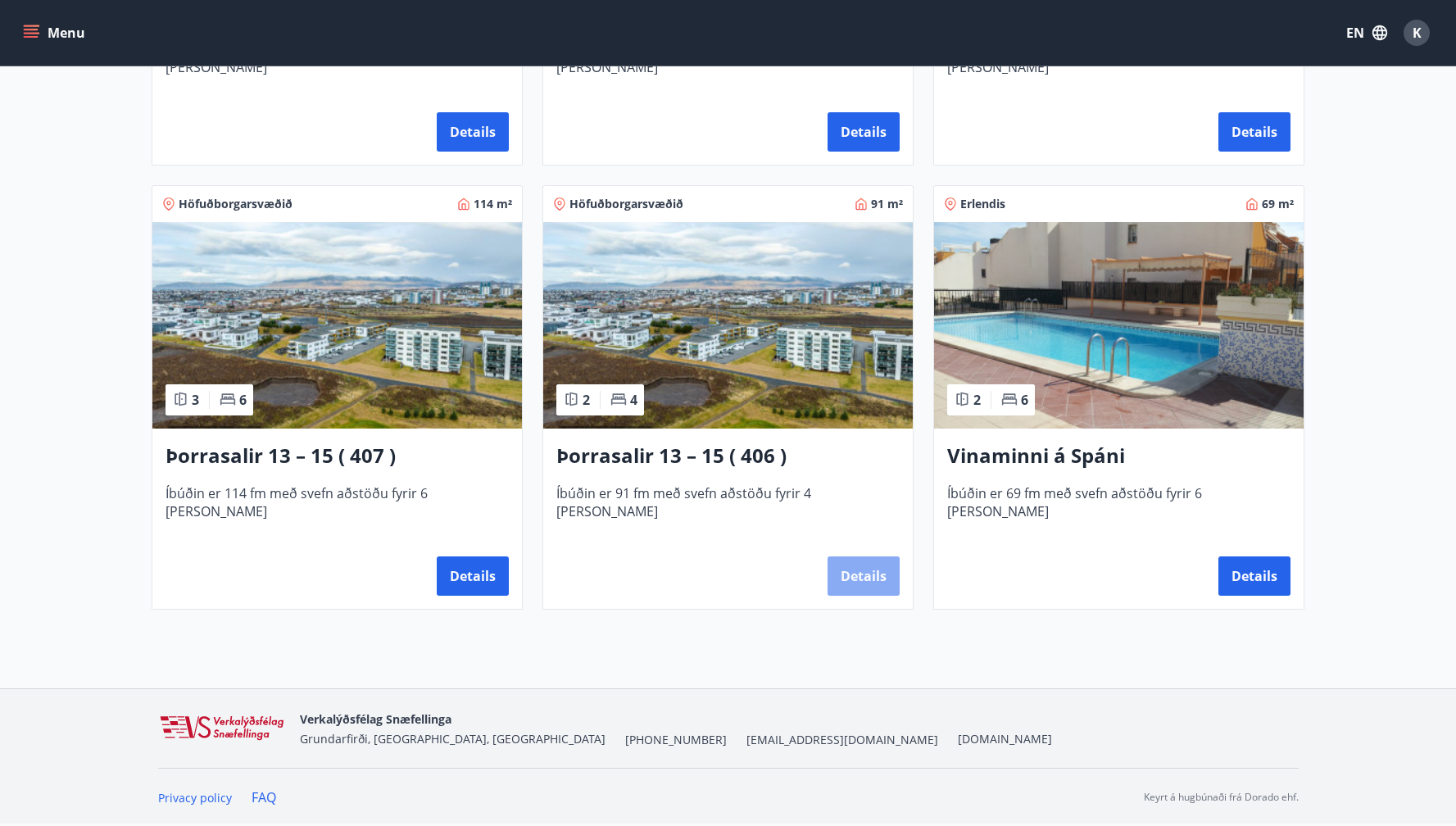
click at [876, 580] on button "Details" at bounding box center [864, 576] width 72 height 39
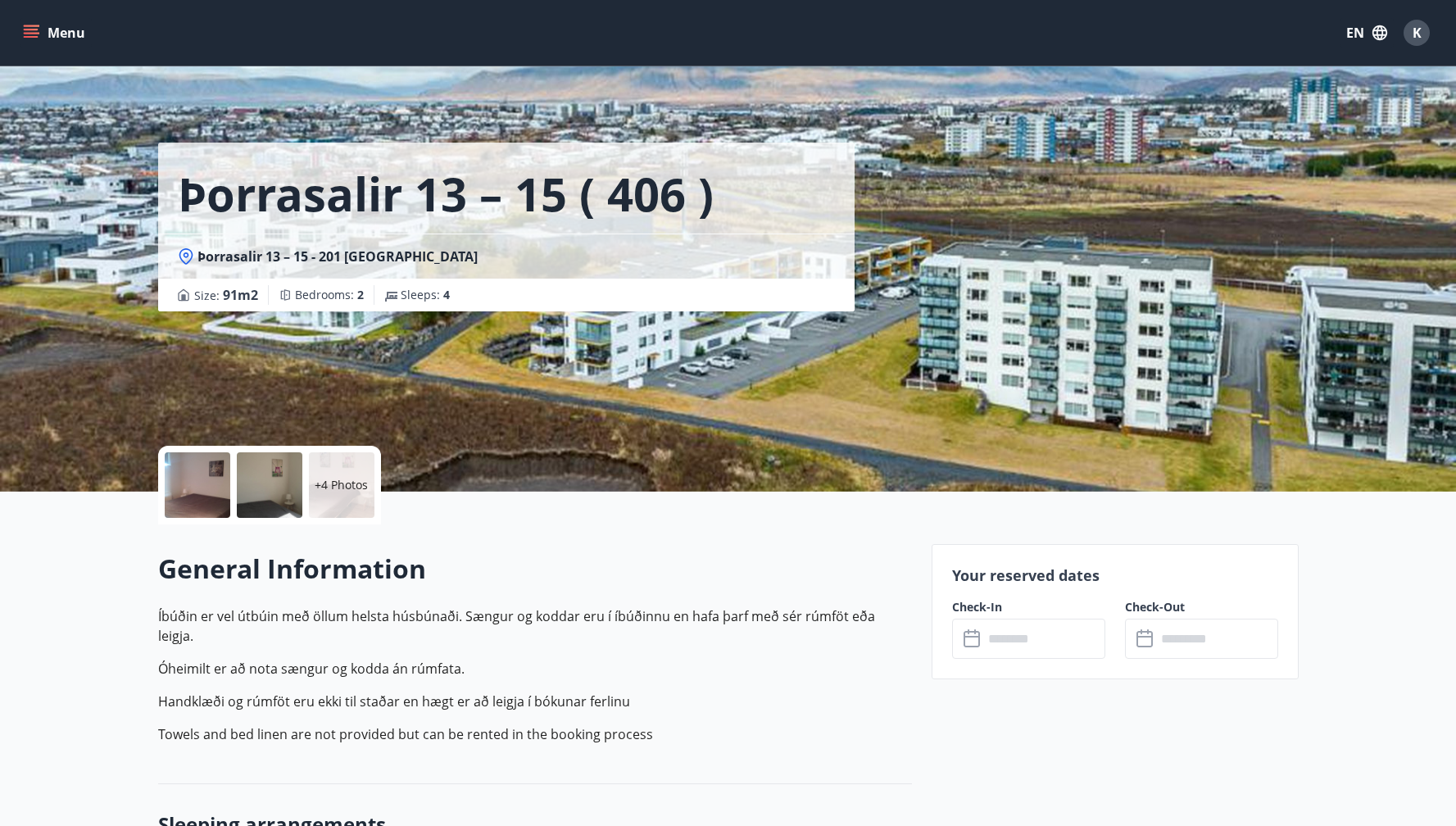
click at [1013, 631] on input "text" at bounding box center [1044, 639] width 122 height 40
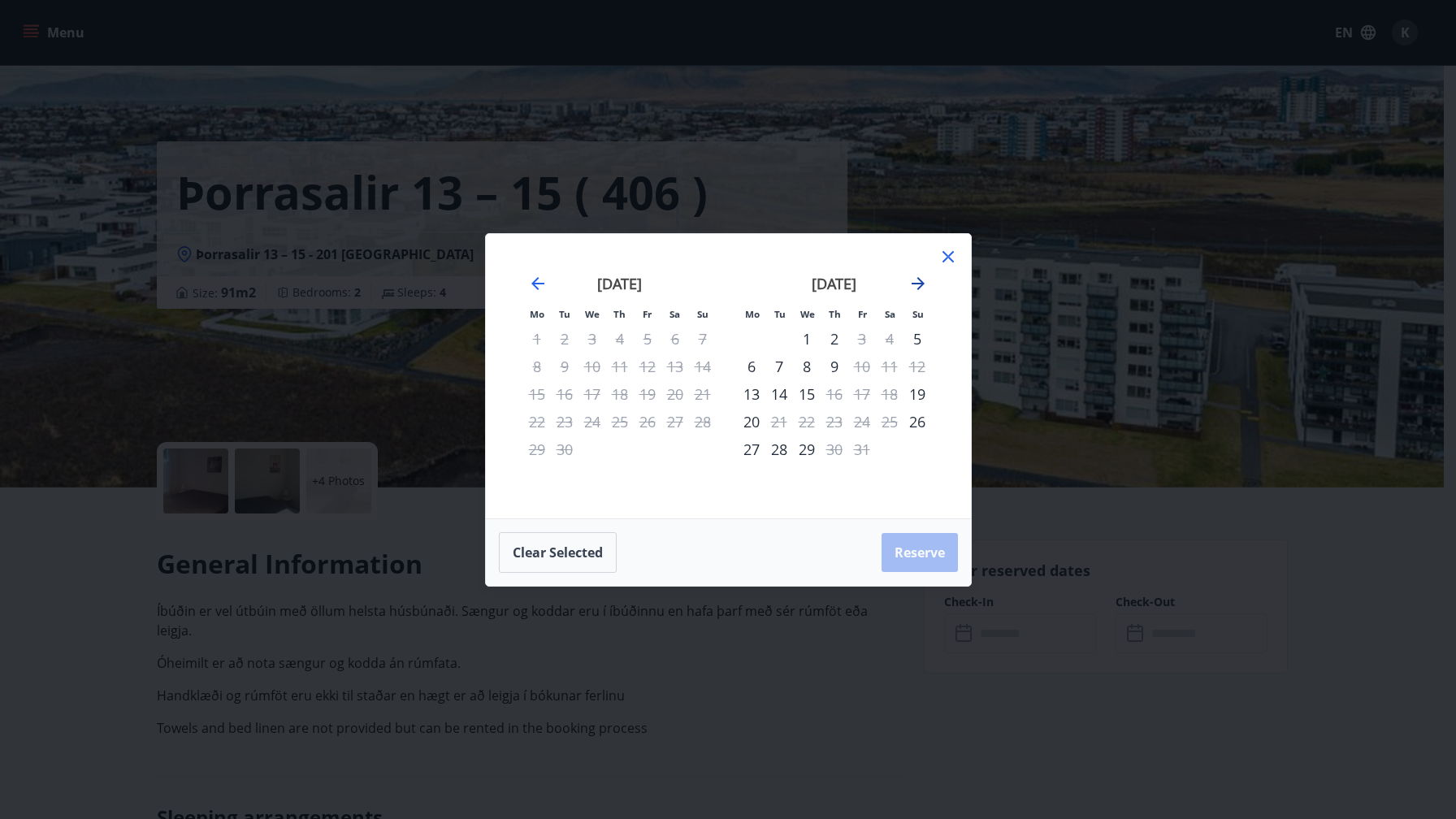
click at [920, 287] on icon "Move forward to switch to the next month." at bounding box center [918, 284] width 13 height 13
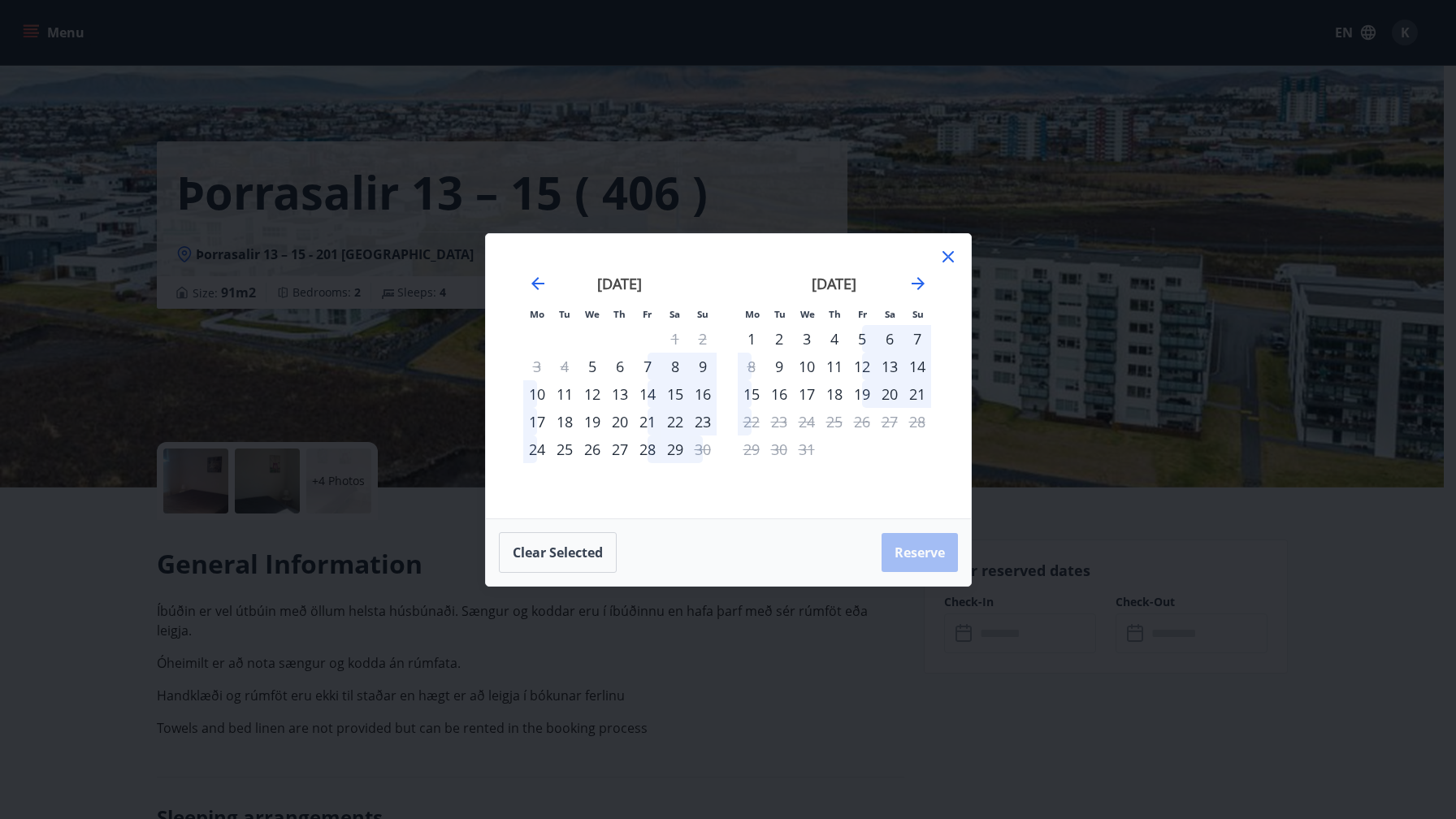
click at [812, 340] on div "3" at bounding box center [807, 338] width 27 height 27
click at [890, 339] on div "6" at bounding box center [889, 338] width 27 height 27
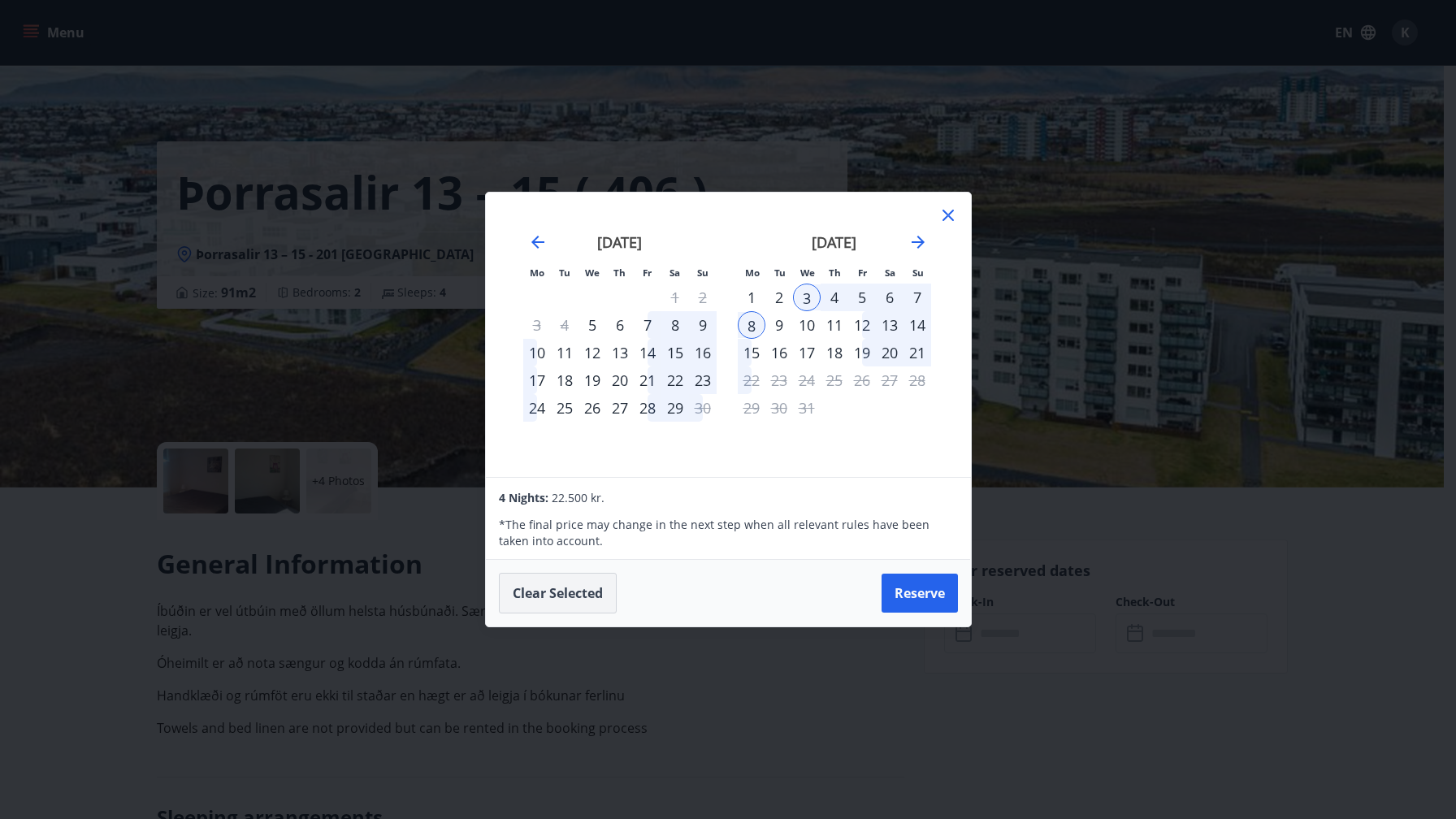
click at [577, 597] on button "Clear selected" at bounding box center [558, 593] width 118 height 41
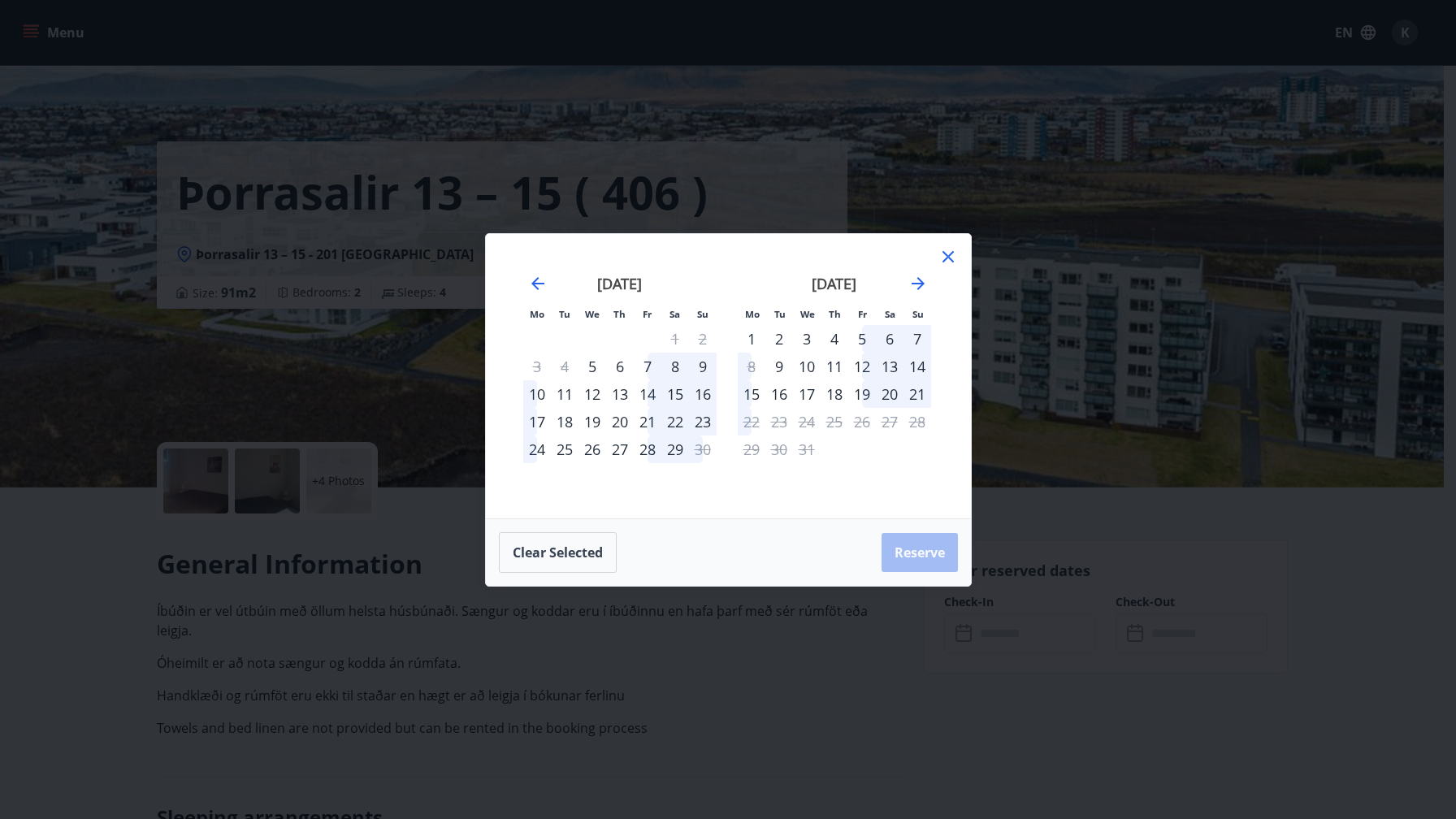
click at [952, 256] on icon at bounding box center [948, 257] width 20 height 20
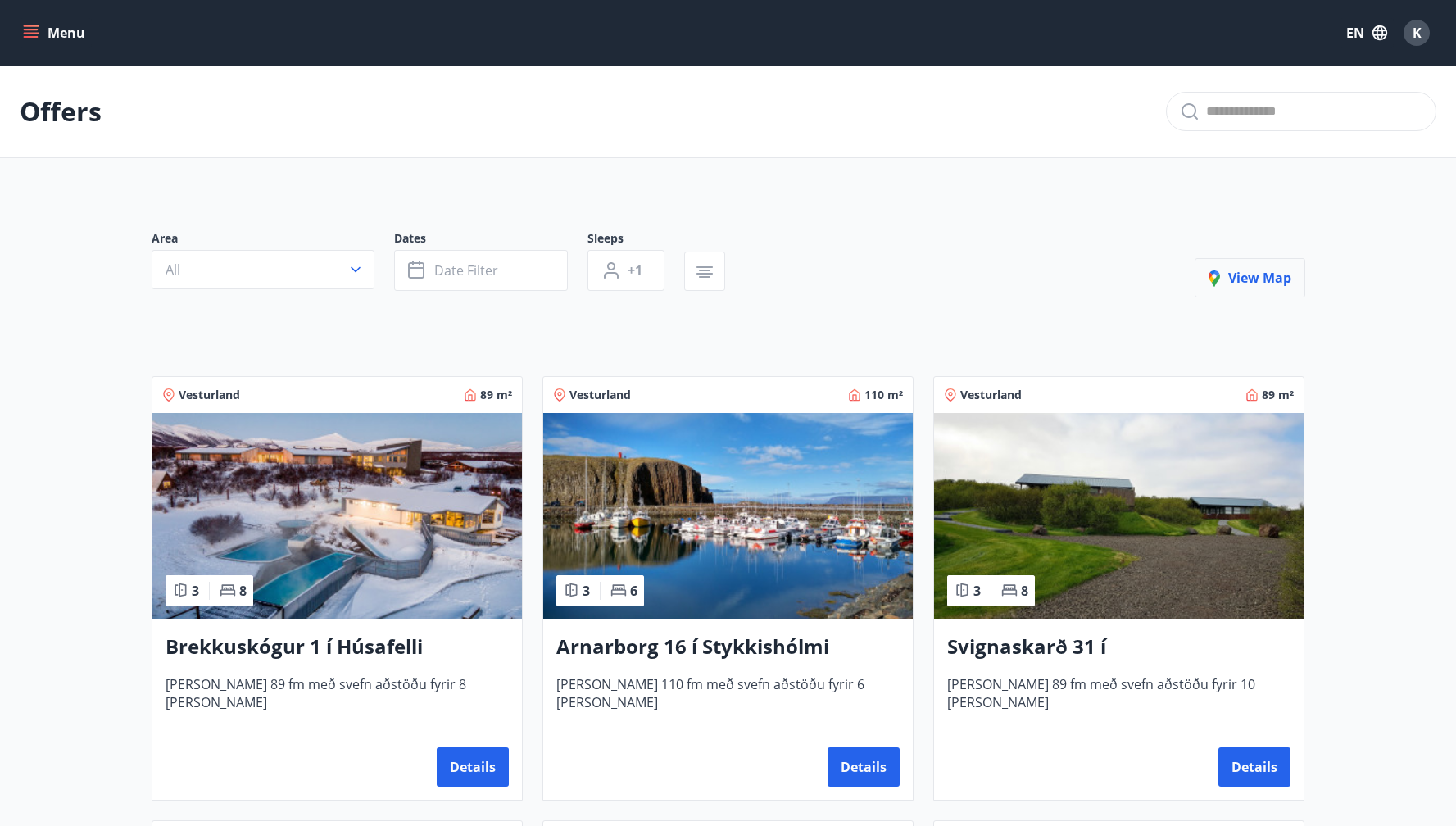
click at [1265, 284] on span "View map" at bounding box center [1249, 277] width 83 height 18
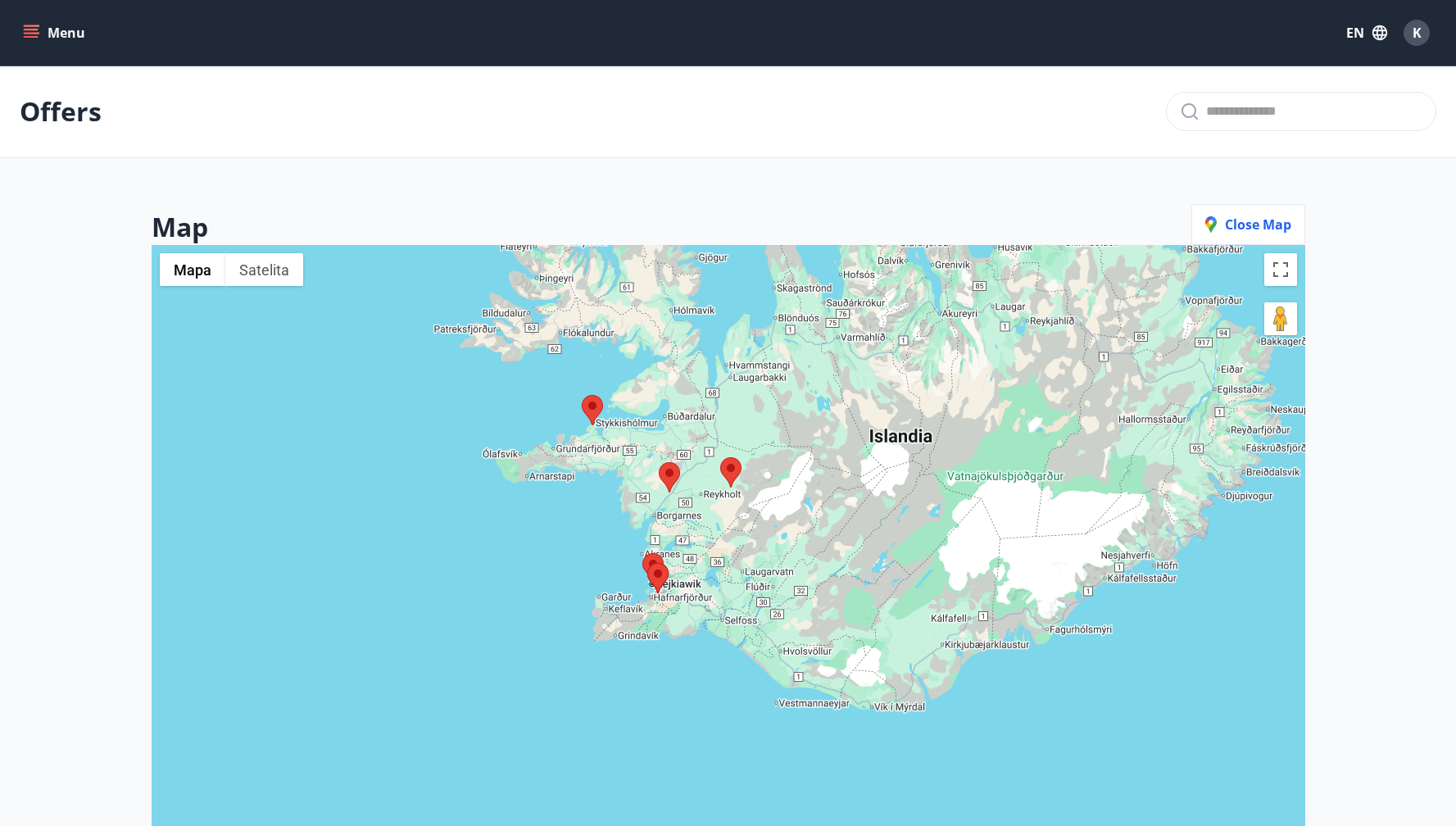
drag, startPoint x: 733, startPoint y: 523, endPoint x: 730, endPoint y: 369, distance: 154.0
click at [730, 369] on div at bounding box center [728, 659] width 1154 height 826
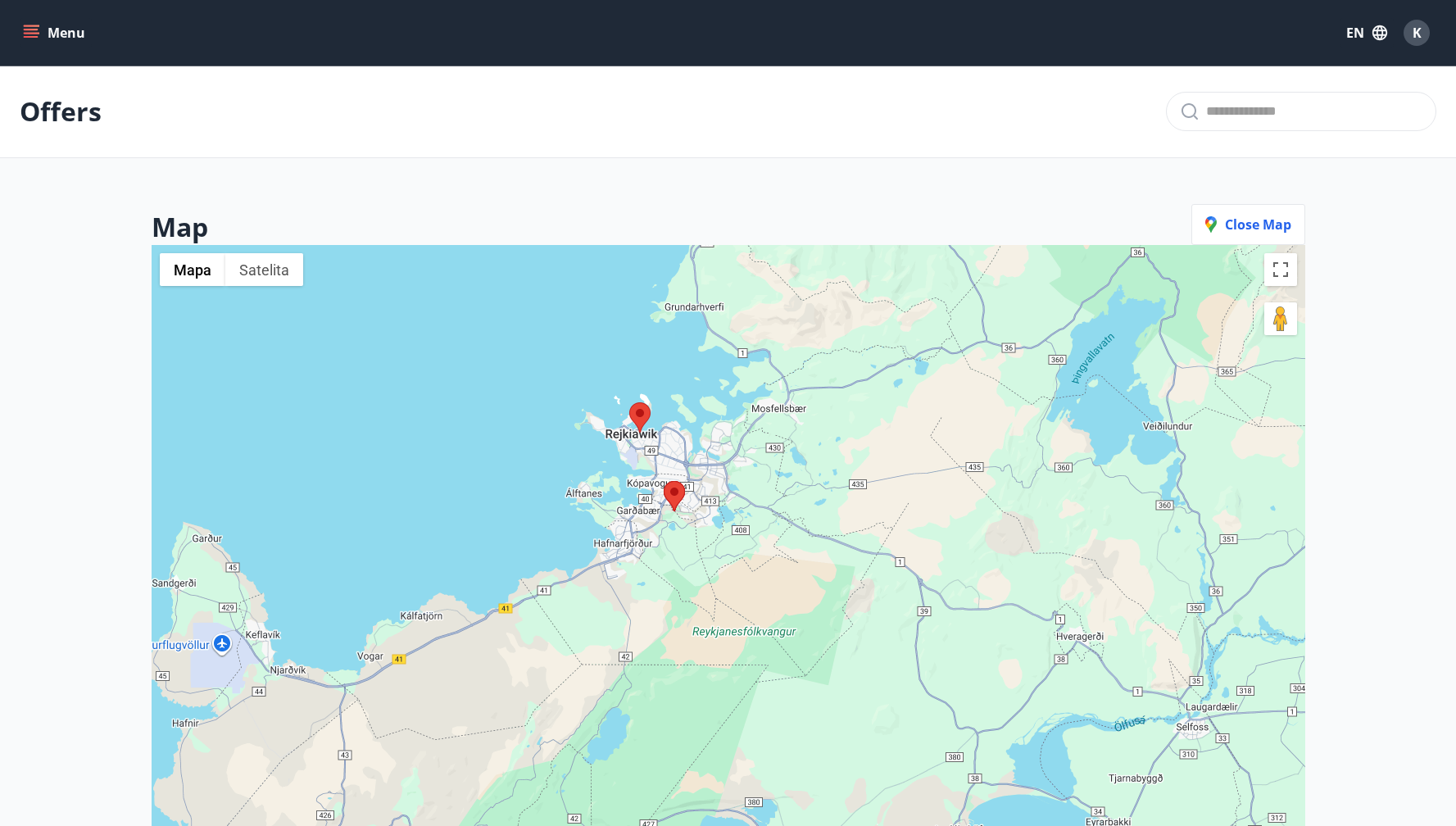
drag, startPoint x: 710, startPoint y: 585, endPoint x: 712, endPoint y: 456, distance: 129.0
click at [712, 456] on div at bounding box center [728, 659] width 1154 height 826
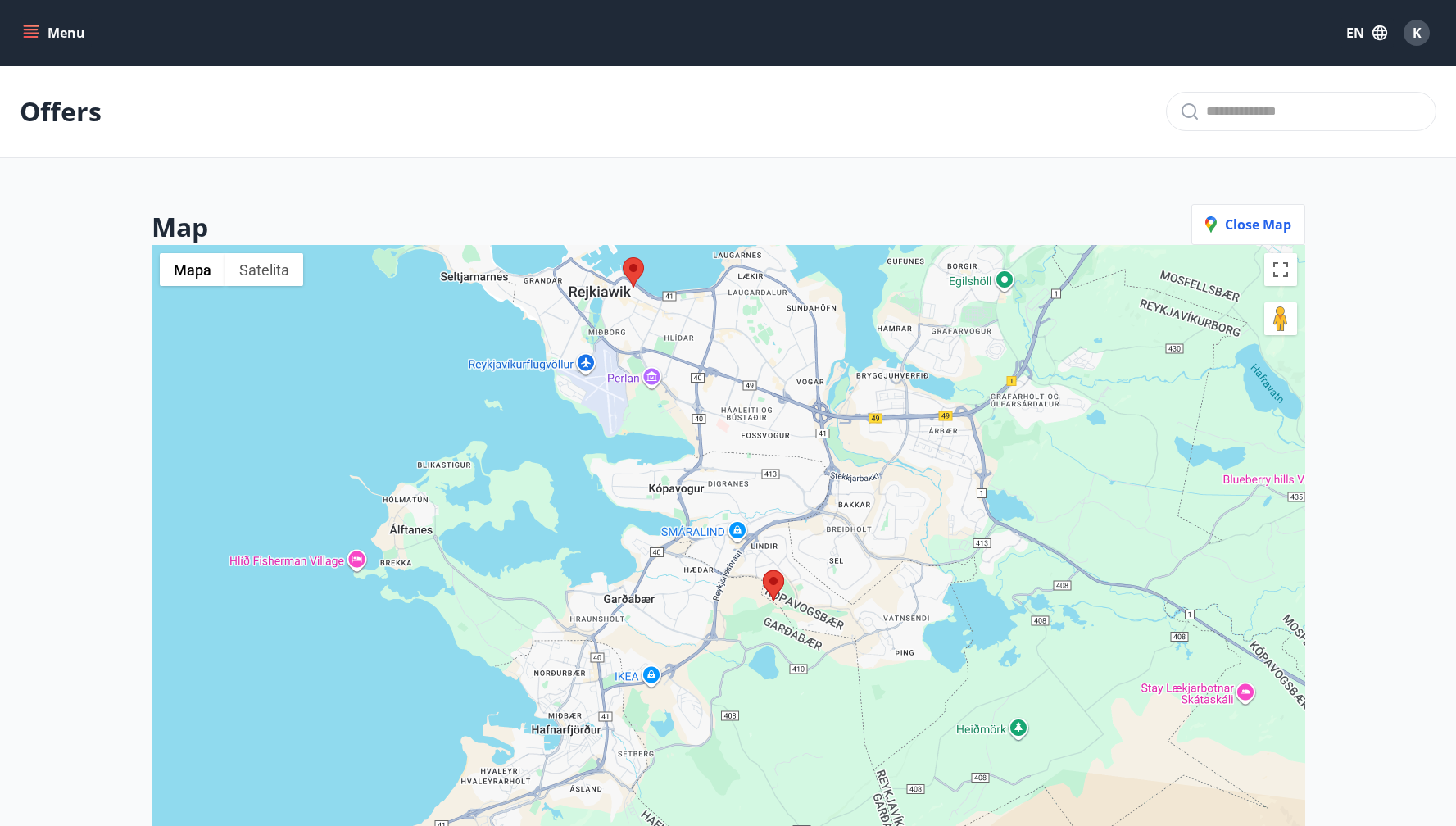
drag, startPoint x: 733, startPoint y: 541, endPoint x: 844, endPoint y: 545, distance: 111.1
click at [844, 546] on div at bounding box center [728, 659] width 1154 height 826
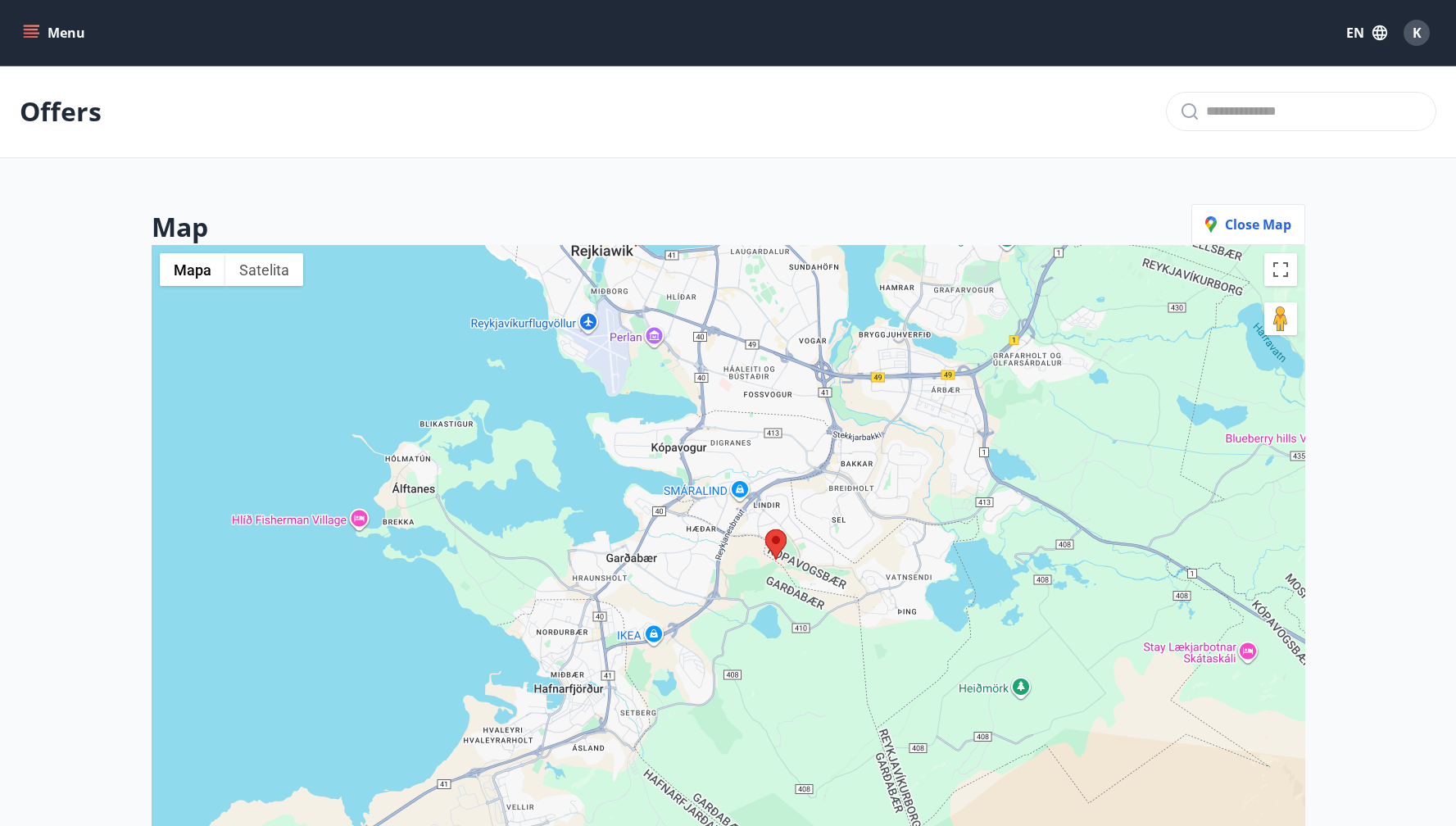
click at [765, 529] on area at bounding box center [765, 529] width 0 height 0
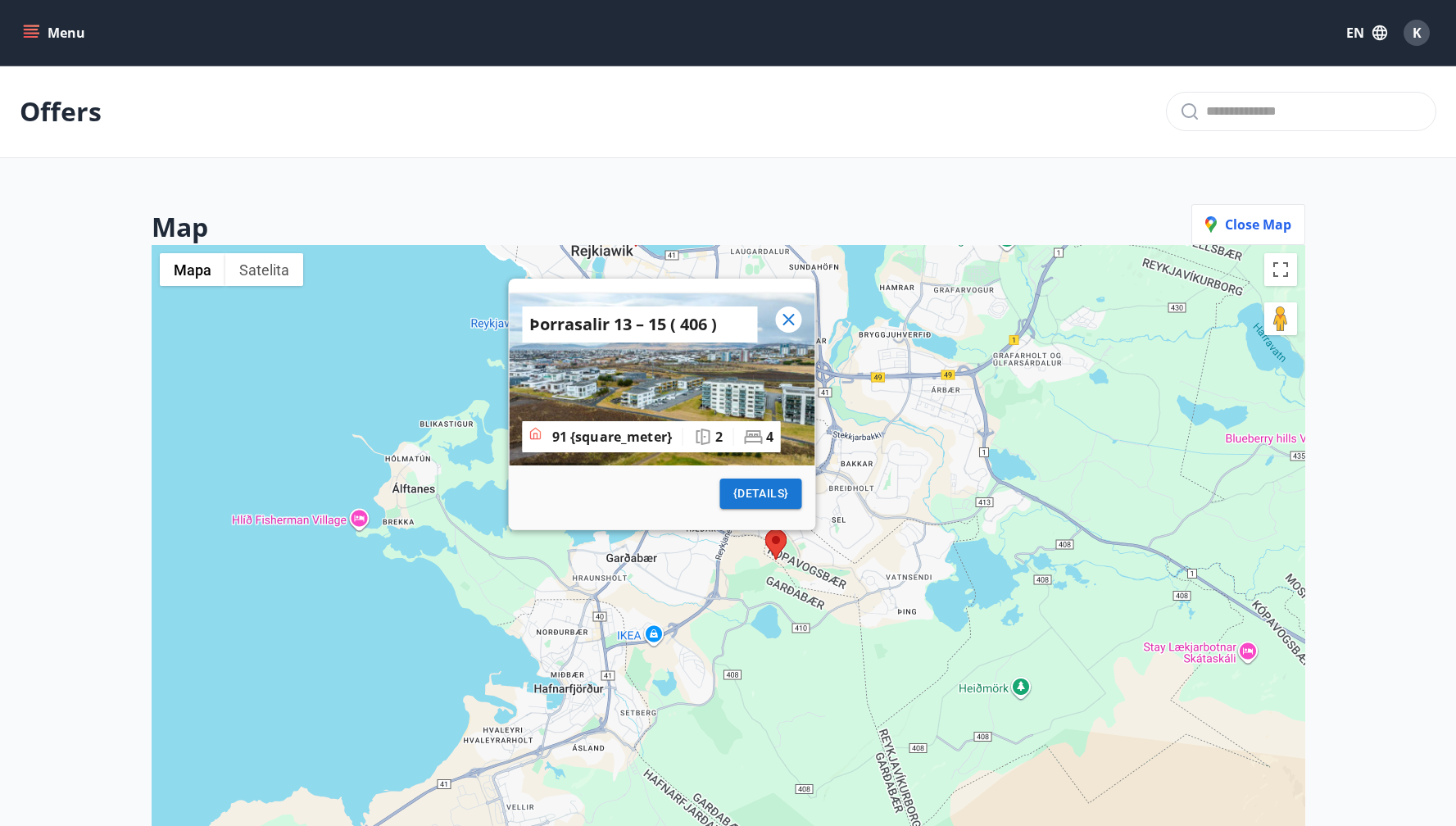
click at [789, 322] on icon at bounding box center [788, 320] width 20 height 20
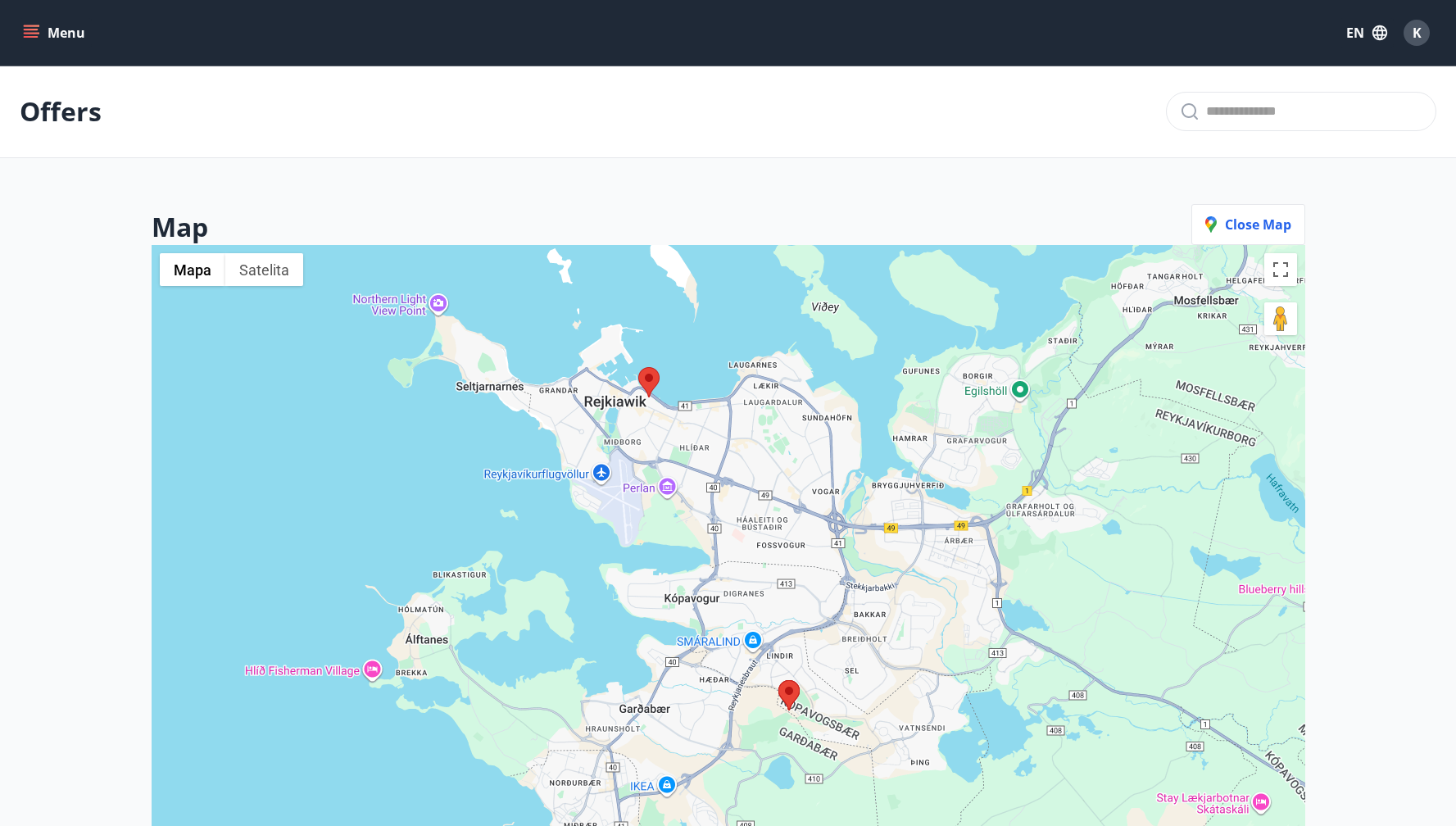
drag, startPoint x: 691, startPoint y: 338, endPoint x: 701, endPoint y: 490, distance: 152.3
click at [702, 491] on div at bounding box center [728, 659] width 1154 height 826
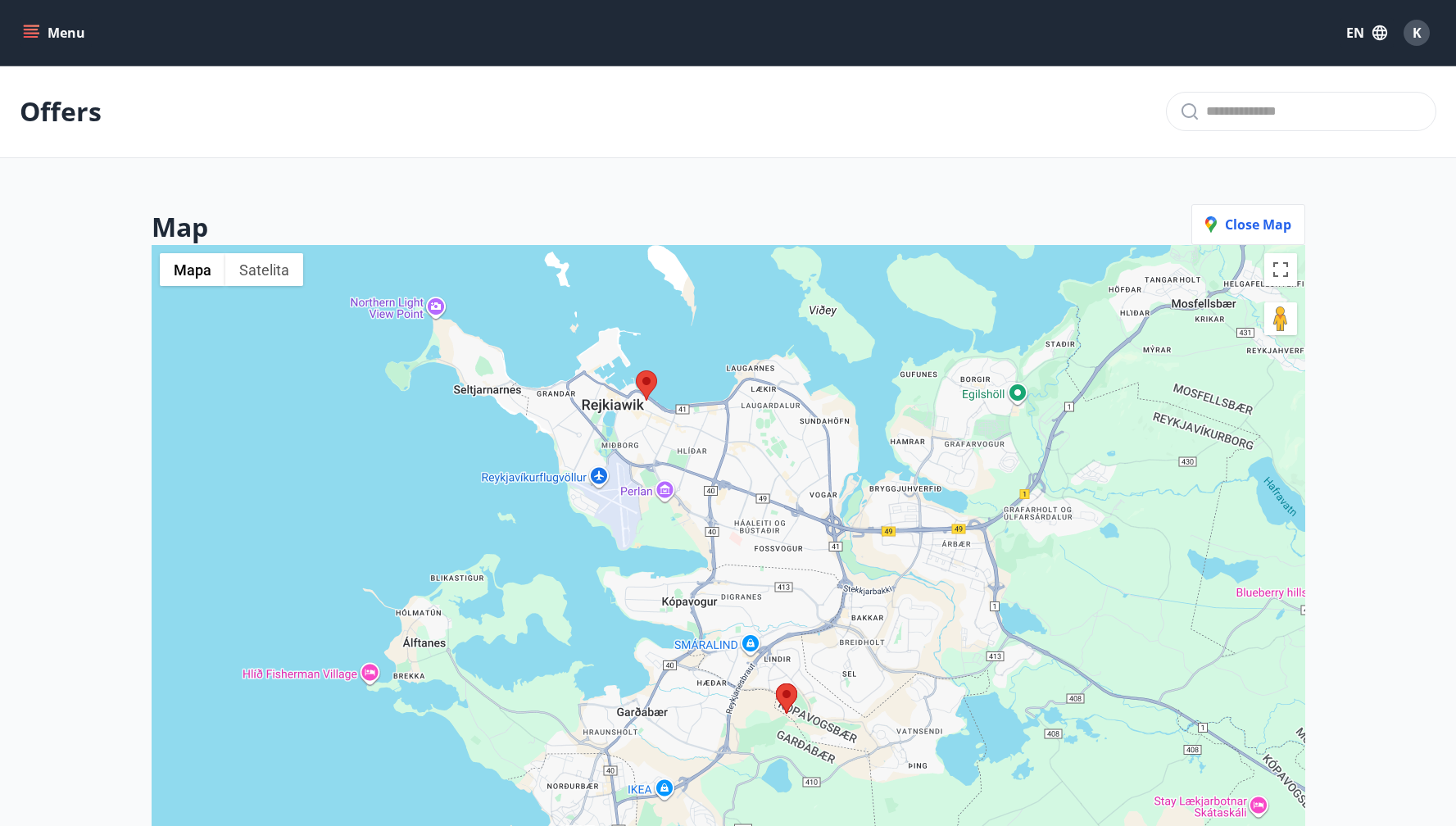
click at [636, 370] on area at bounding box center [636, 370] width 0 height 0
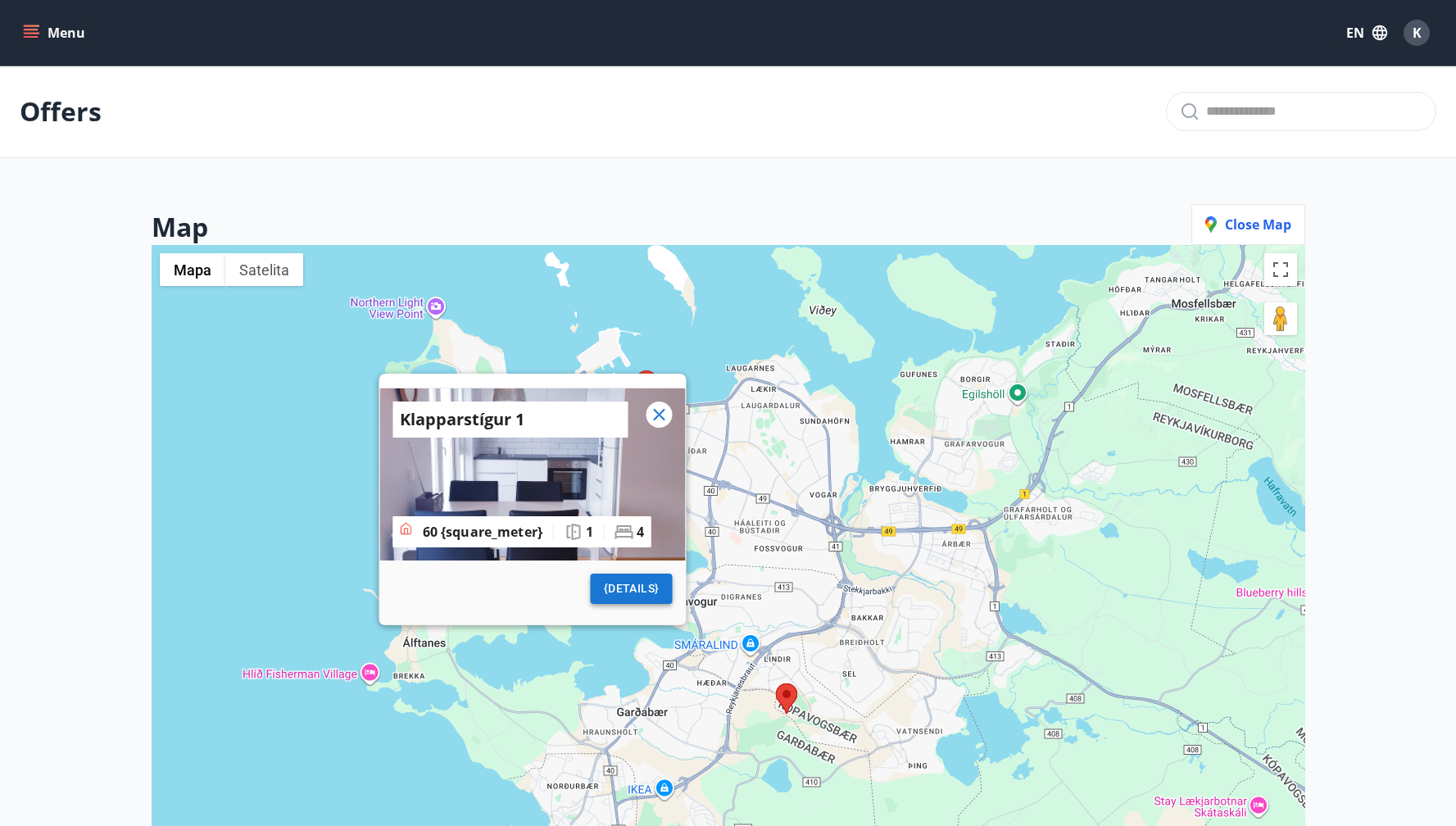
click at [627, 594] on span "{details}" at bounding box center [631, 589] width 56 height 21
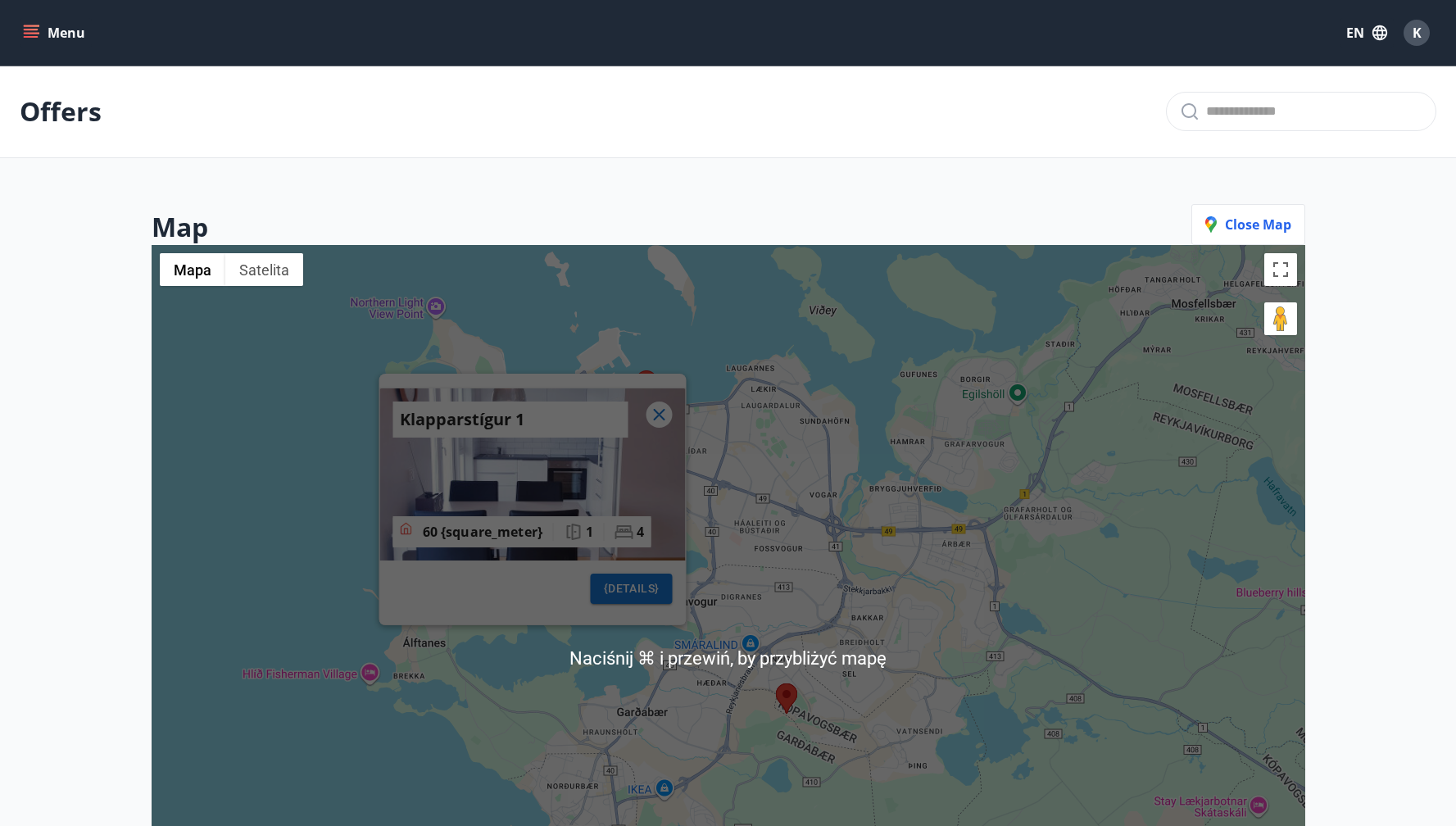
click at [52, 111] on p "Offers" at bounding box center [61, 111] width 82 height 36
click at [31, 39] on icon "menu" at bounding box center [30, 32] width 16 height 16
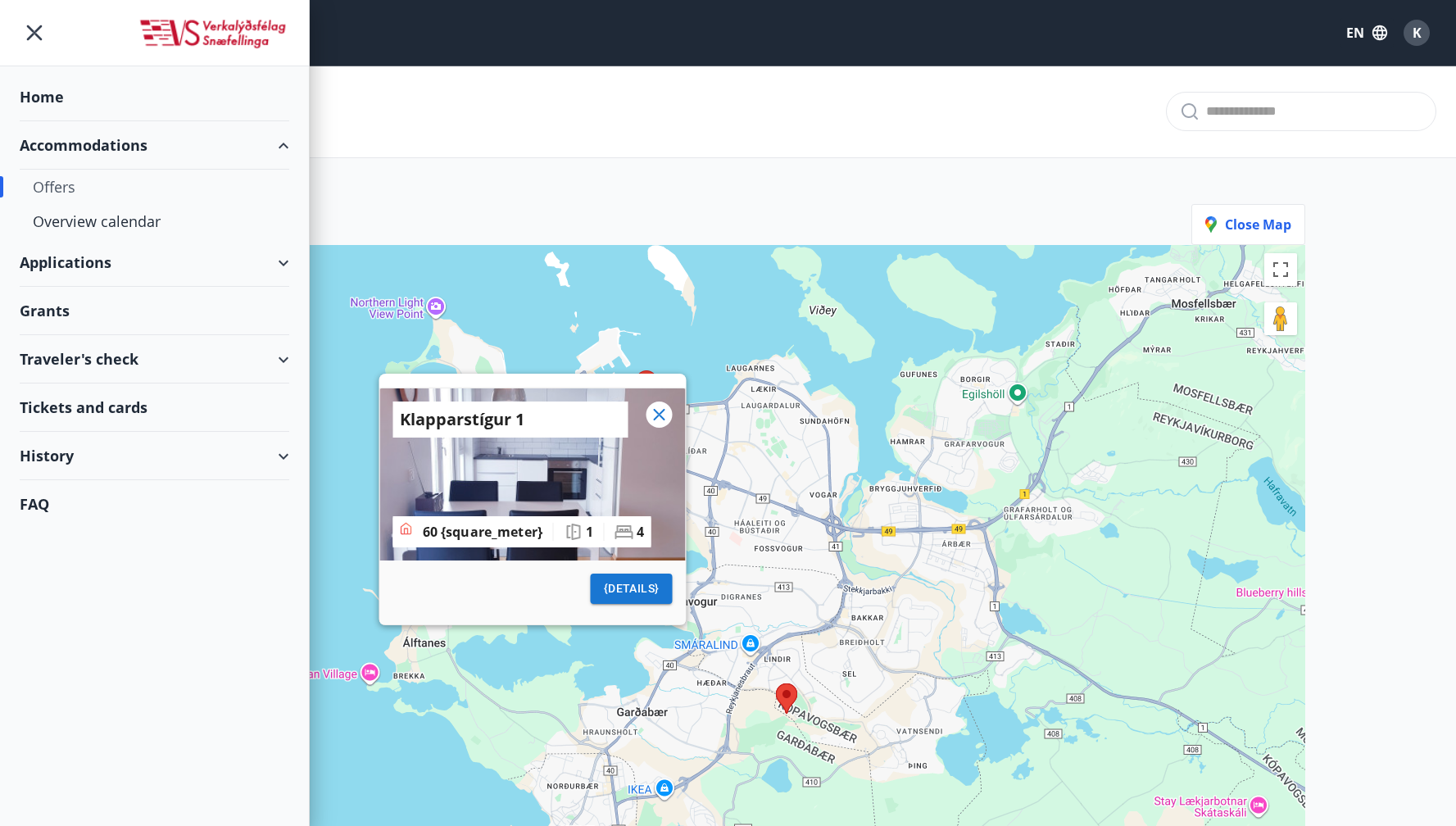
click at [60, 187] on div "Offers" at bounding box center [154, 187] width 244 height 34
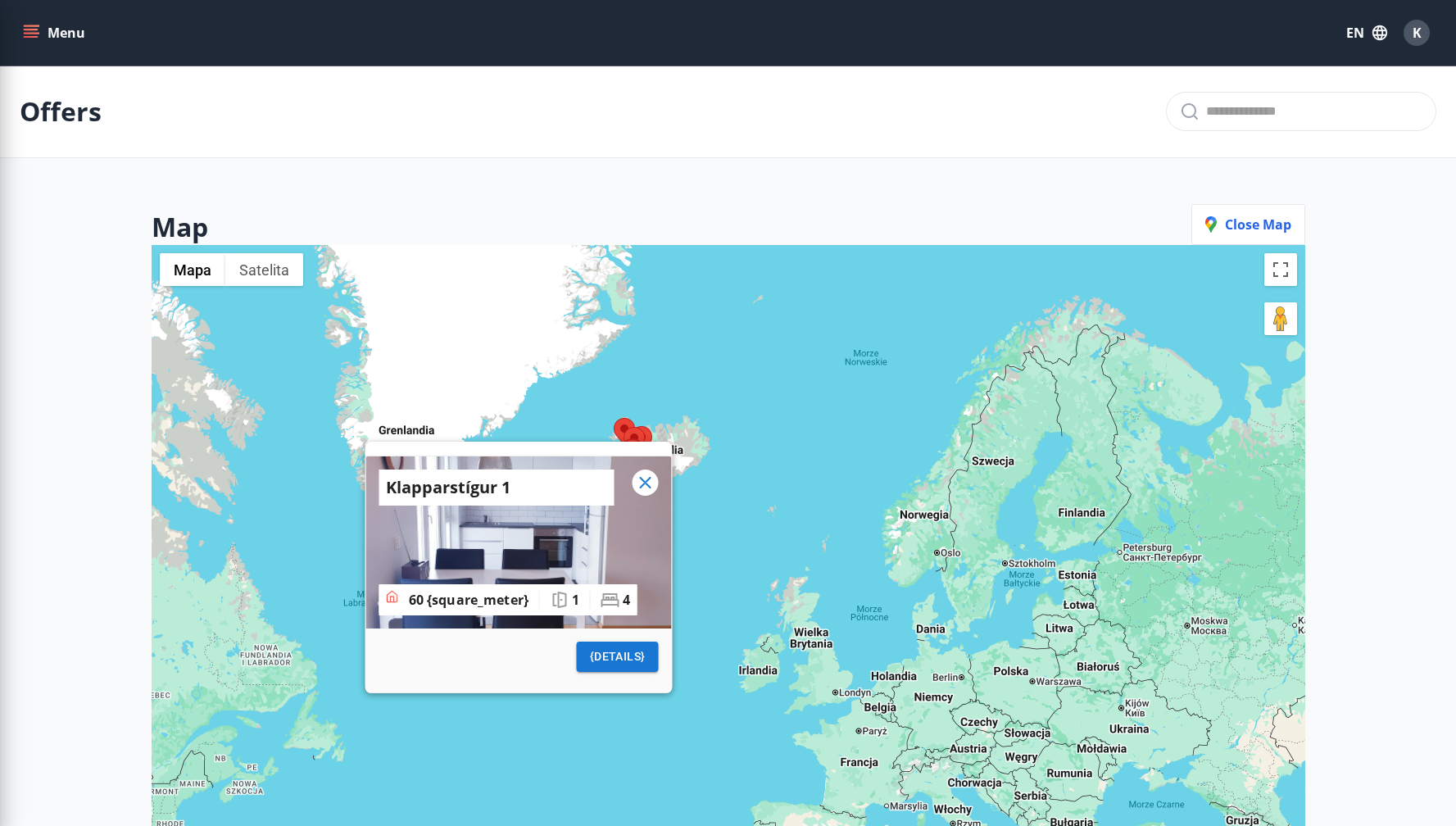
click at [641, 480] on icon at bounding box center [645, 482] width 11 height 11
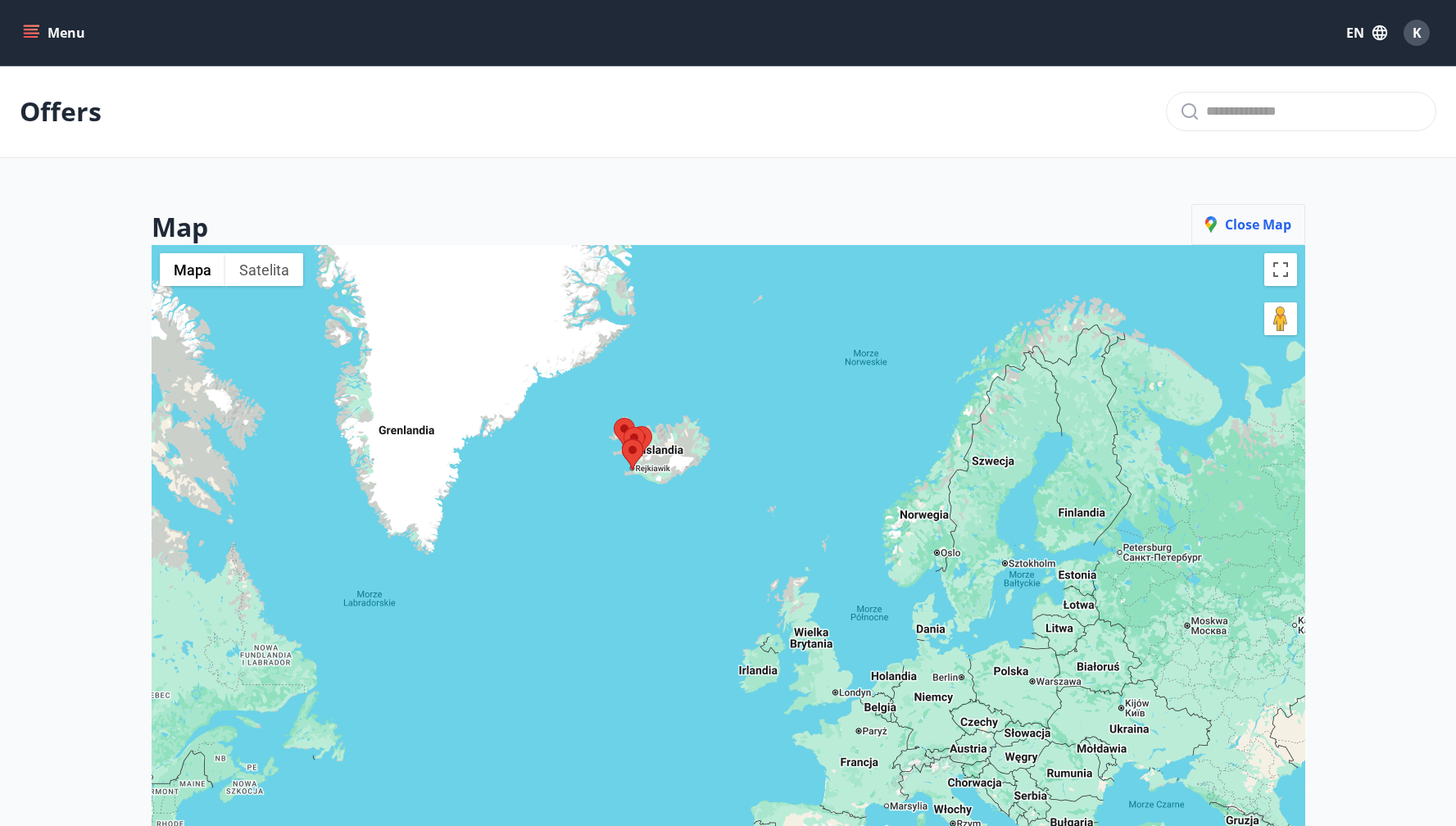
click at [1264, 216] on span "Close map" at bounding box center [1249, 225] width 86 height 18
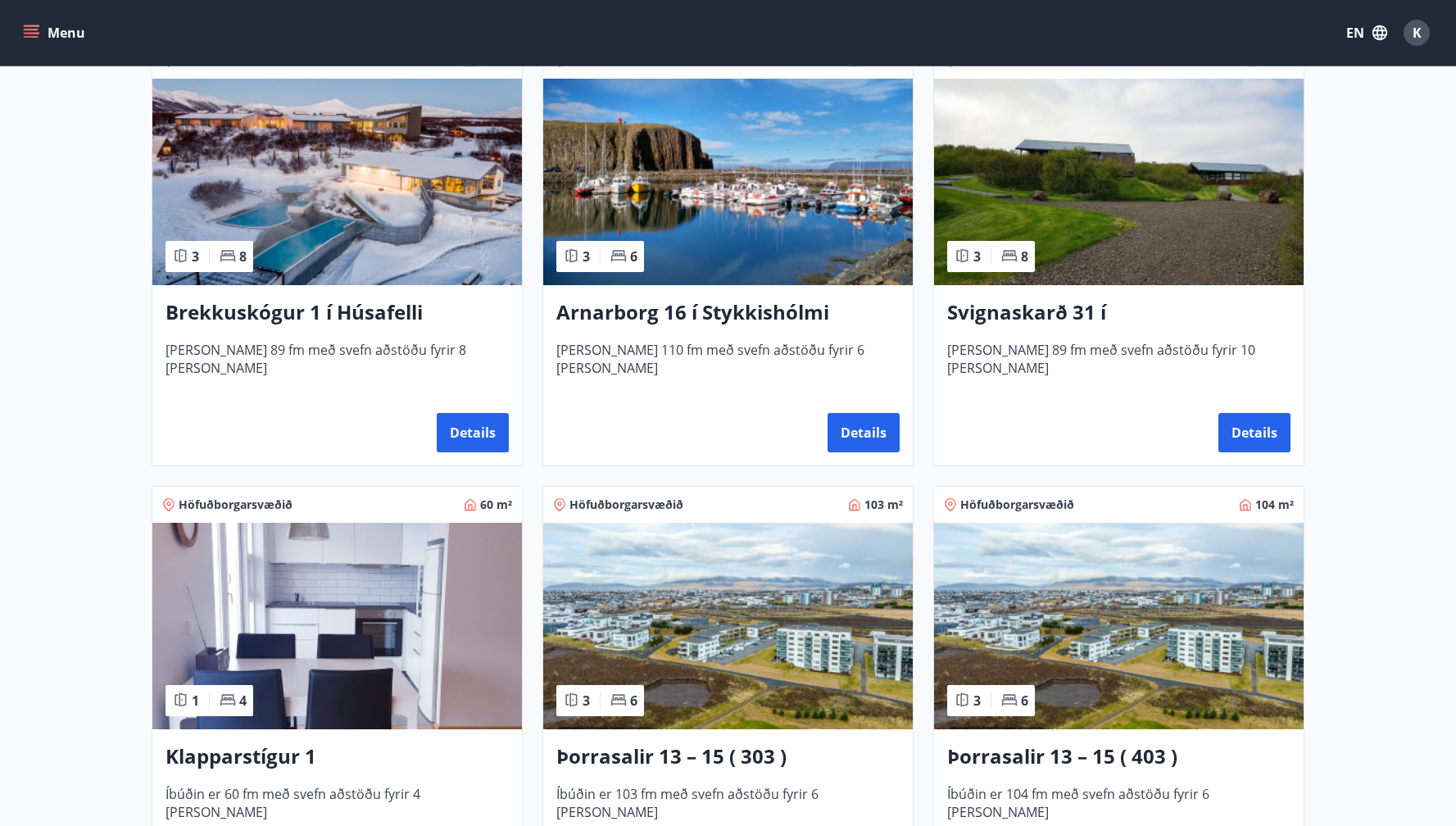
scroll to position [456, 0]
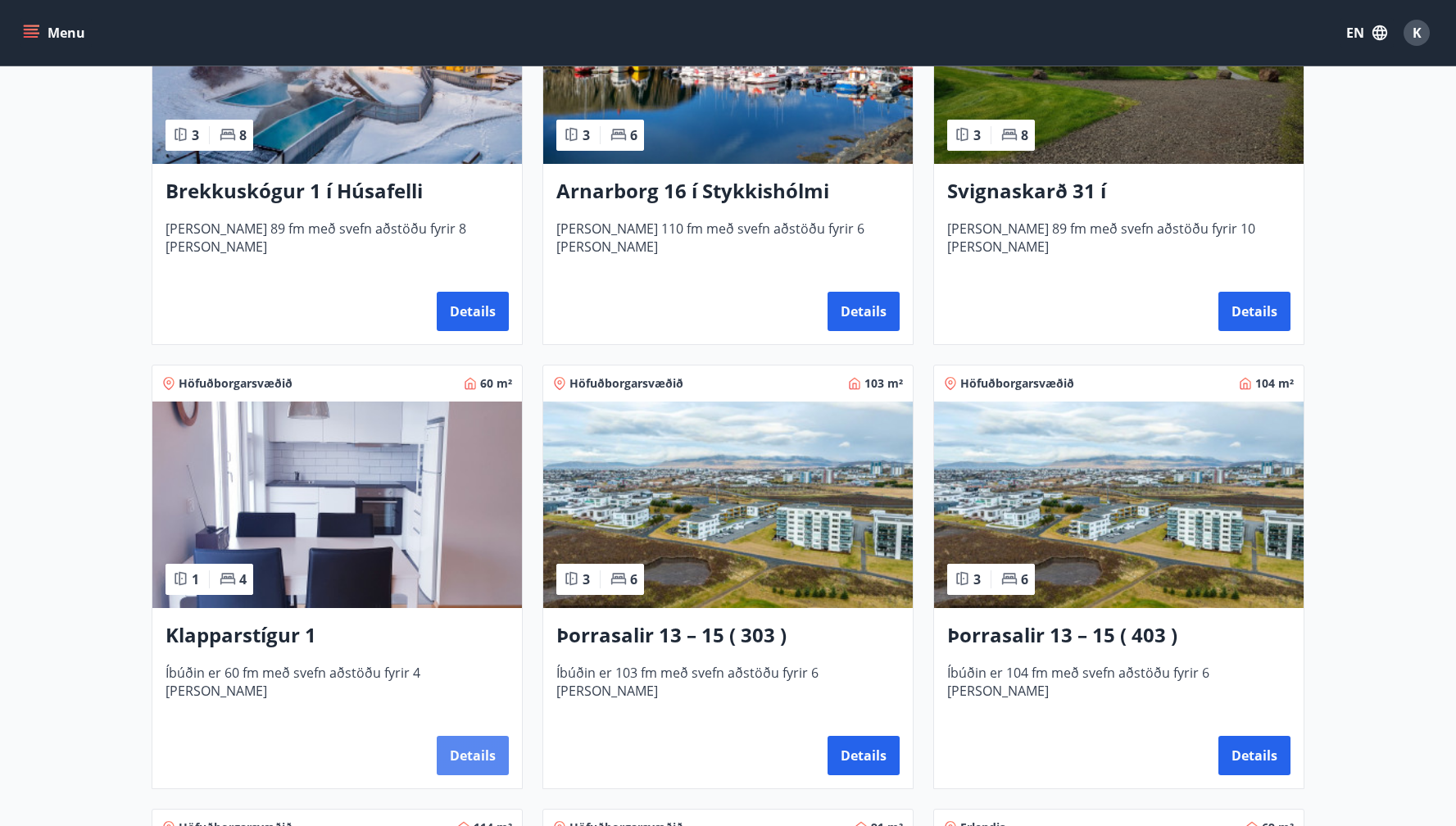
click at [464, 753] on button "Details" at bounding box center [473, 755] width 72 height 39
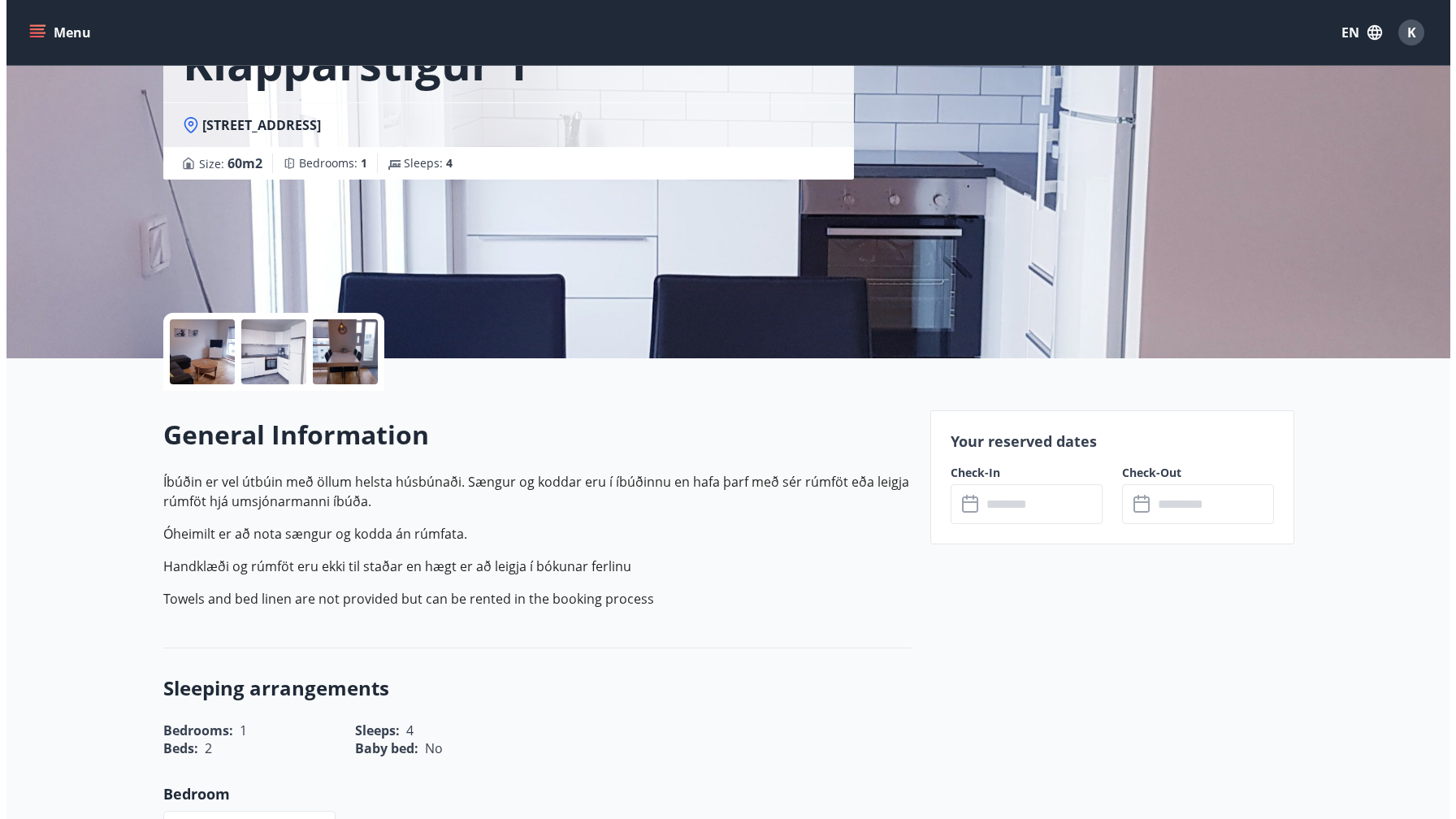
scroll to position [217, 0]
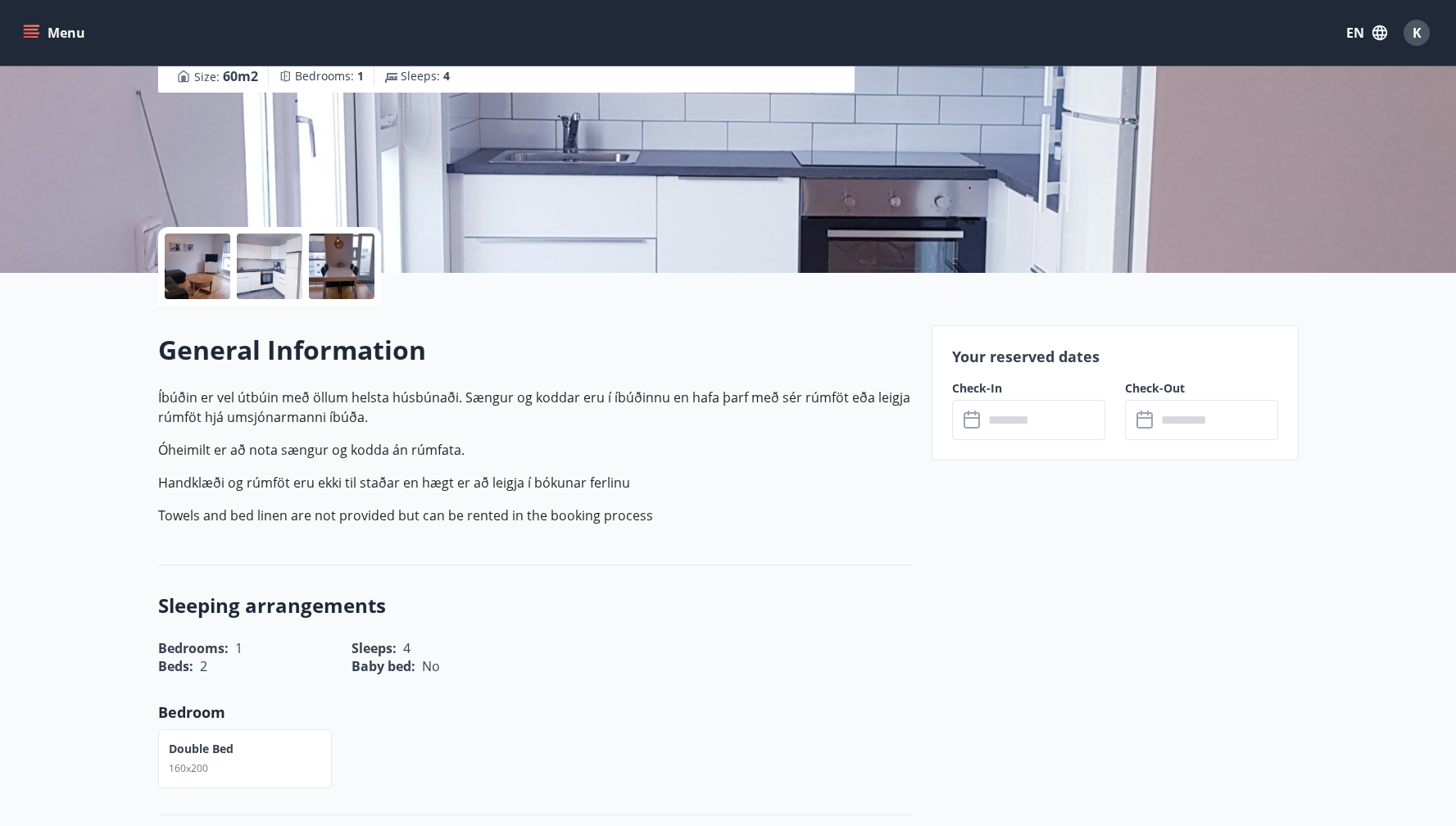
click at [1013, 437] on input "text" at bounding box center [1044, 420] width 122 height 40
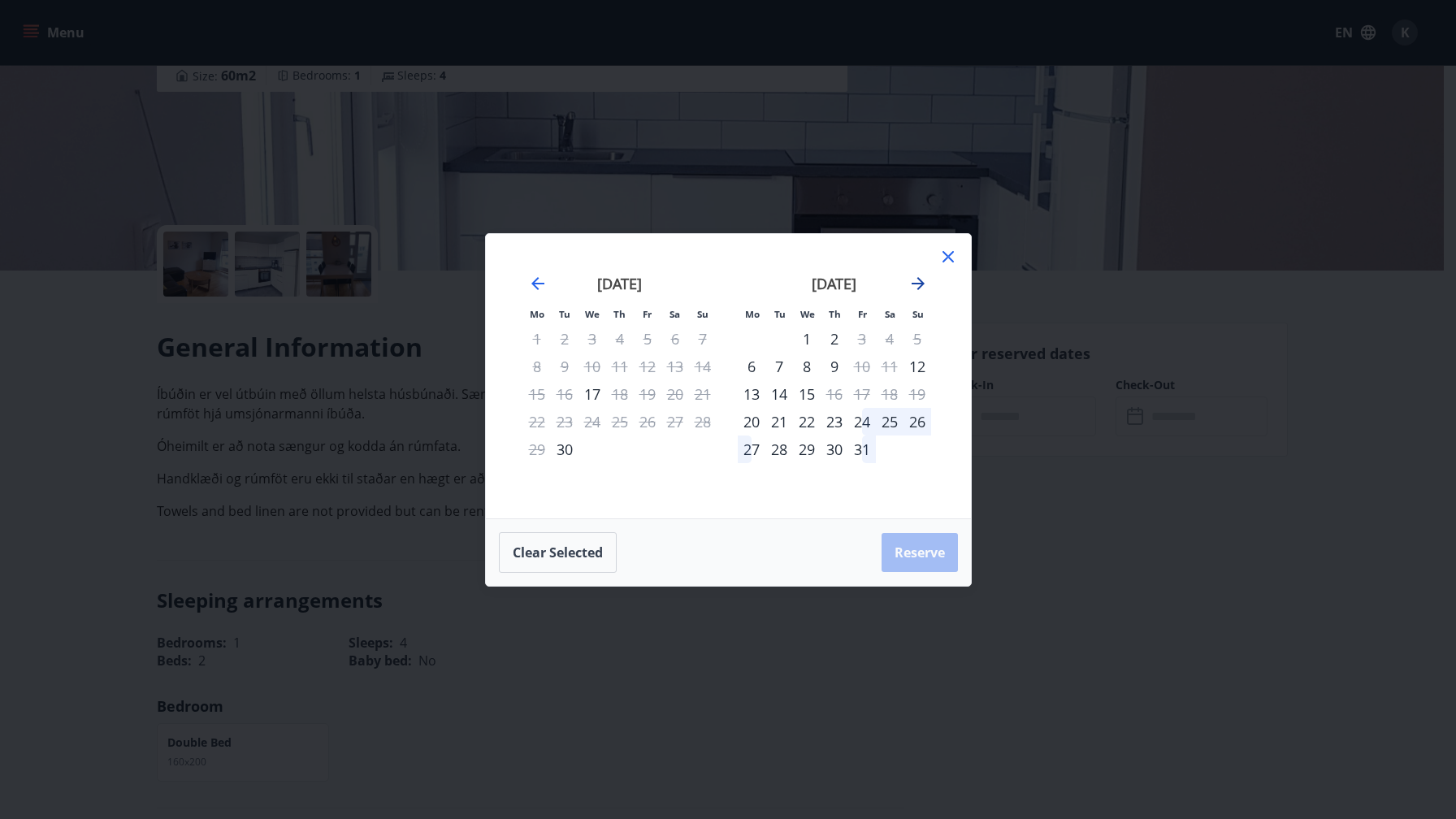
click at [922, 288] on icon "Move forward to switch to the next month." at bounding box center [918, 283] width 20 height 20
click at [923, 287] on icon "Move forward to switch to the next month." at bounding box center [918, 283] width 20 height 20
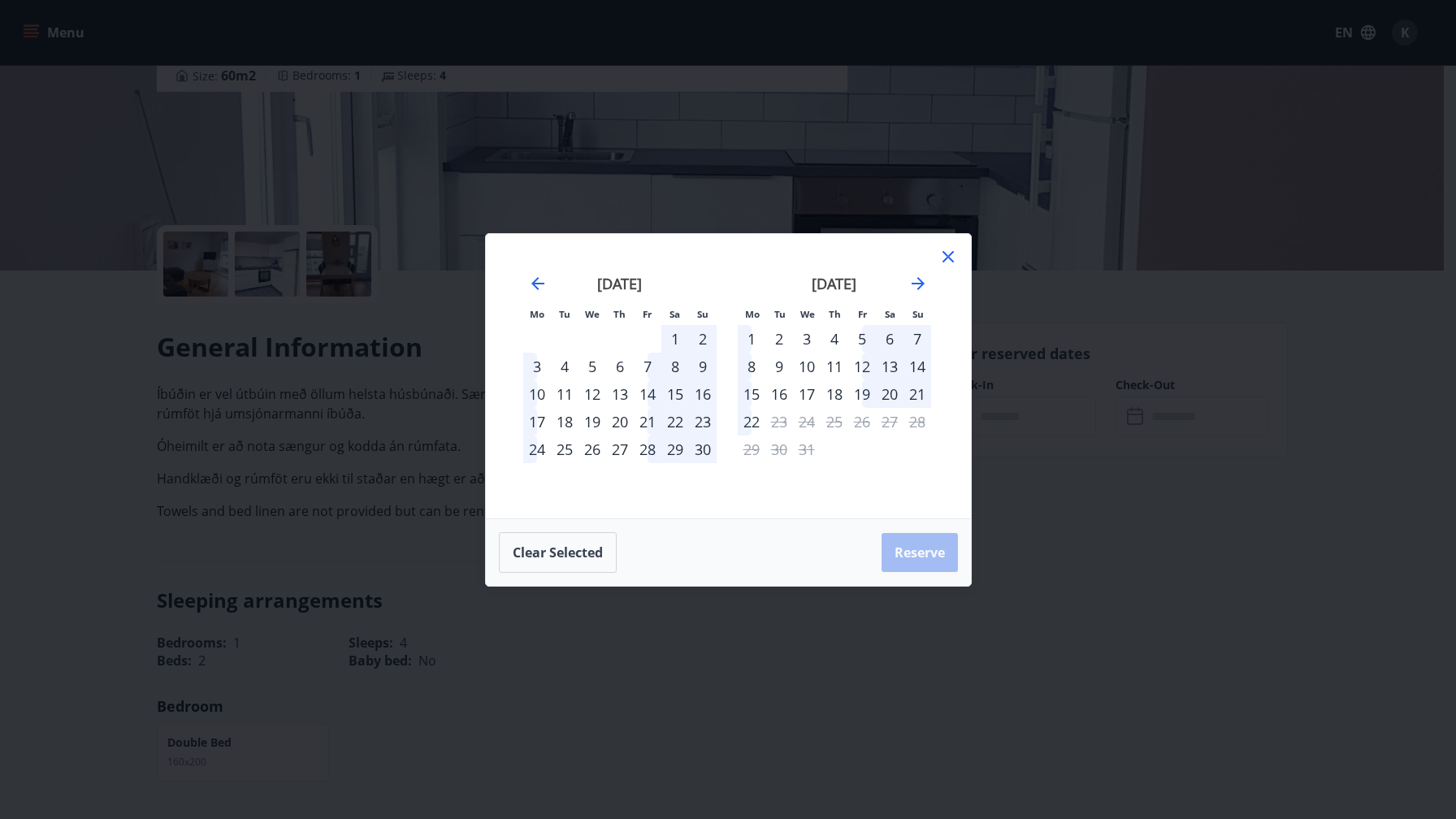
click at [803, 339] on div "3" at bounding box center [807, 338] width 27 height 27
click at [747, 367] on div "8" at bounding box center [751, 366] width 27 height 27
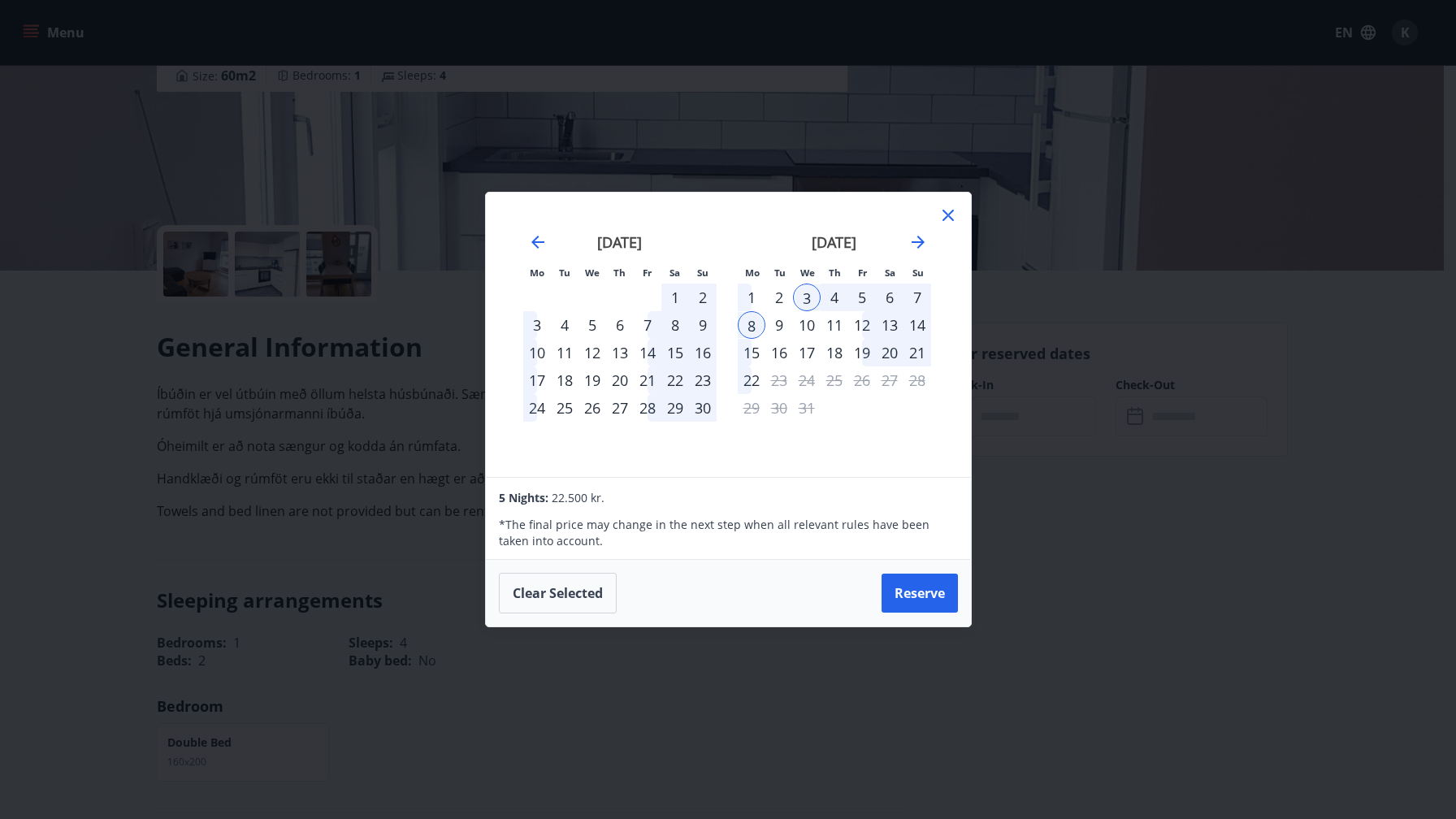
click at [830, 300] on div "4" at bounding box center [834, 297] width 27 height 27
click at [804, 294] on div "3" at bounding box center [807, 297] width 27 height 27
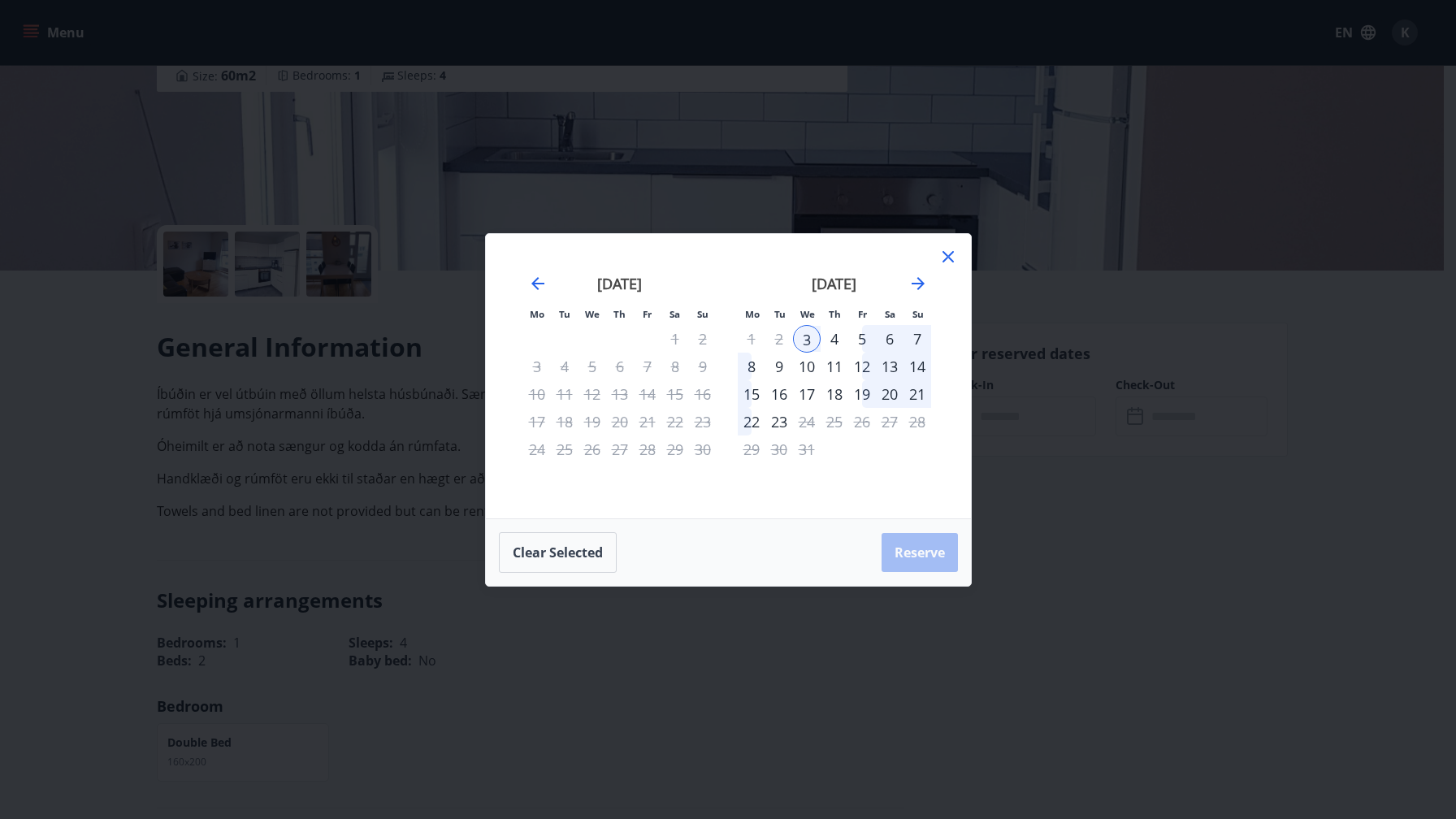
click at [895, 337] on div "6" at bounding box center [889, 338] width 27 height 27
